Goal: Task Accomplishment & Management: Use online tool/utility

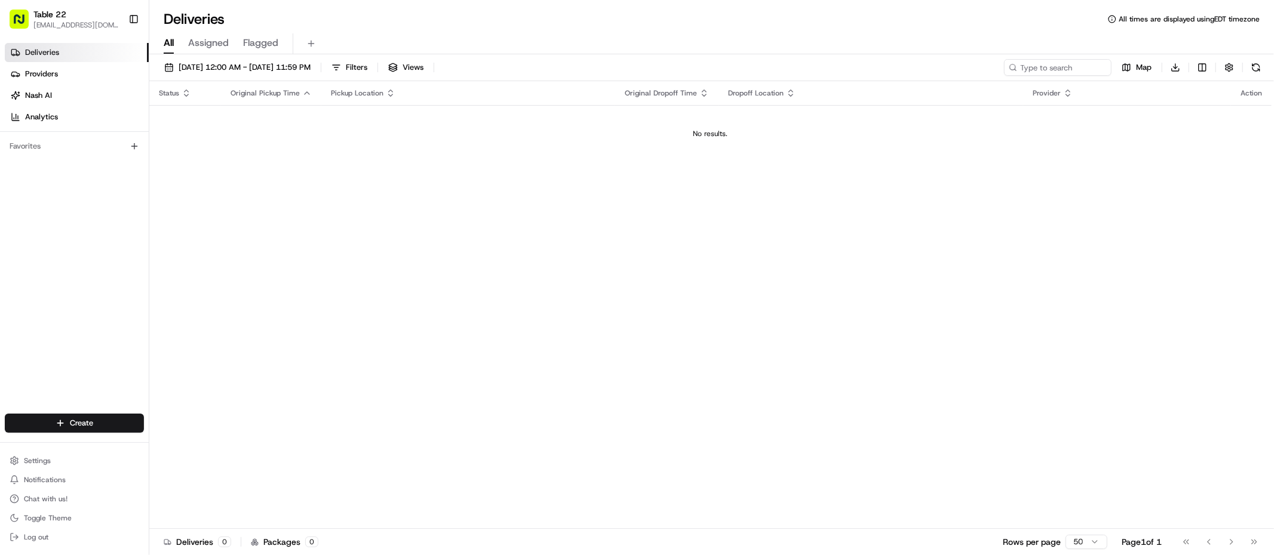
click at [76, 440] on div "Create Settings Notifications Chat with us! Toggle Theme Log out" at bounding box center [74, 479] width 149 height 151
click at [89, 426] on html "Table 22 nikos@table22.com Toggle Sidebar Deliveries Providers Nash AI Analytic…" at bounding box center [637, 277] width 1274 height 555
drag, startPoint x: 76, startPoint y: 440, endPoint x: 201, endPoint y: 464, distance: 127.7
click at [201, 464] on link "CSV Upload" at bounding box center [215, 467] width 133 height 22
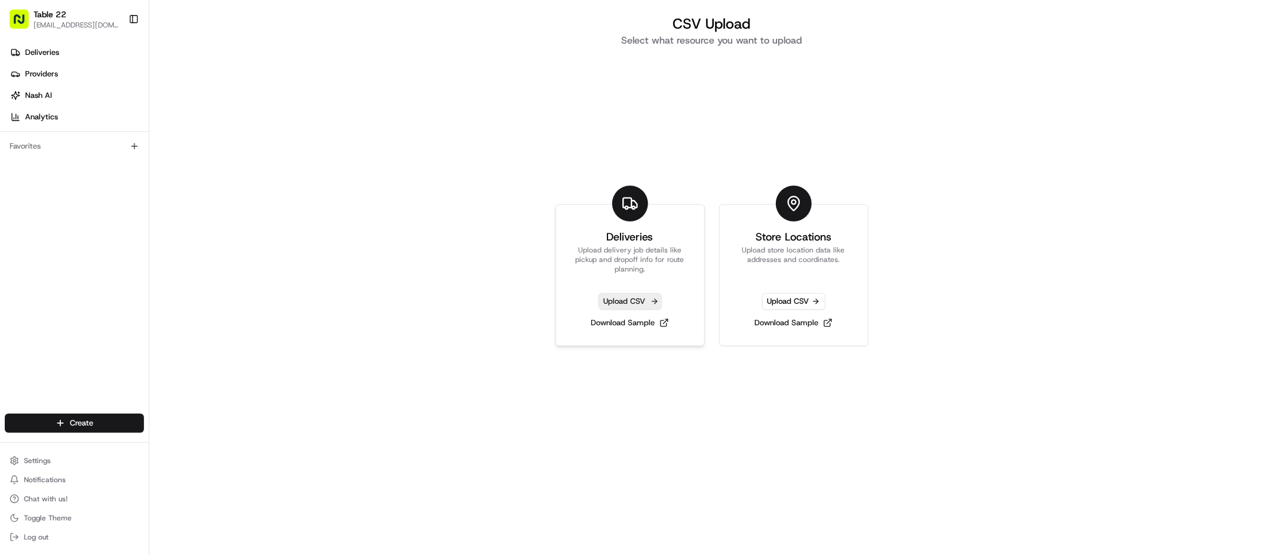
drag, startPoint x: 201, startPoint y: 464, endPoint x: 618, endPoint y: 300, distance: 447.3
click at [618, 300] on span "Upload CSV" at bounding box center [629, 301] width 63 height 17
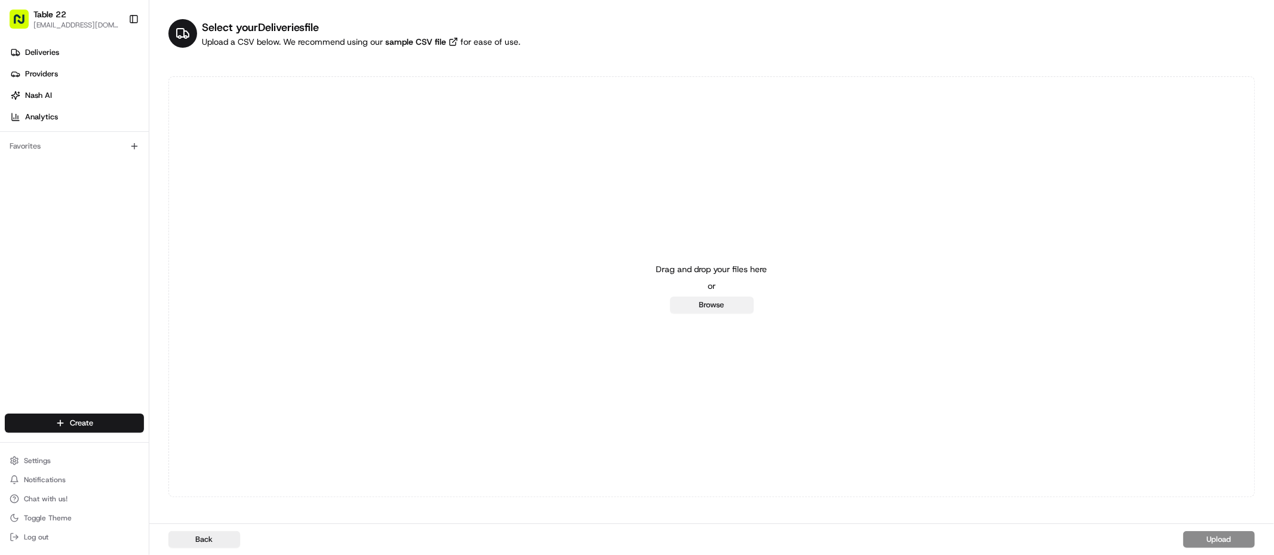
drag, startPoint x: 618, startPoint y: 300, endPoint x: 708, endPoint y: 305, distance: 90.9
click at [708, 305] on button "Browse" at bounding box center [712, 305] width 84 height 17
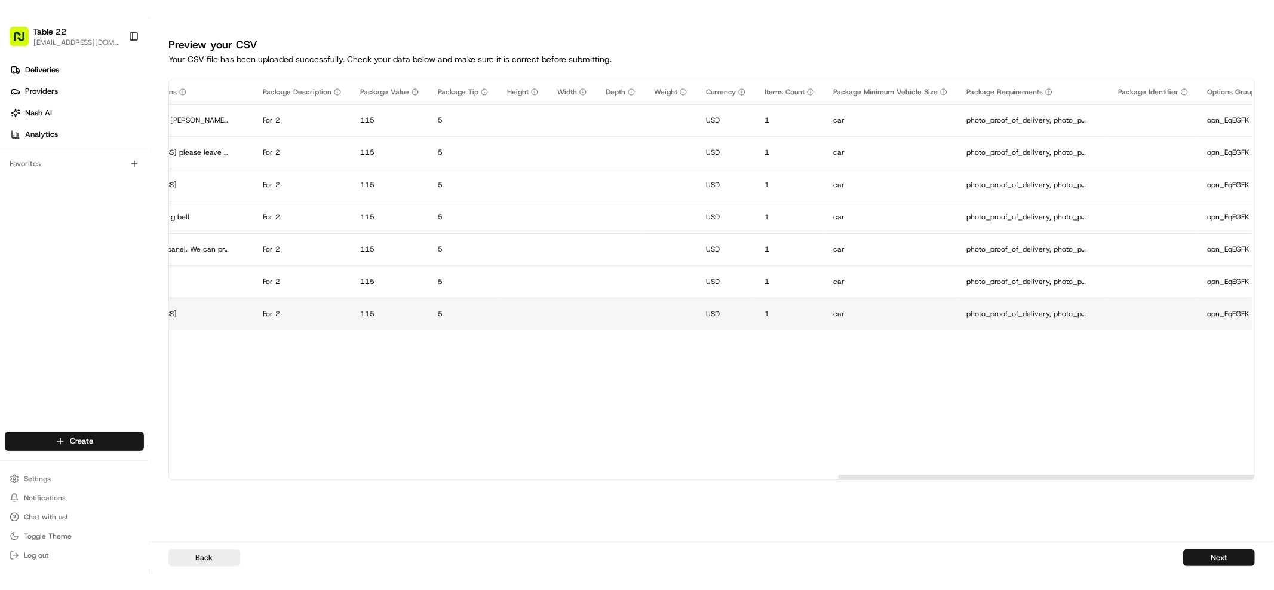
scroll to position [0, 2300]
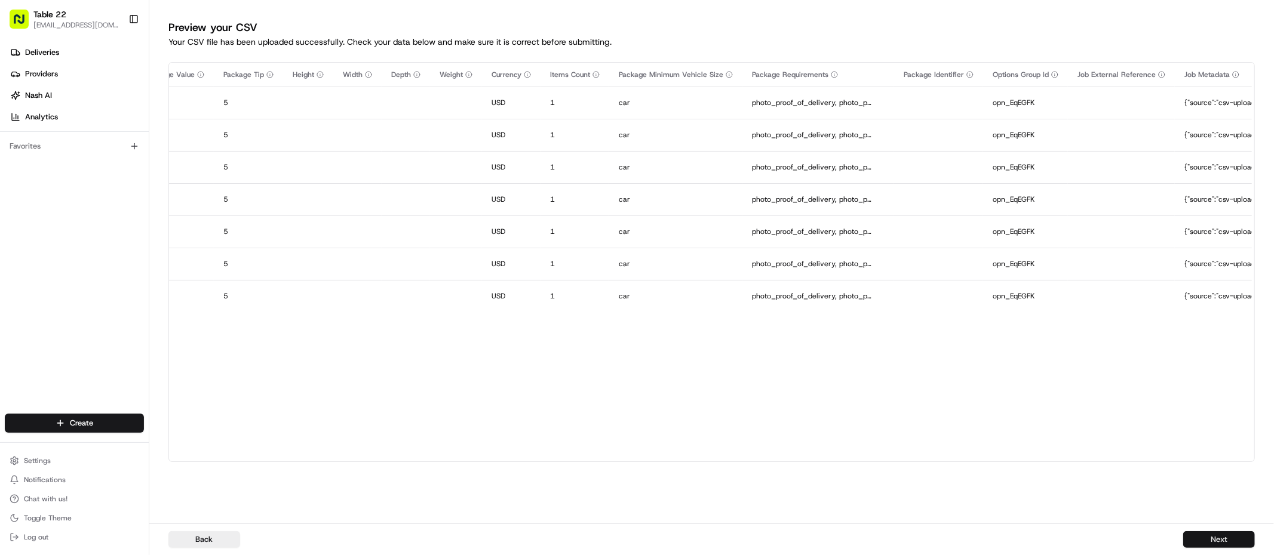
click at [1193, 544] on button "Next" at bounding box center [1219, 540] width 72 height 17
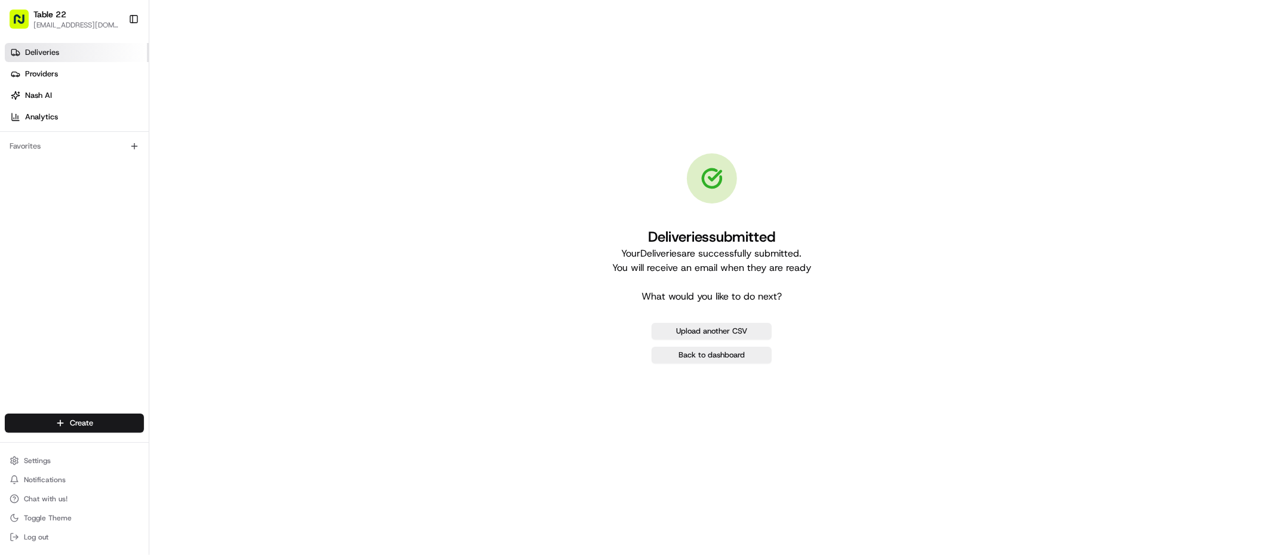
click at [56, 53] on span "Deliveries" at bounding box center [42, 52] width 34 height 11
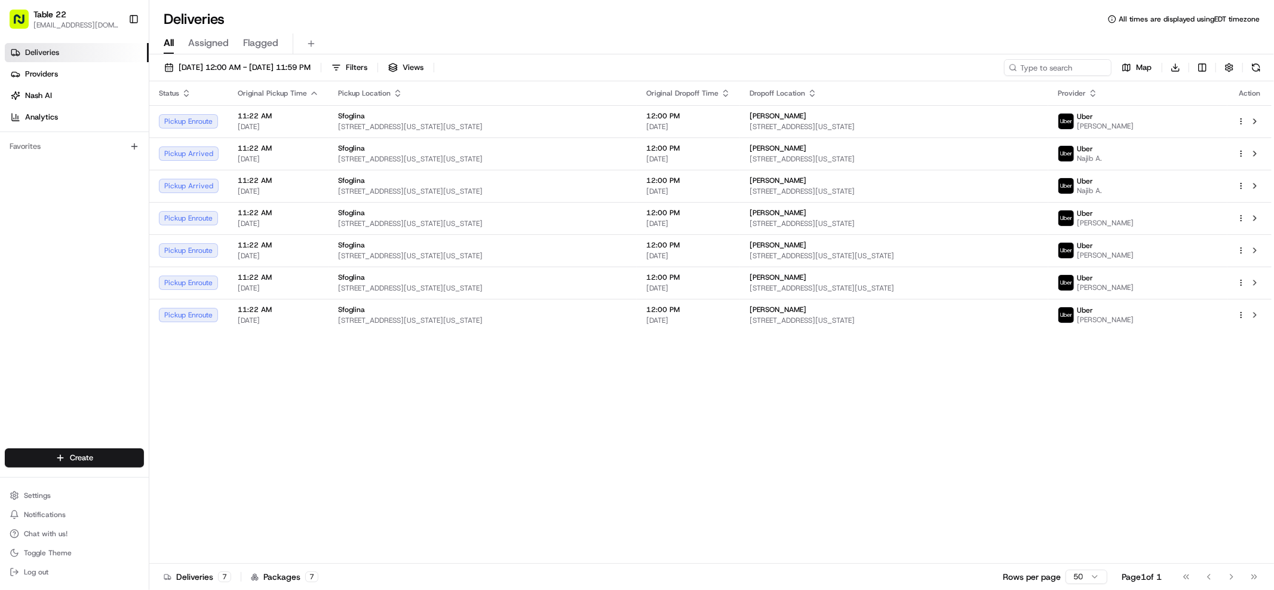
click at [1152, 94] on div "Provider" at bounding box center [1138, 93] width 160 height 10
click at [1098, 92] on icon "button" at bounding box center [1093, 93] width 10 height 10
click at [1163, 146] on button "Courier Name (A-Z)" at bounding box center [1159, 141] width 81 height 14
click at [915, 123] on span "4201 Cathedral Ave NW APT 915E, Washington, DC 20016, USA" at bounding box center [895, 127] width 288 height 10
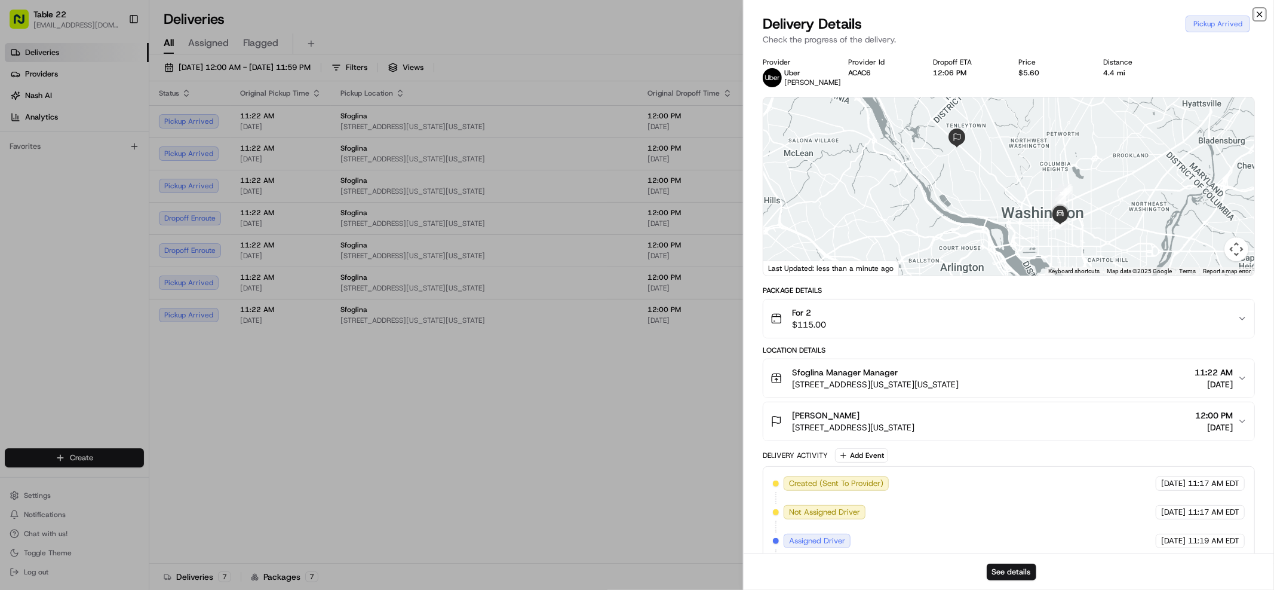
click at [1262, 10] on icon "button" at bounding box center [1260, 15] width 10 height 10
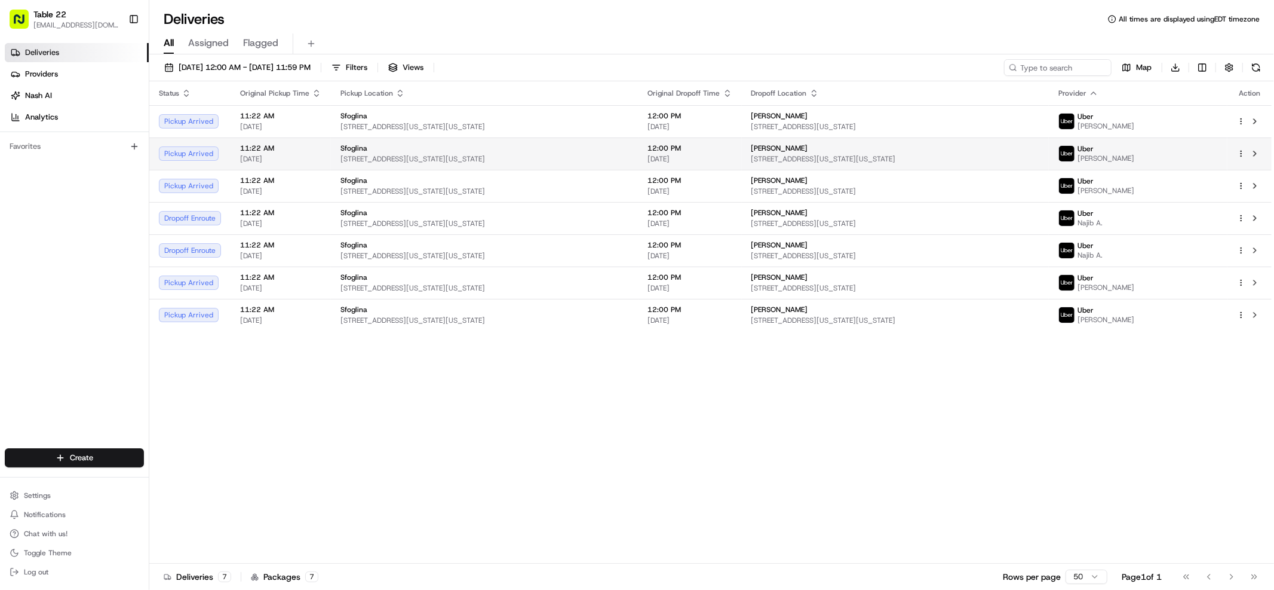
click at [781, 153] on div "Peter Barrett 2828 Wisconsin Ave NW #503, Washington, DC 20007, USA" at bounding box center [895, 153] width 288 height 20
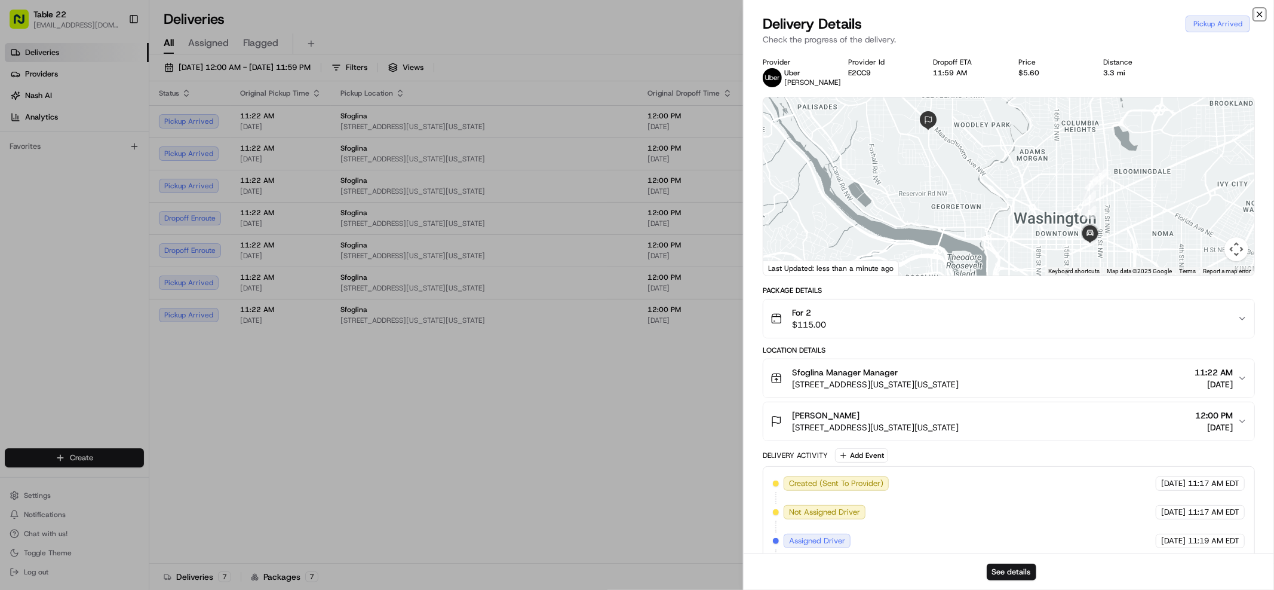
click at [1261, 15] on icon "button" at bounding box center [1260, 15] width 10 height 10
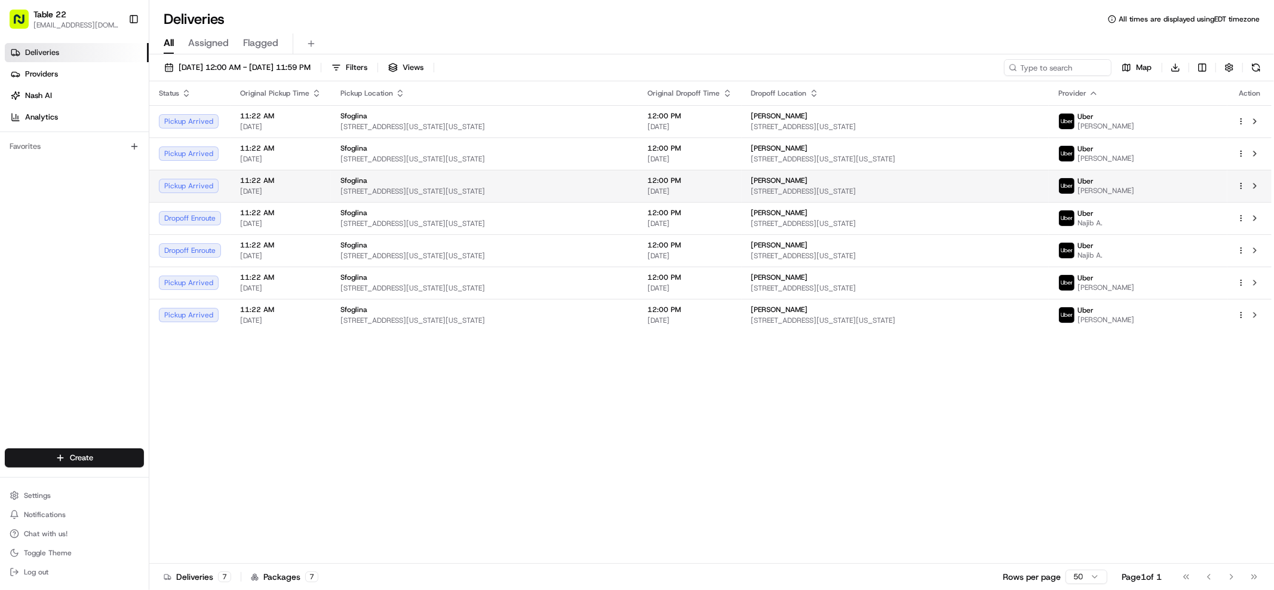
click at [827, 185] on div "[PERSON_NAME]" at bounding box center [895, 181] width 288 height 10
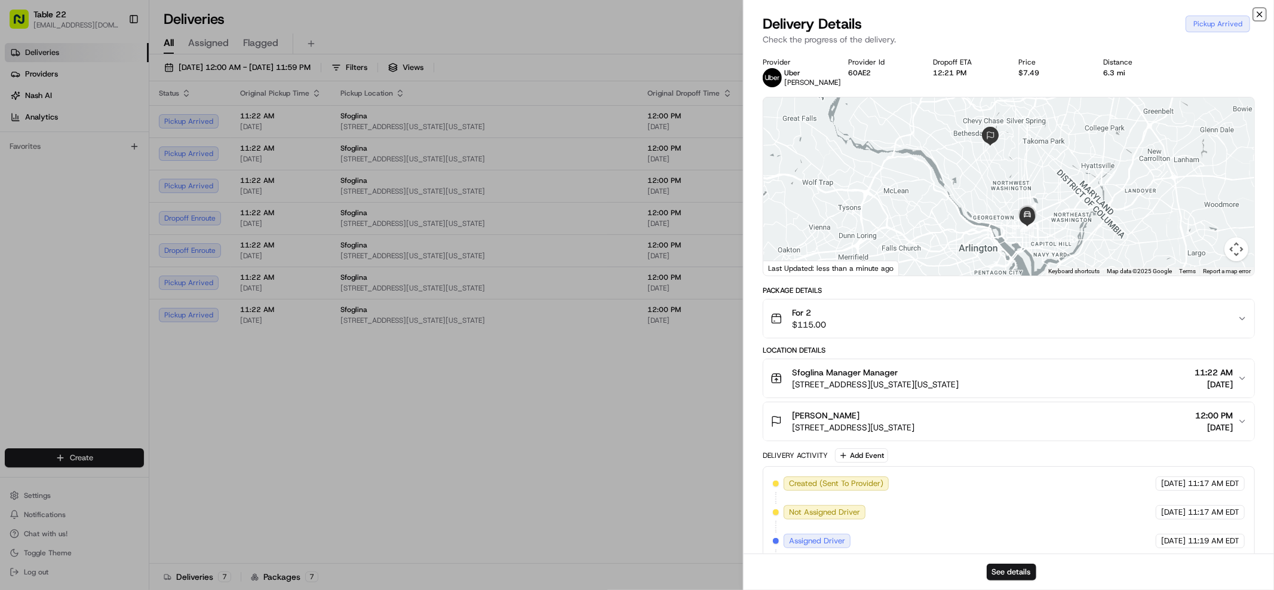
click at [1258, 14] on icon "button" at bounding box center [1260, 15] width 10 height 10
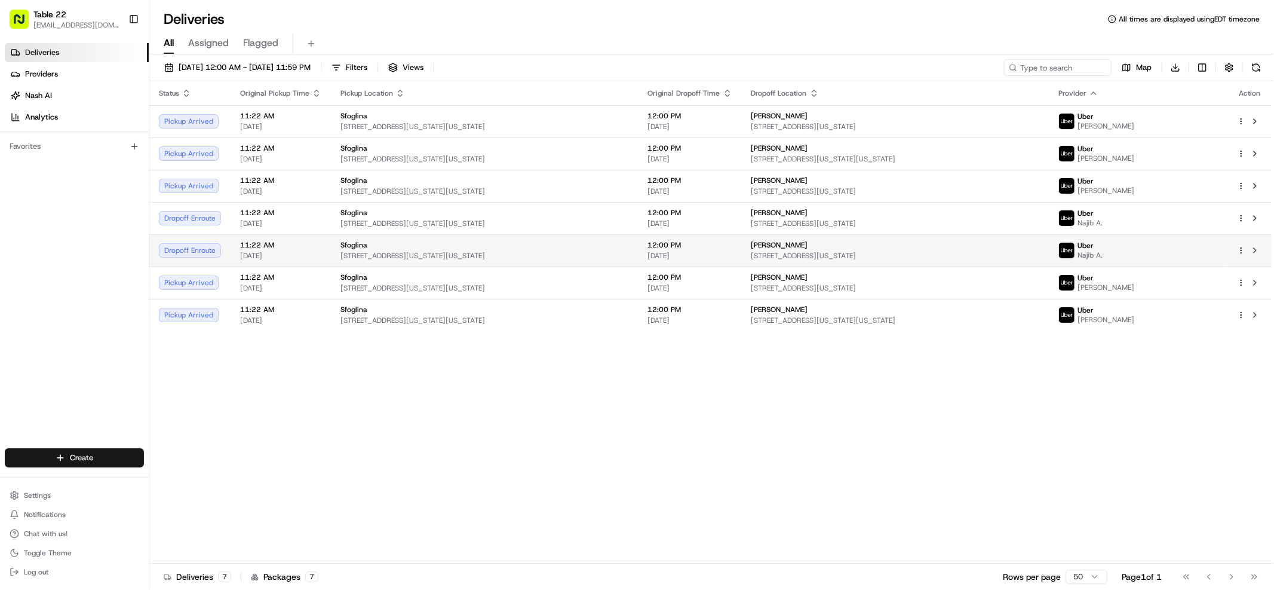
click at [784, 247] on span "[PERSON_NAME]" at bounding box center [779, 245] width 57 height 10
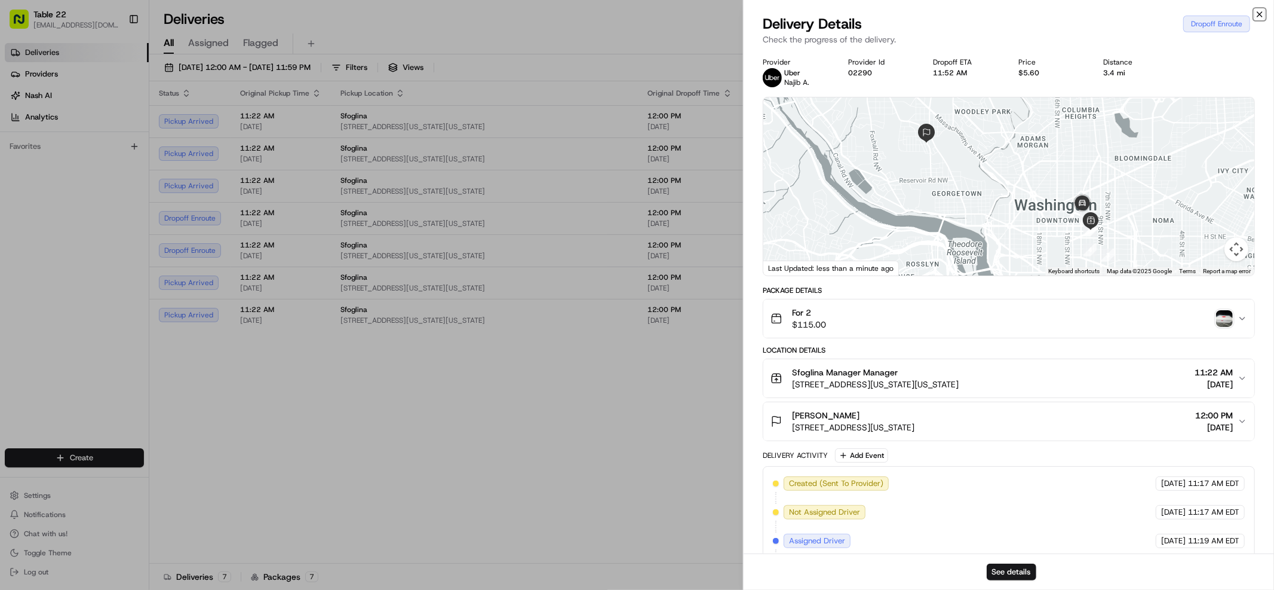
click at [1261, 11] on icon "button" at bounding box center [1260, 15] width 10 height 10
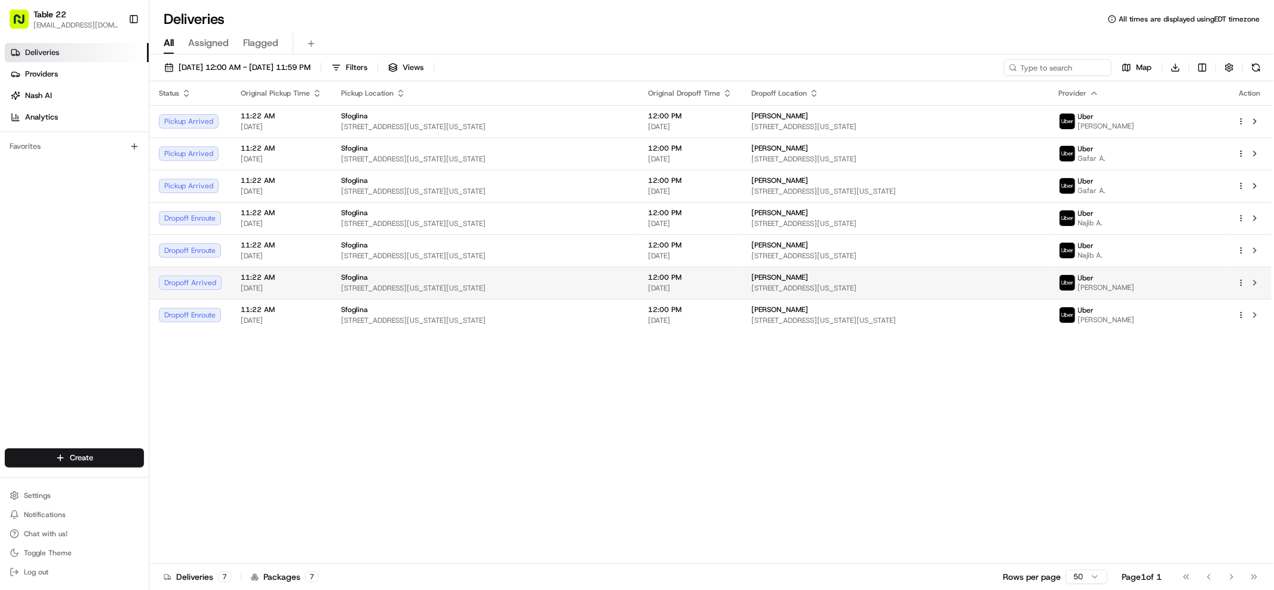
click at [923, 291] on span "1700 M St NW #700, Washington, DC 20036, USA" at bounding box center [895, 288] width 288 height 10
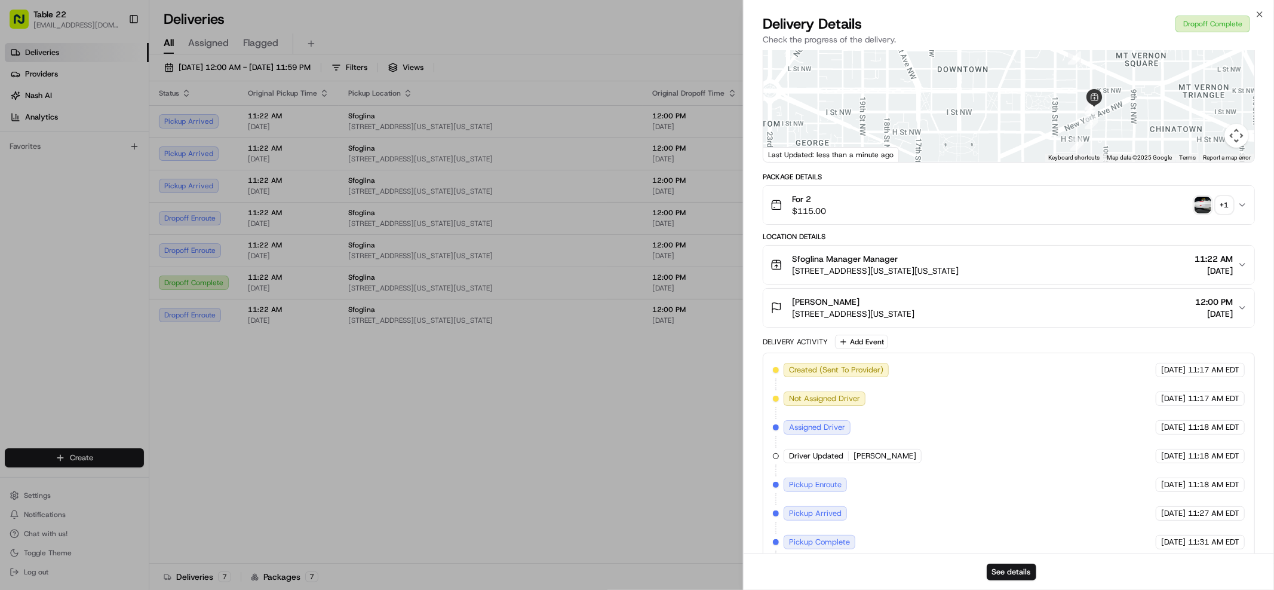
scroll to position [27, 0]
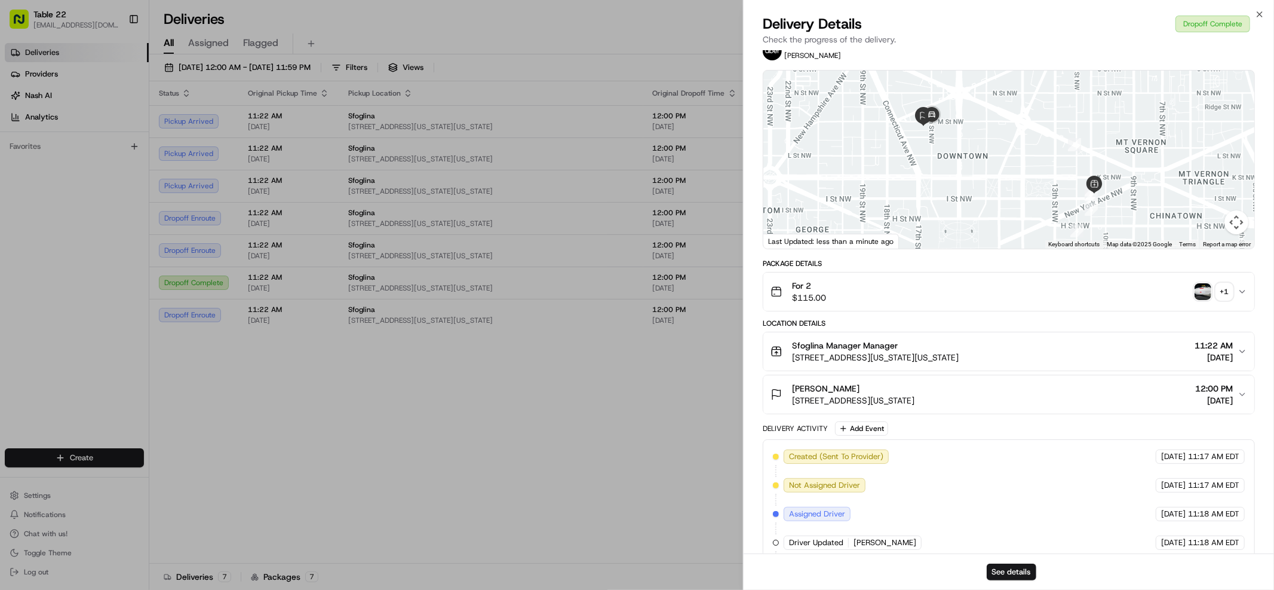
click at [986, 293] on div "For 2 $115.00 + 1" at bounding box center [1003, 292] width 467 height 24
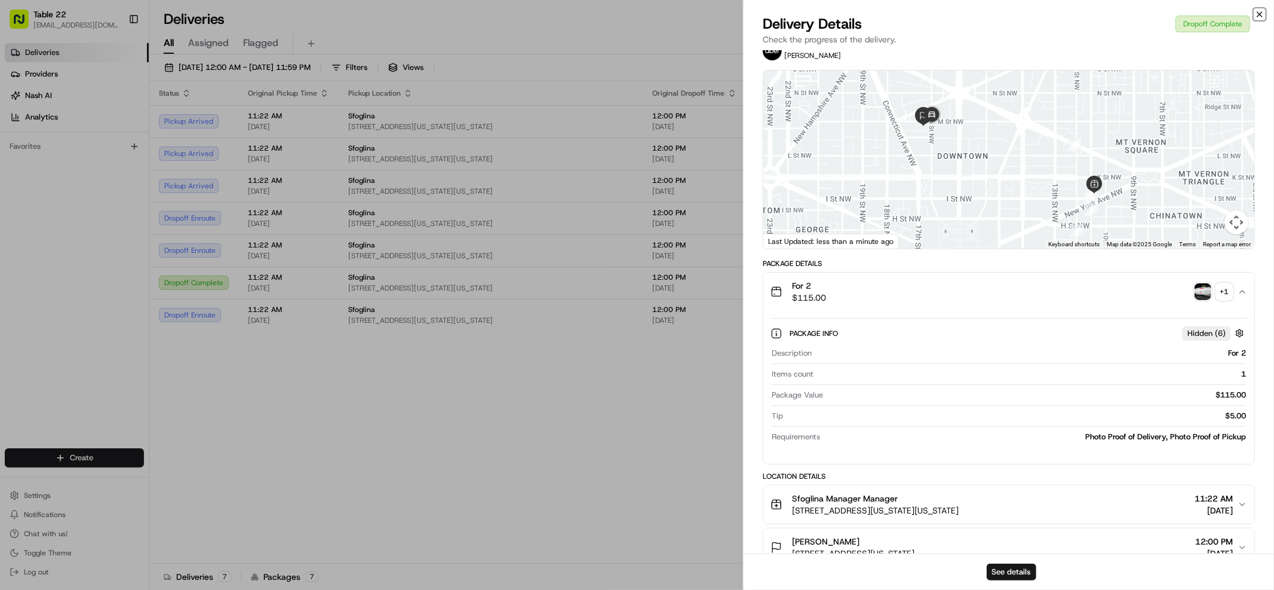
click at [1263, 14] on icon "button" at bounding box center [1260, 15] width 10 height 10
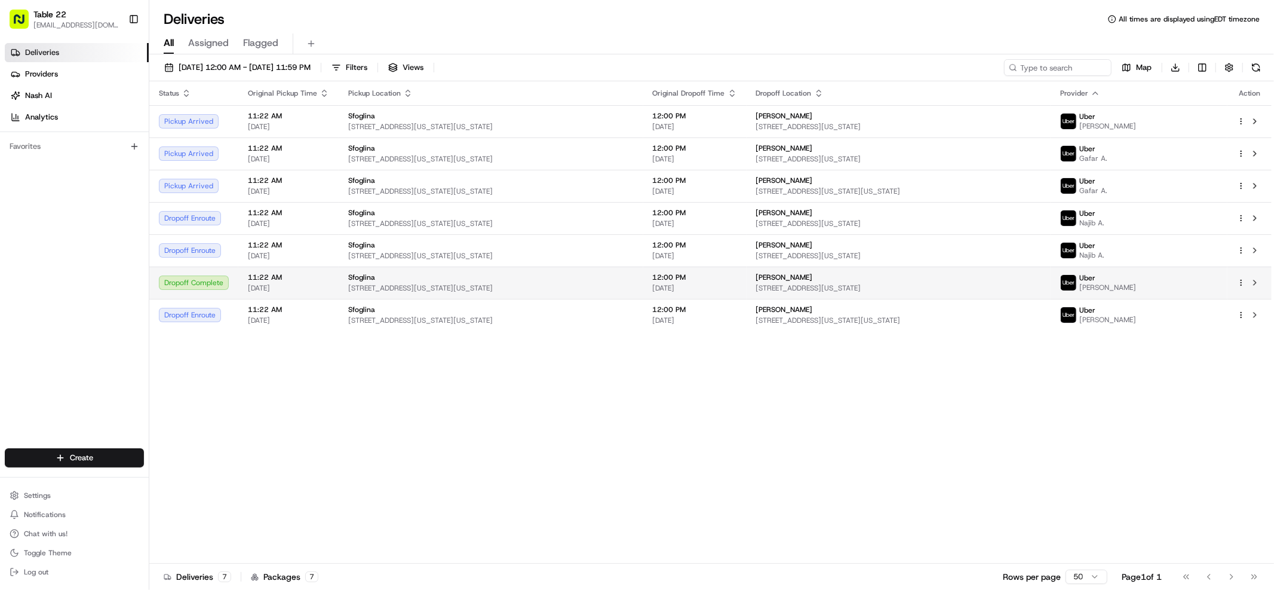
click at [1028, 272] on div "[PERSON_NAME]" at bounding box center [898, 277] width 285 height 10
click at [786, 274] on span "[PERSON_NAME]" at bounding box center [784, 277] width 57 height 10
click at [1256, 284] on button at bounding box center [1255, 282] width 14 height 14
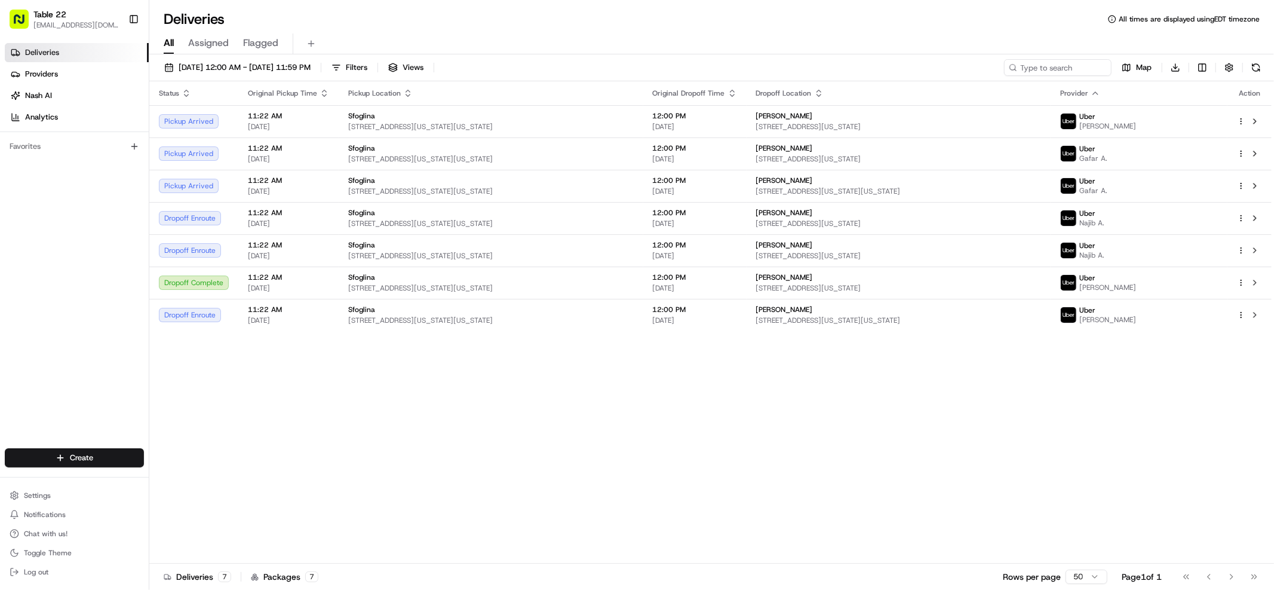
click at [877, 415] on div "Status Original Pickup Time Pickup Location Original Dropoff Time Dropoff Locat…" at bounding box center [710, 322] width 1122 height 482
click at [360, 398] on div "Status Original Pickup Time Pickup Location Original Dropoff Time Dropoff Locat…" at bounding box center [710, 322] width 1122 height 482
click at [1257, 215] on button at bounding box center [1255, 218] width 14 height 14
click at [787, 411] on div "Status Original Pickup Time Pickup Location Original Dropoff Time Dropoff Locat…" at bounding box center [710, 322] width 1122 height 482
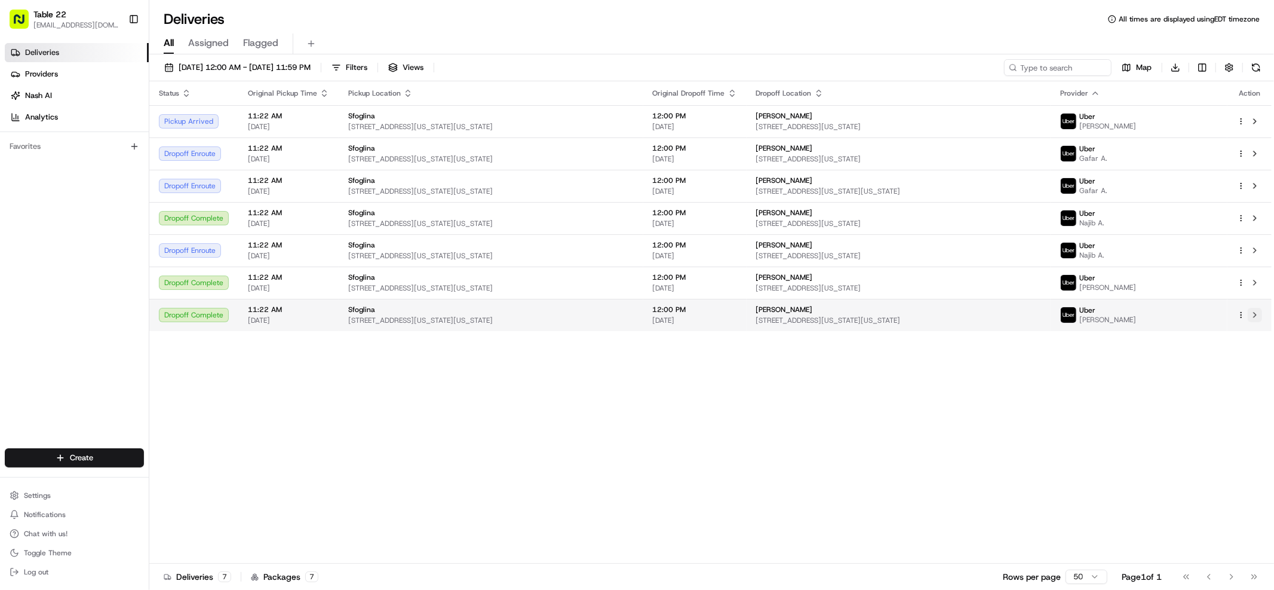
click at [1256, 317] on button at bounding box center [1255, 315] width 14 height 14
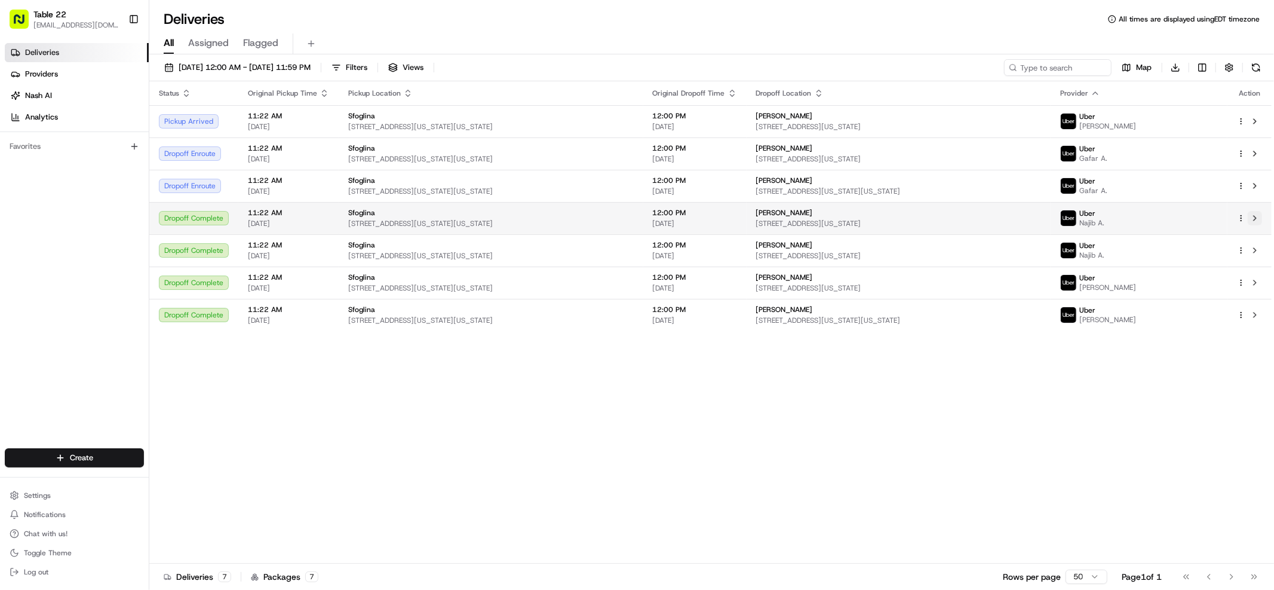
click at [1256, 220] on button at bounding box center [1255, 218] width 14 height 14
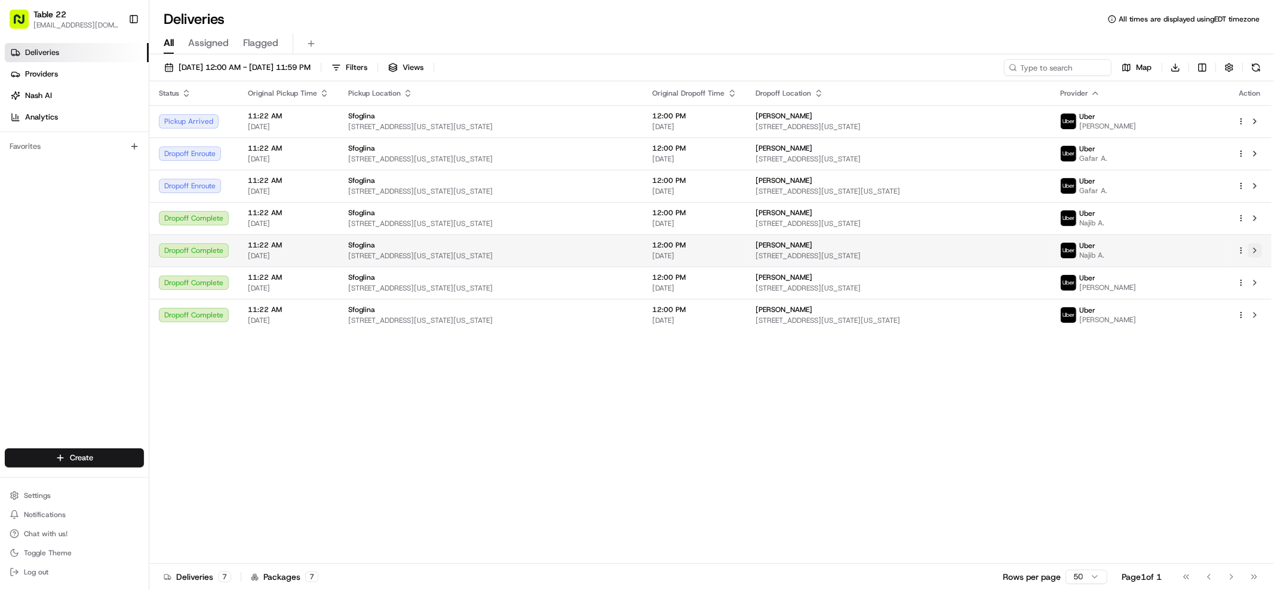
click at [1258, 253] on button at bounding box center [1255, 250] width 14 height 14
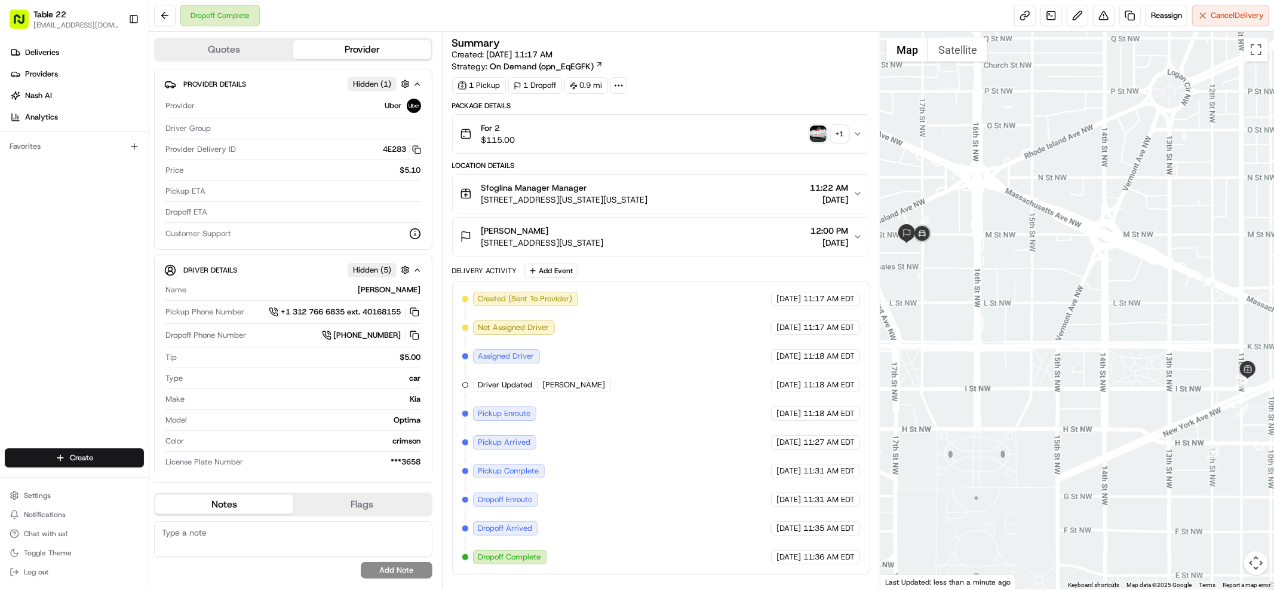
click at [812, 134] on img "button" at bounding box center [818, 133] width 17 height 17
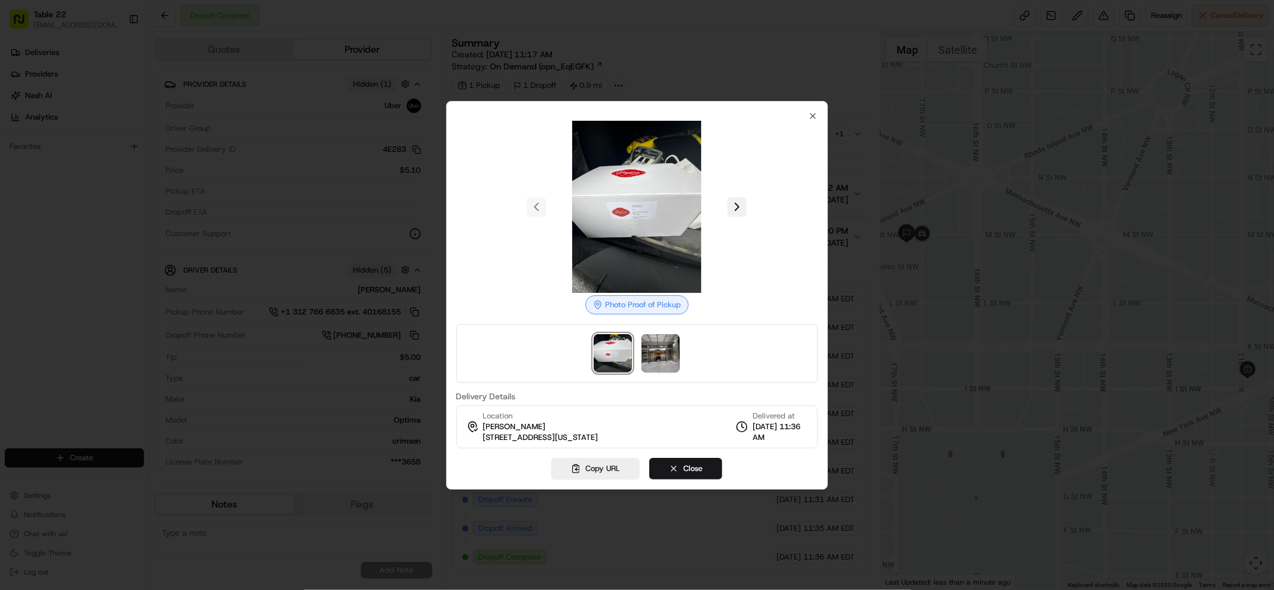
click at [739, 213] on button at bounding box center [736, 206] width 19 height 19
click at [974, 207] on div at bounding box center [637, 295] width 1274 height 590
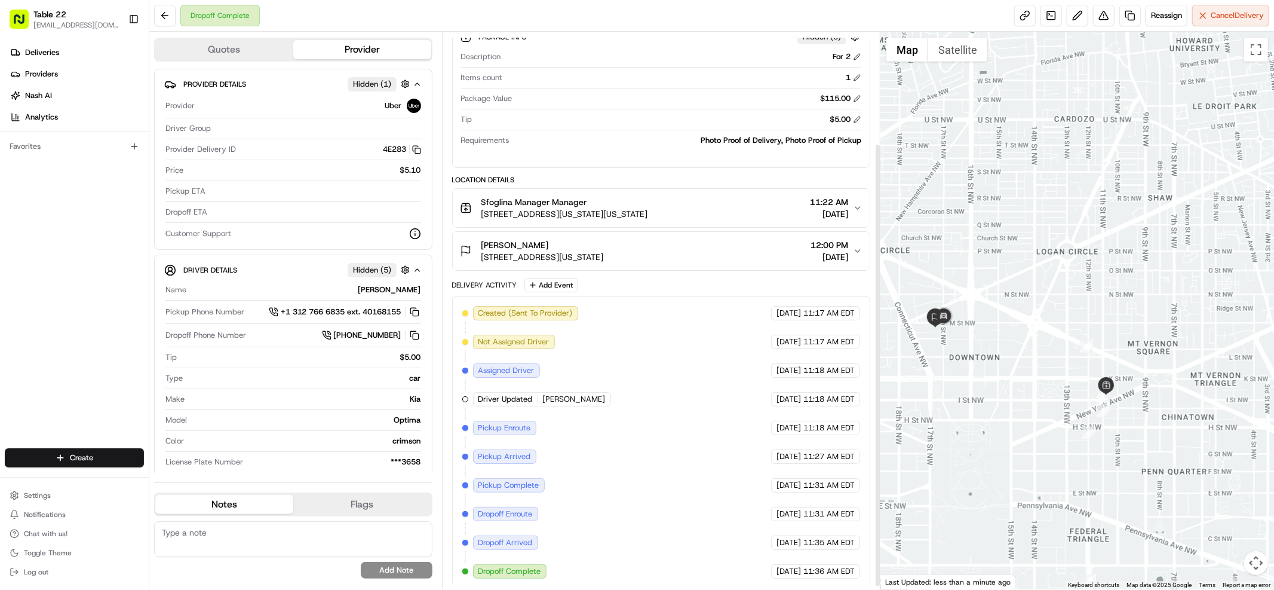
scroll to position [137, 0]
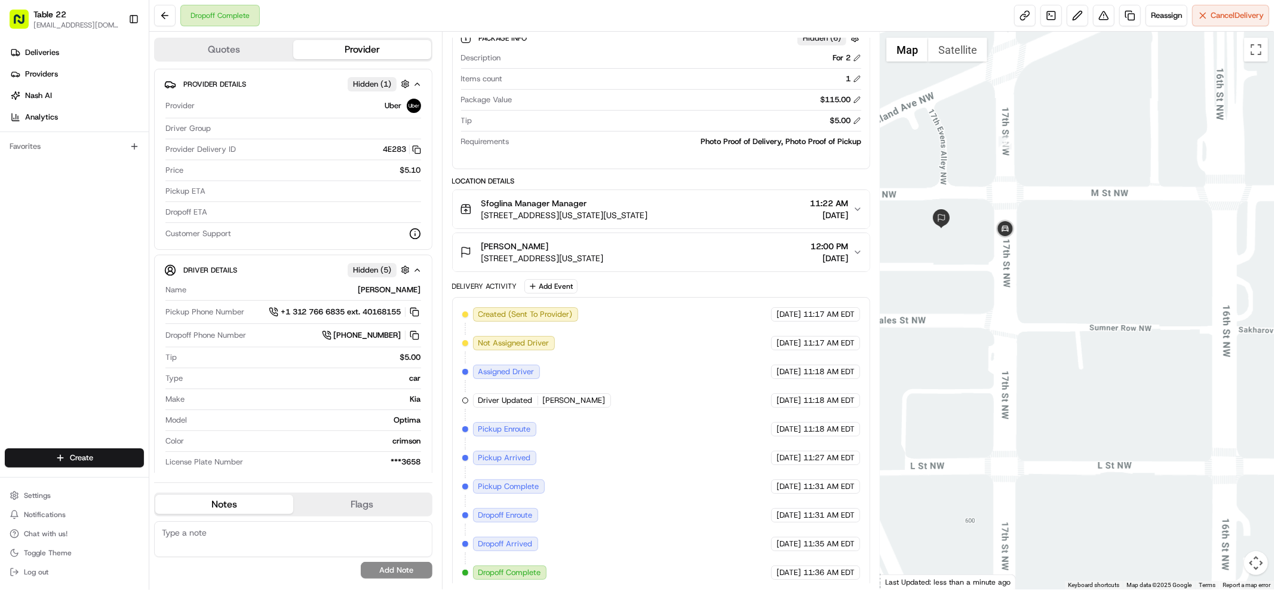
click at [700, 245] on div "Jonathan Bond 1700 M St NW #700, Washington, DC 20036, USA 12:00 PM 08/21/2025" at bounding box center [656, 252] width 393 height 24
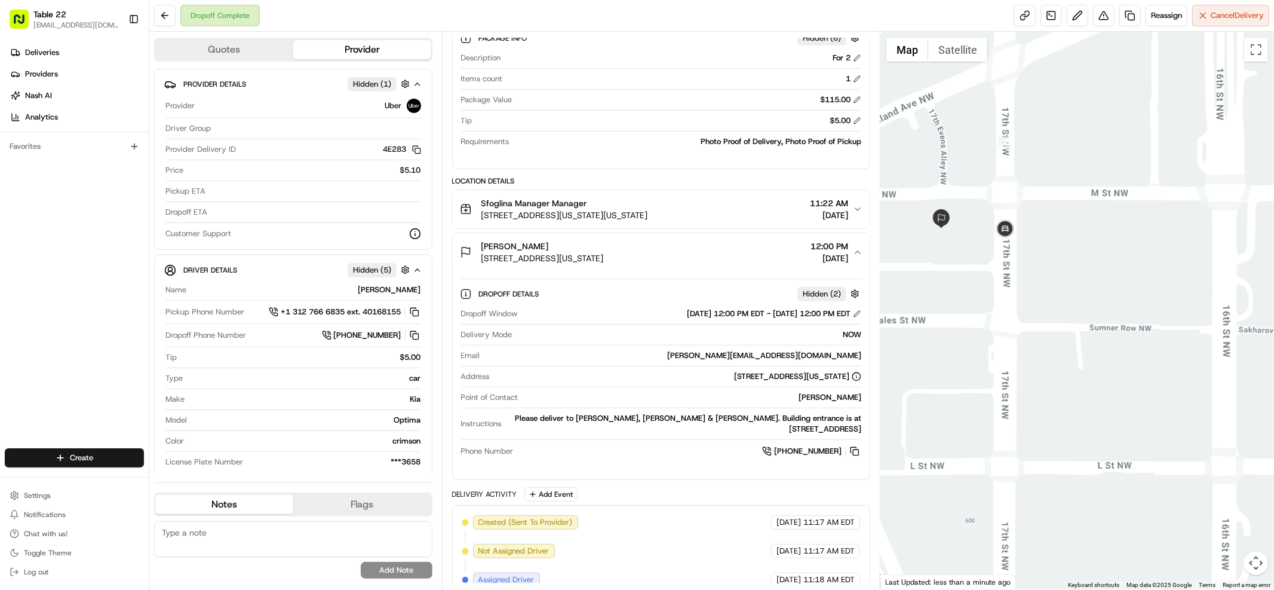
click at [699, 245] on div "Jonathan Bond 1700 M St NW #700, Washington, DC 20036, USA 12:00 PM 08/21/2025" at bounding box center [656, 252] width 393 height 24
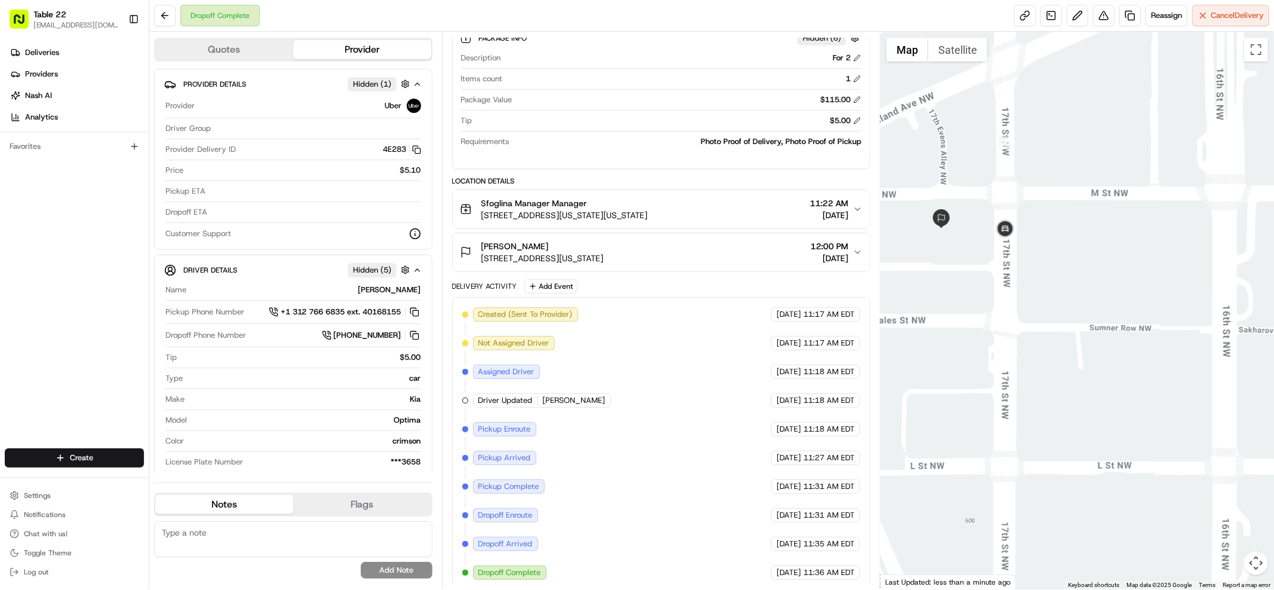
click at [604, 262] on span "1700 M St NW #700, Washington, DC 20036, USA" at bounding box center [542, 258] width 122 height 12
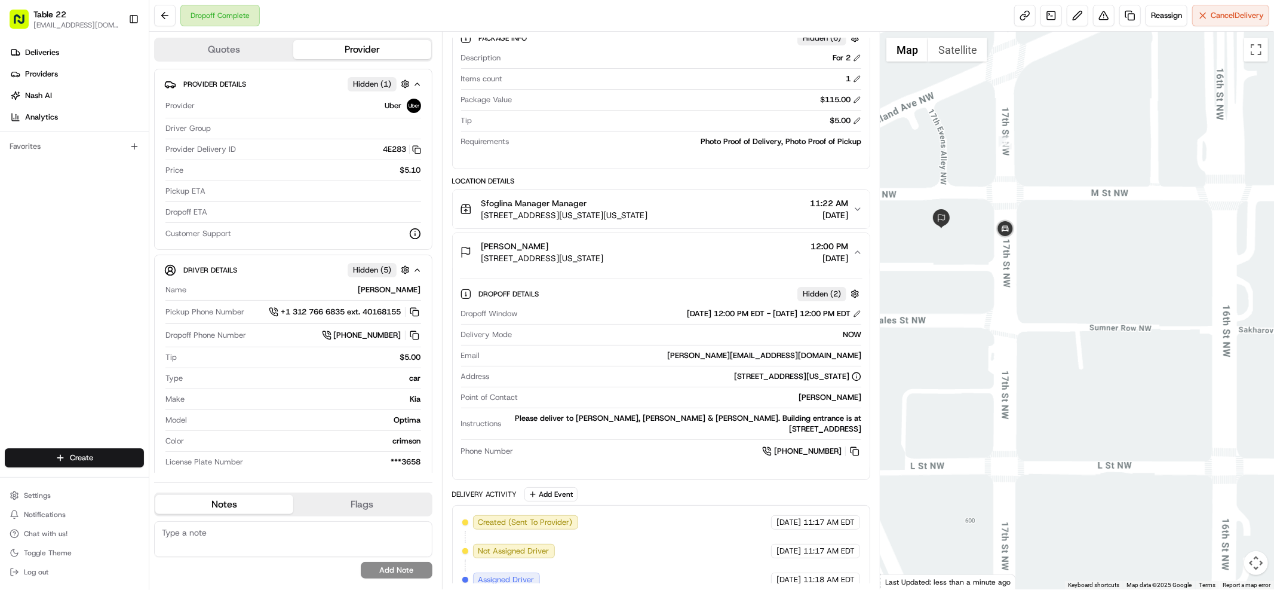
click at [604, 260] on span "1700 M St NW #700, Washington, DC 20036, USA" at bounding box center [542, 258] width 122 height 12
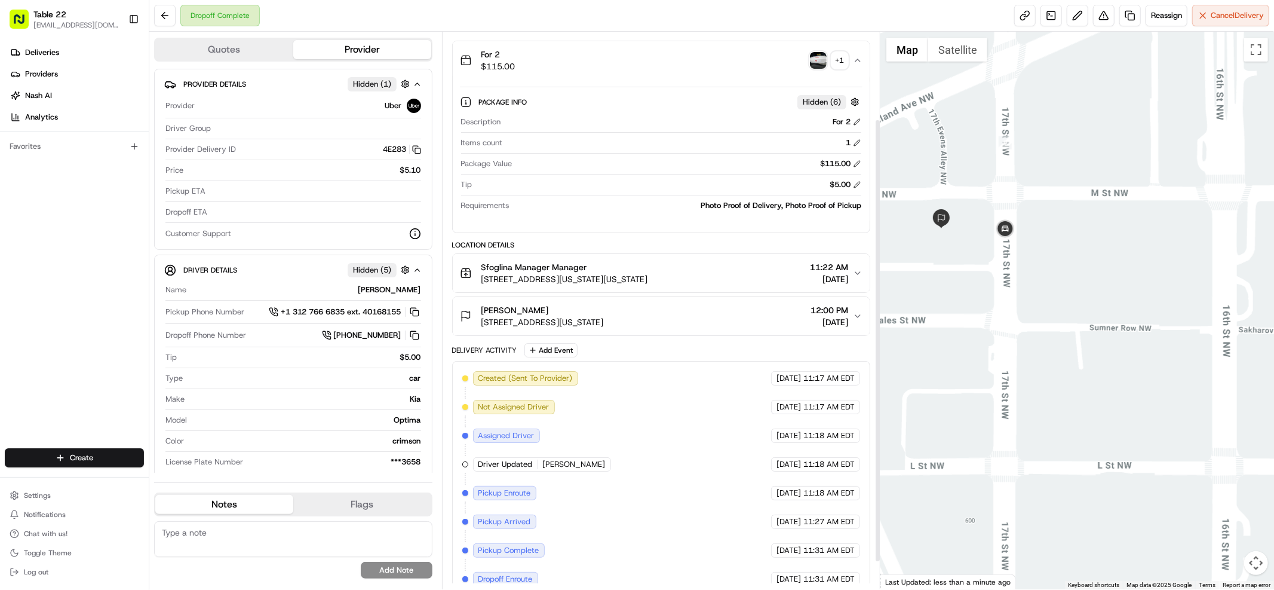
scroll to position [0, 0]
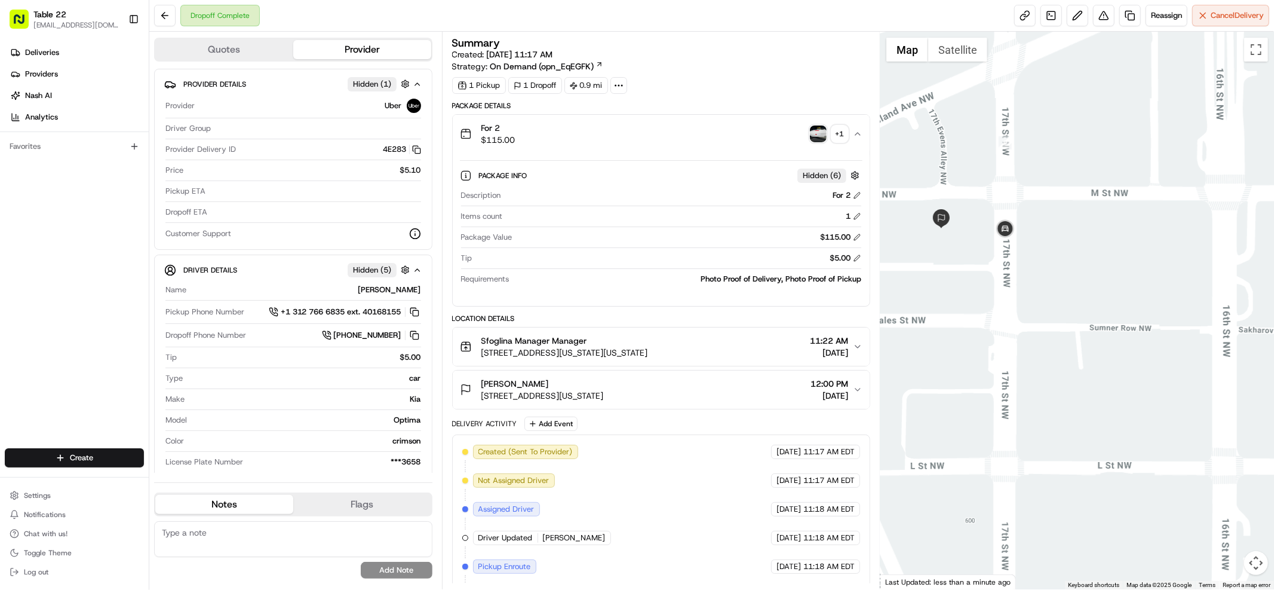
click at [555, 90] on div "1 Dropoff" at bounding box center [535, 85] width 54 height 17
click at [828, 133] on button "+ 1" at bounding box center [829, 133] width 38 height 17
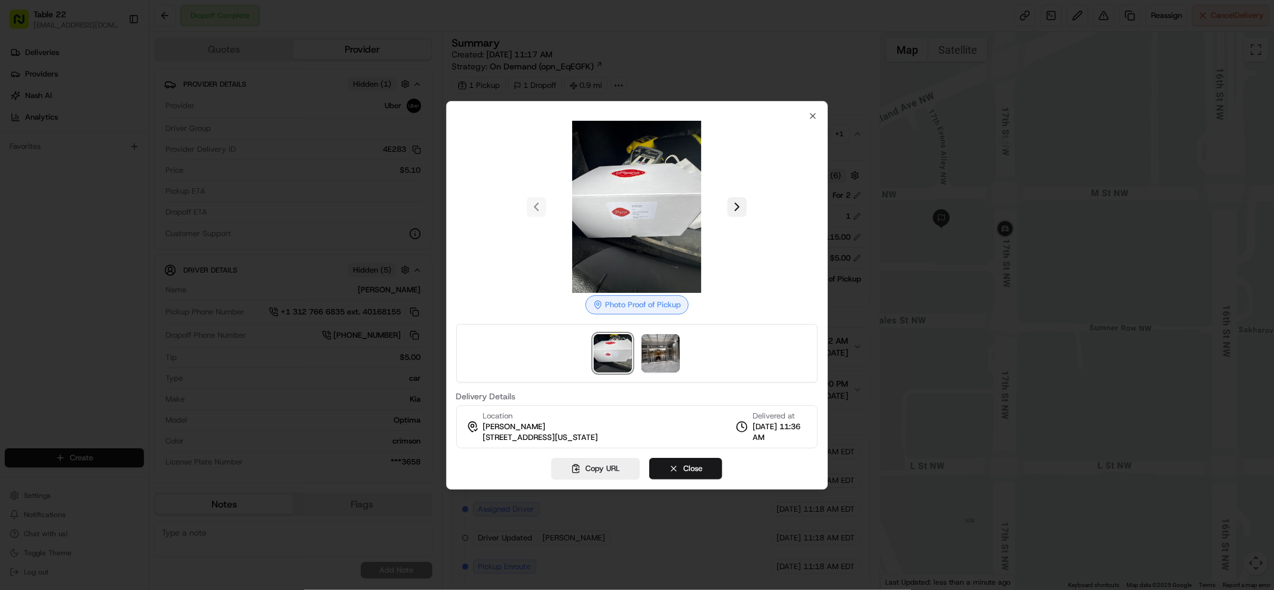
click at [740, 214] on button at bounding box center [736, 206] width 19 height 19
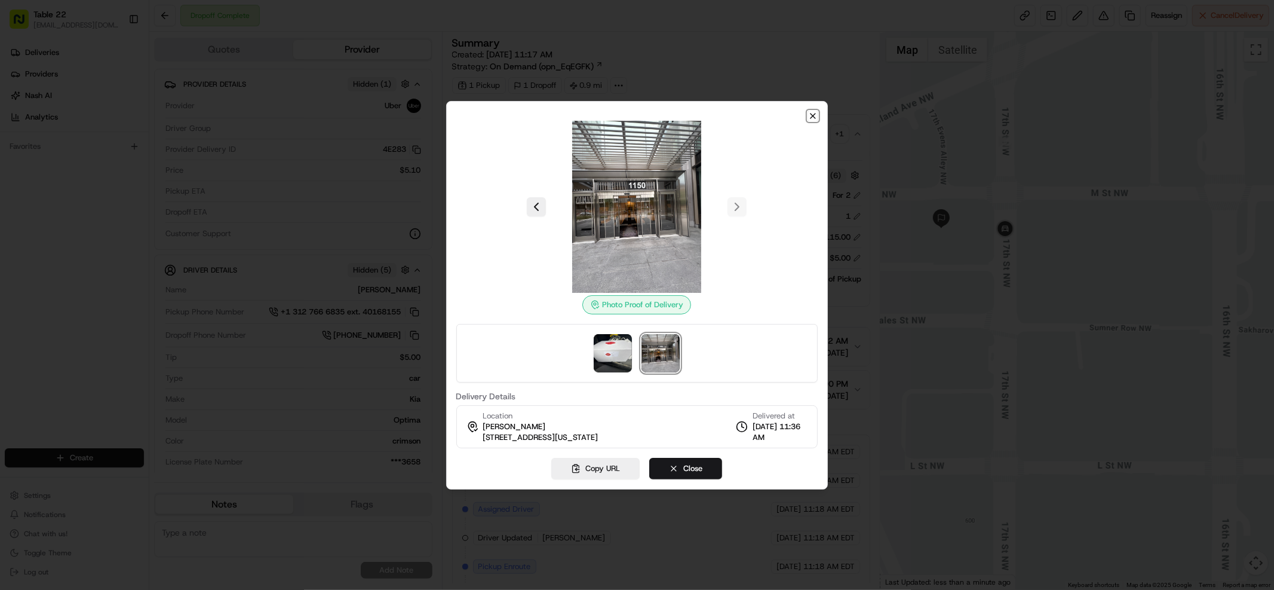
click at [816, 116] on icon "button" at bounding box center [813, 116] width 10 height 10
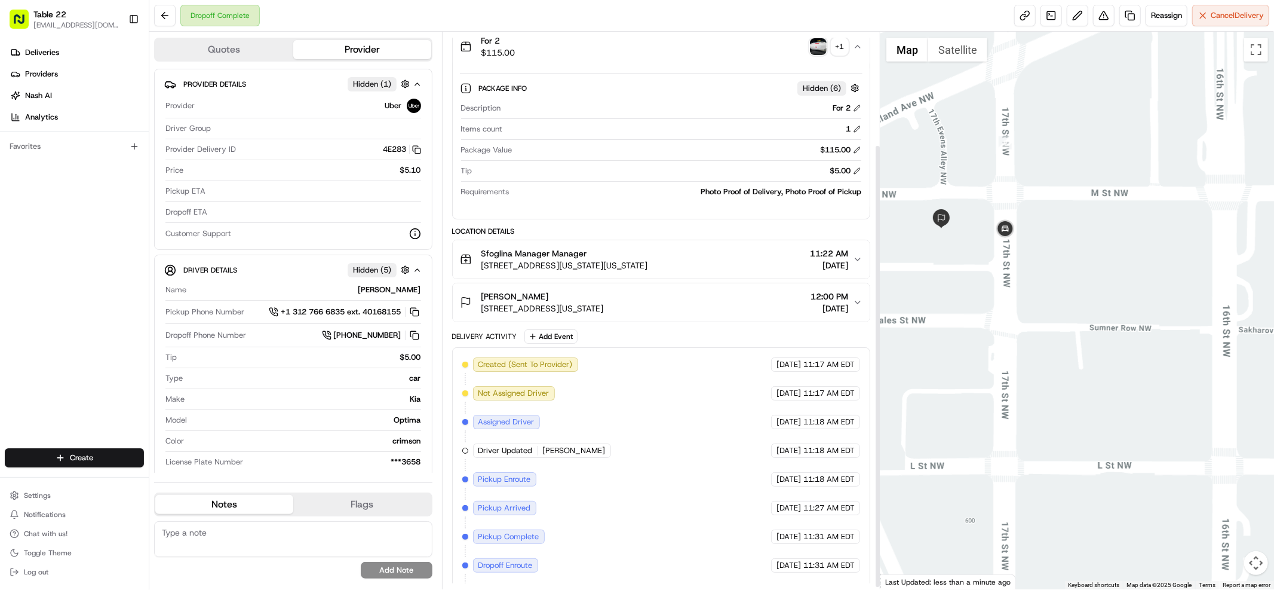
scroll to position [145, 0]
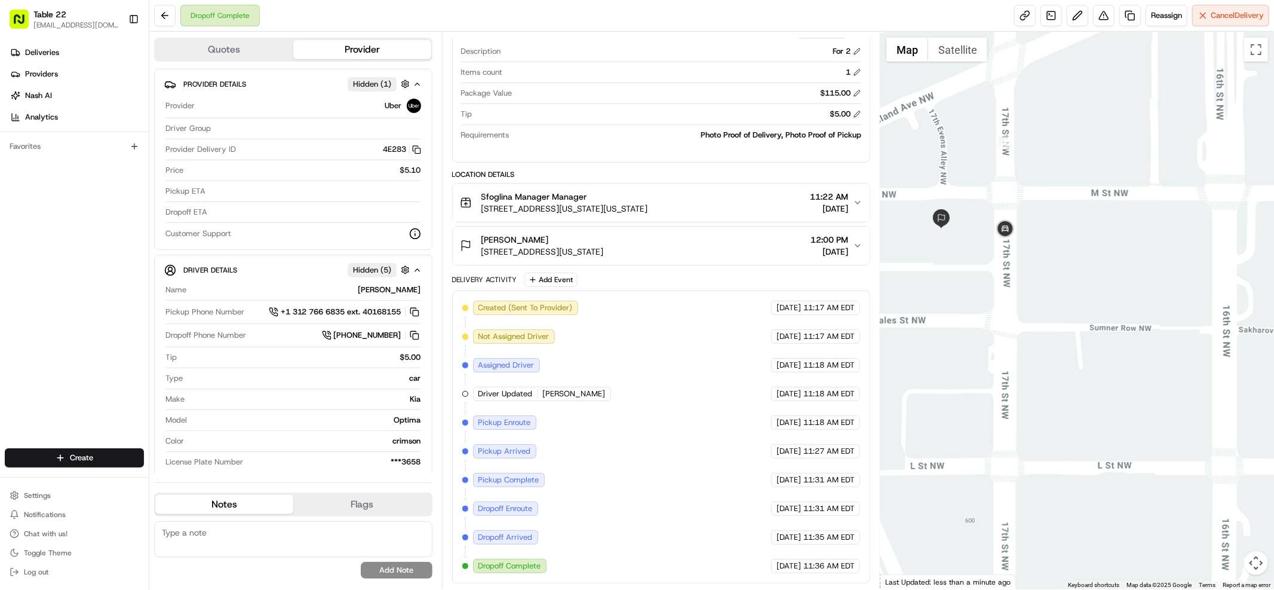
click at [690, 239] on div "Jonathan Bond 1700 M St NW #700, Washington, DC 20036, USA 12:00 PM 08/21/2025" at bounding box center [656, 246] width 393 height 24
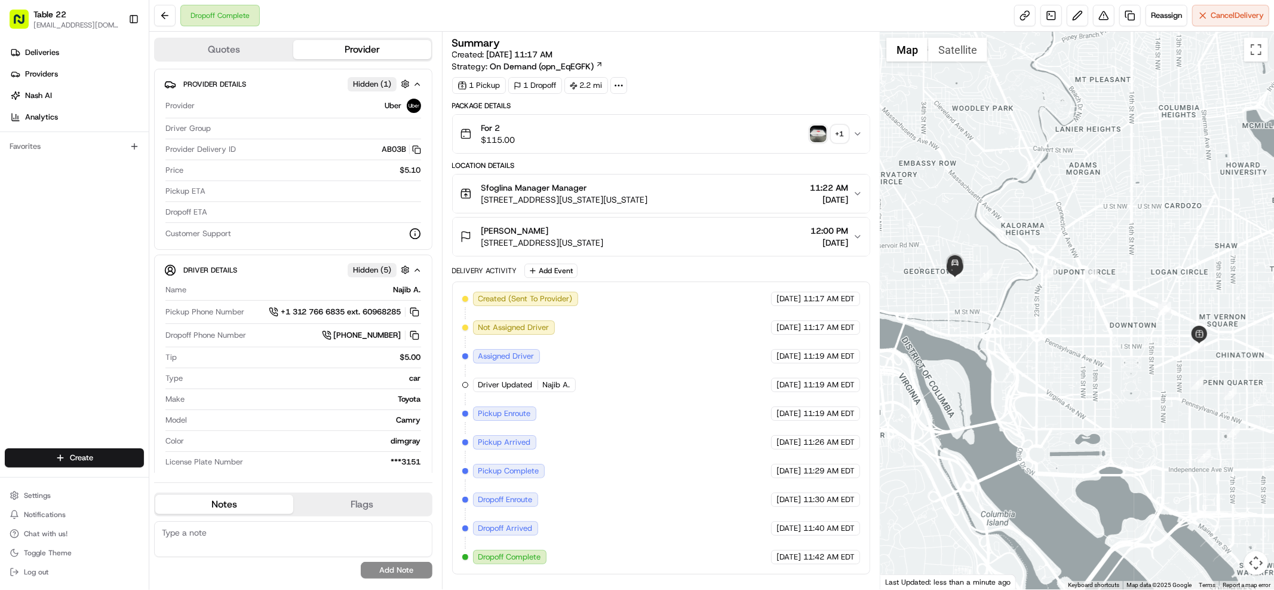
click at [864, 239] on button "Lilly Rubin 3108 P St NW, Washington, DC 20007, USA 12:00 PM 08/21/2025" at bounding box center [661, 236] width 417 height 38
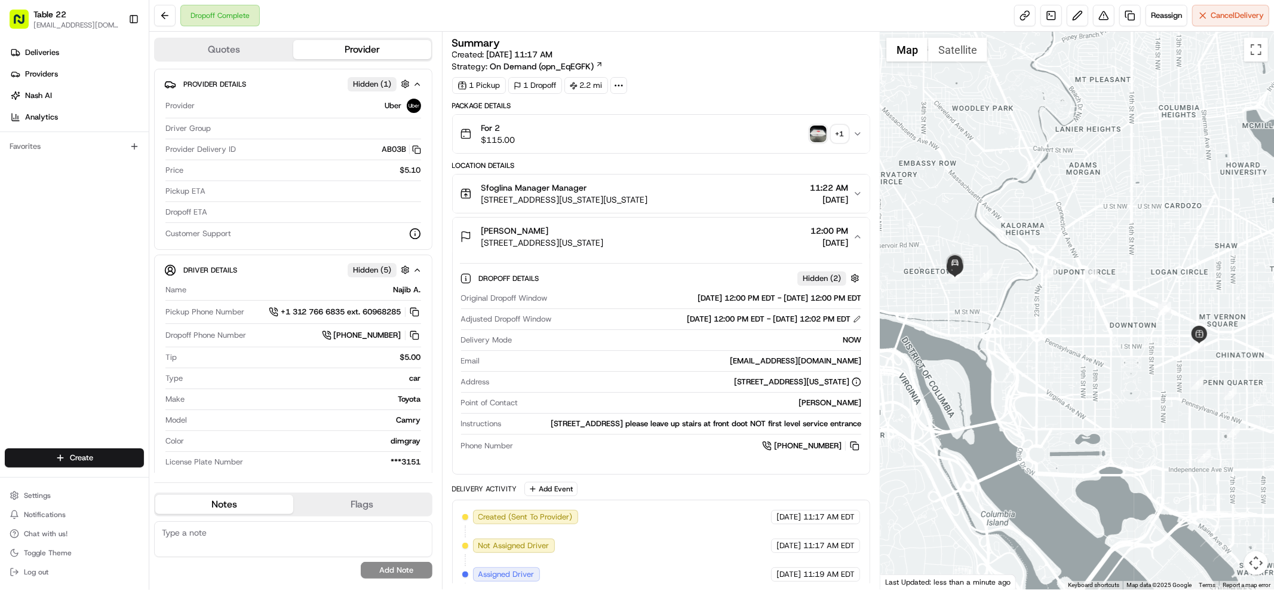
click at [797, 131] on div "For 2 $115.00 + 1" at bounding box center [656, 134] width 393 height 24
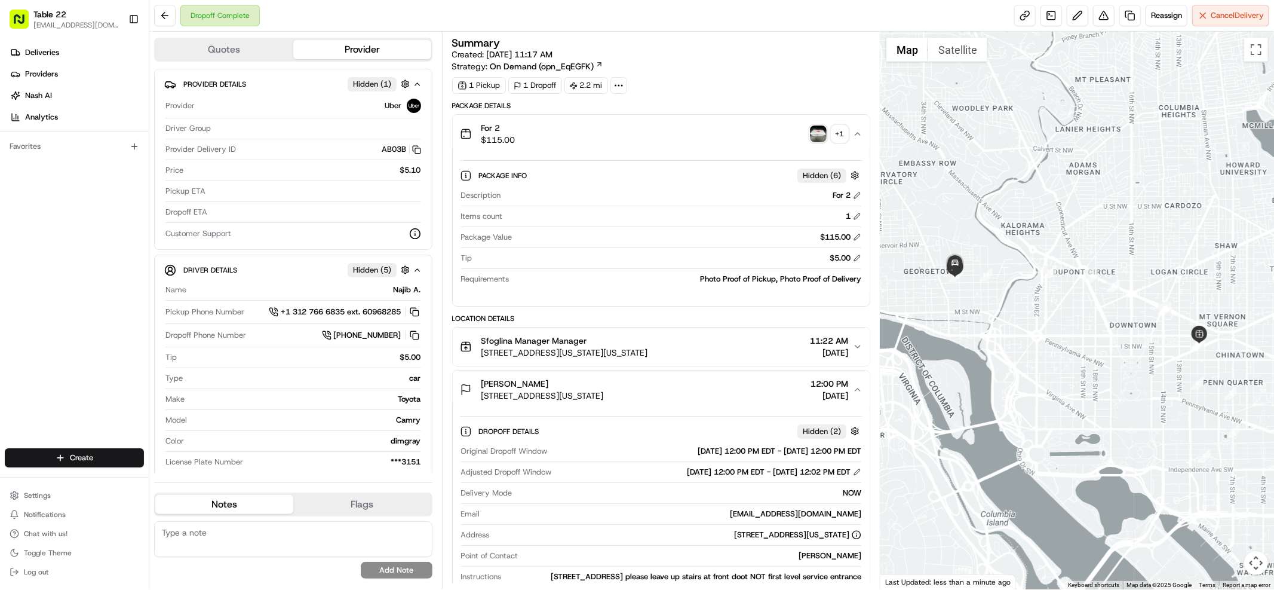
click at [842, 136] on div "+ 1" at bounding box center [839, 133] width 17 height 17
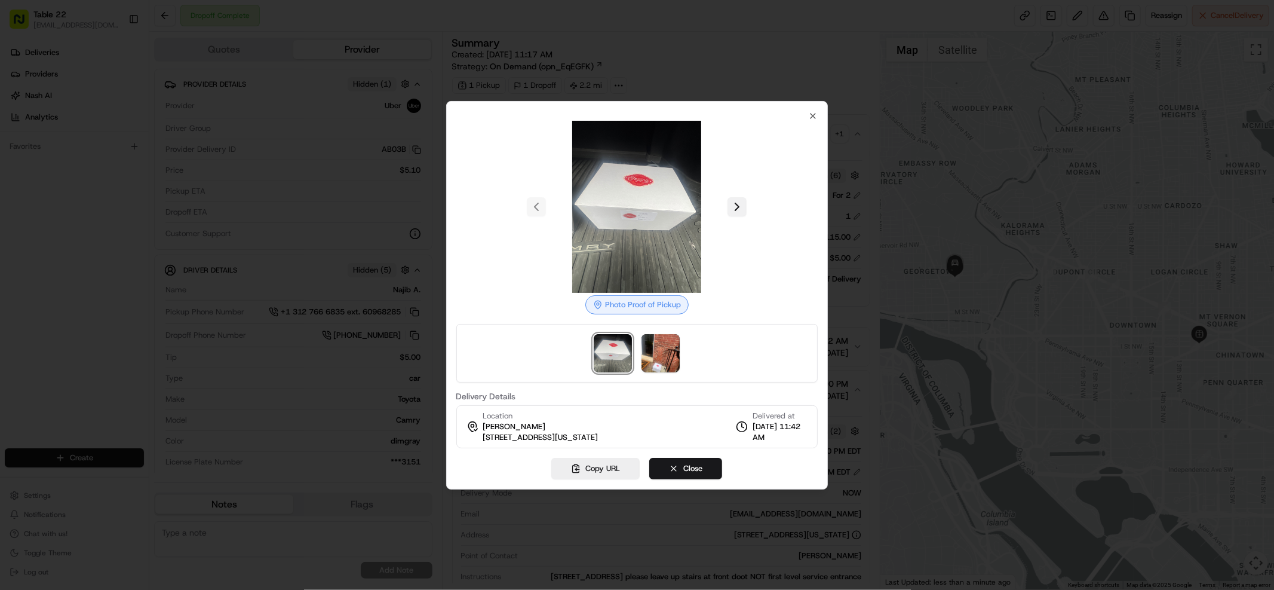
click at [728, 215] on button at bounding box center [736, 206] width 19 height 19
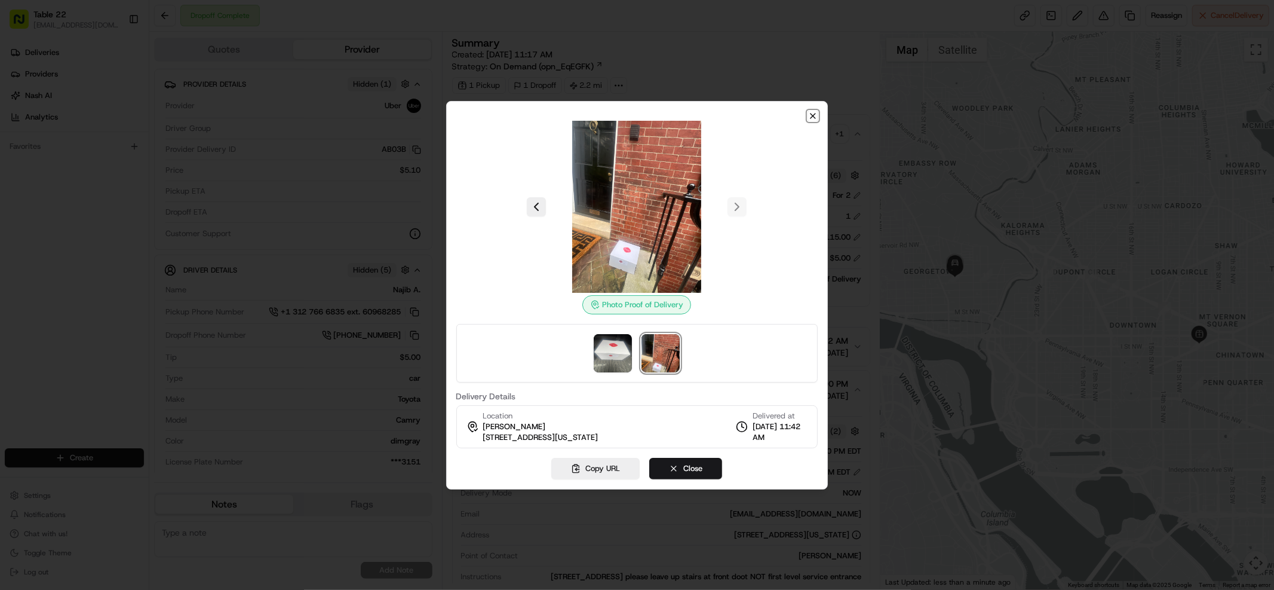
click at [816, 112] on icon "button" at bounding box center [813, 116] width 10 height 10
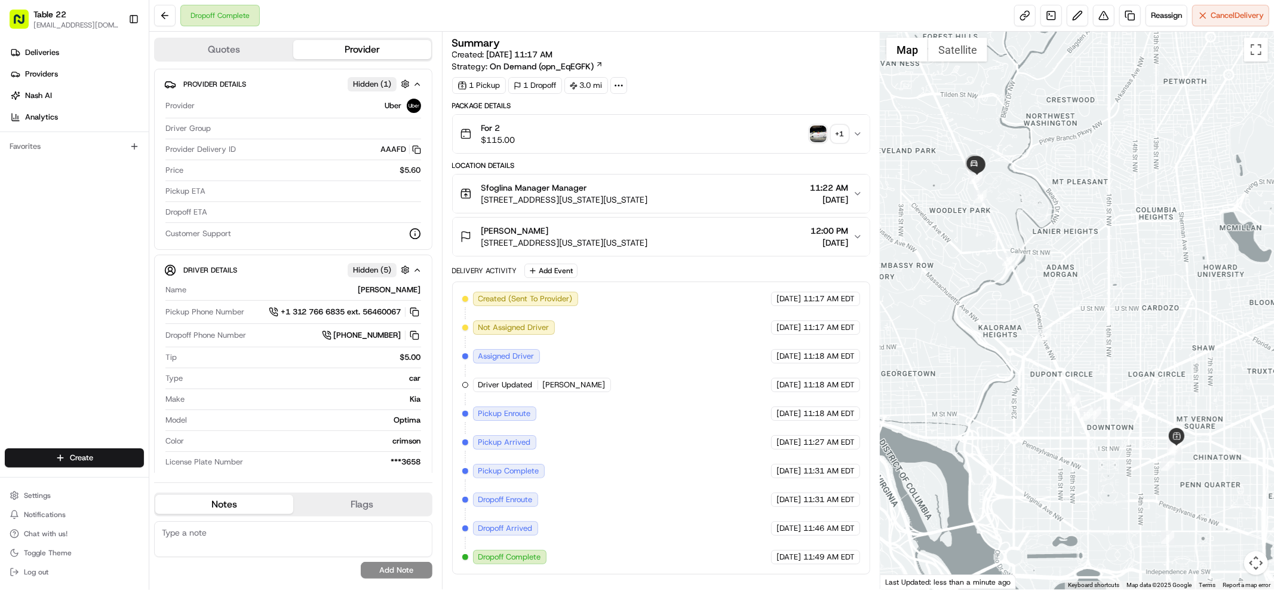
click at [859, 237] on icon "button" at bounding box center [857, 236] width 5 height 2
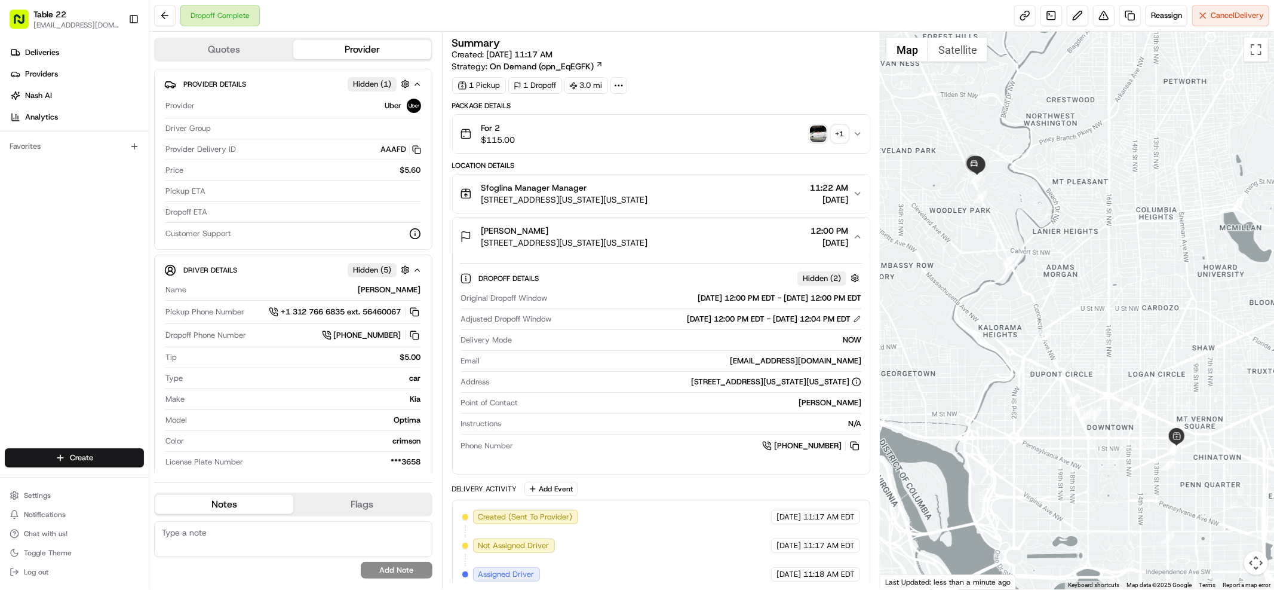
click at [842, 138] on div "+ 1" at bounding box center [839, 133] width 17 height 17
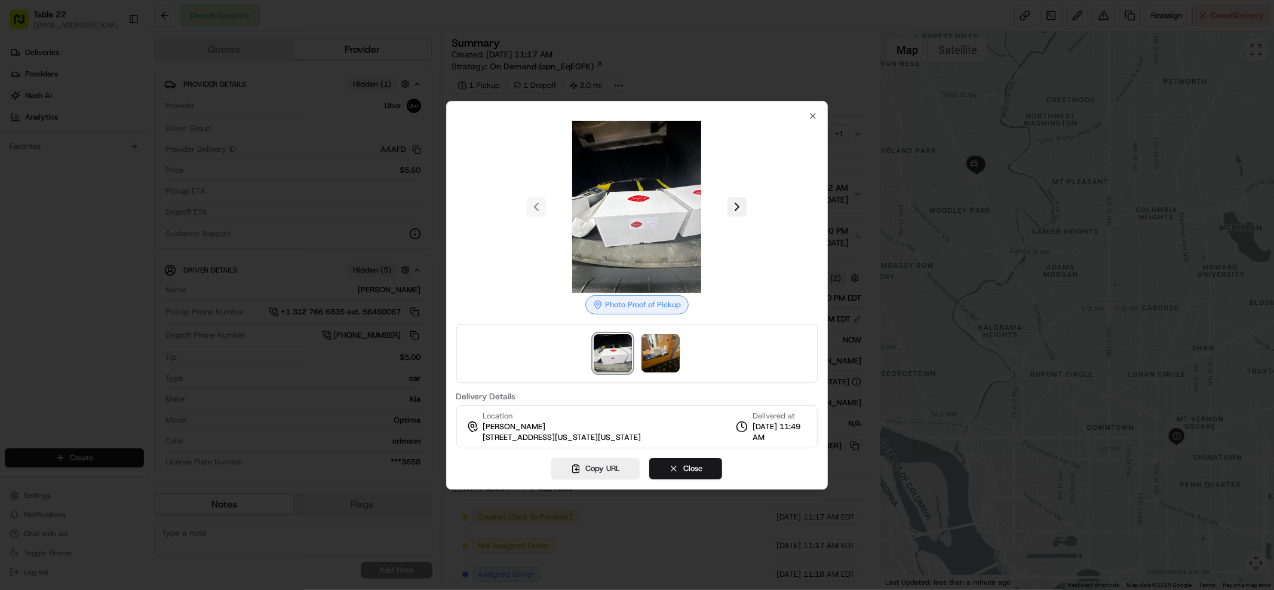
click at [731, 211] on button at bounding box center [736, 206] width 19 height 19
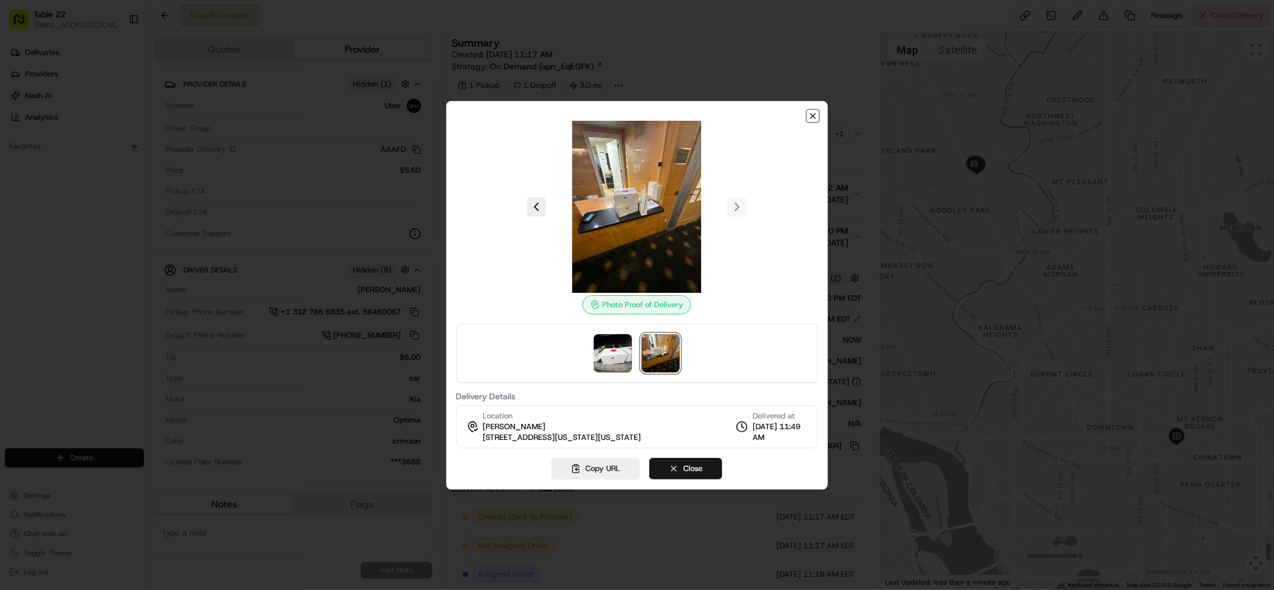
click at [811, 116] on icon "button" at bounding box center [813, 116] width 10 height 10
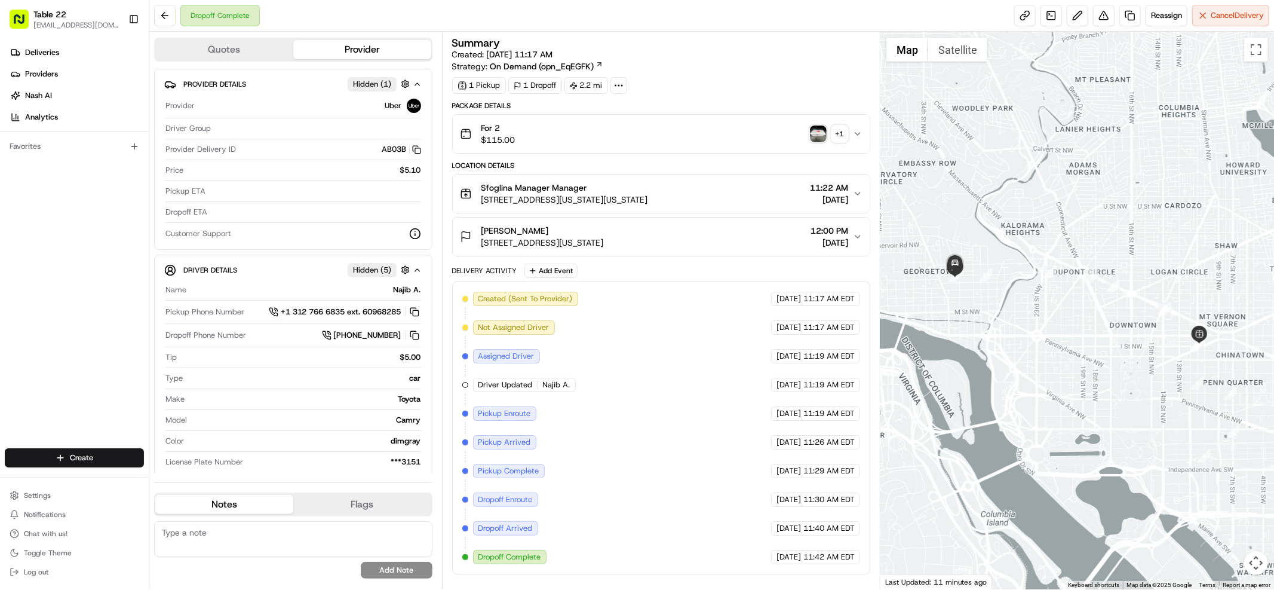
click at [858, 232] on icon "button" at bounding box center [858, 237] width 10 height 10
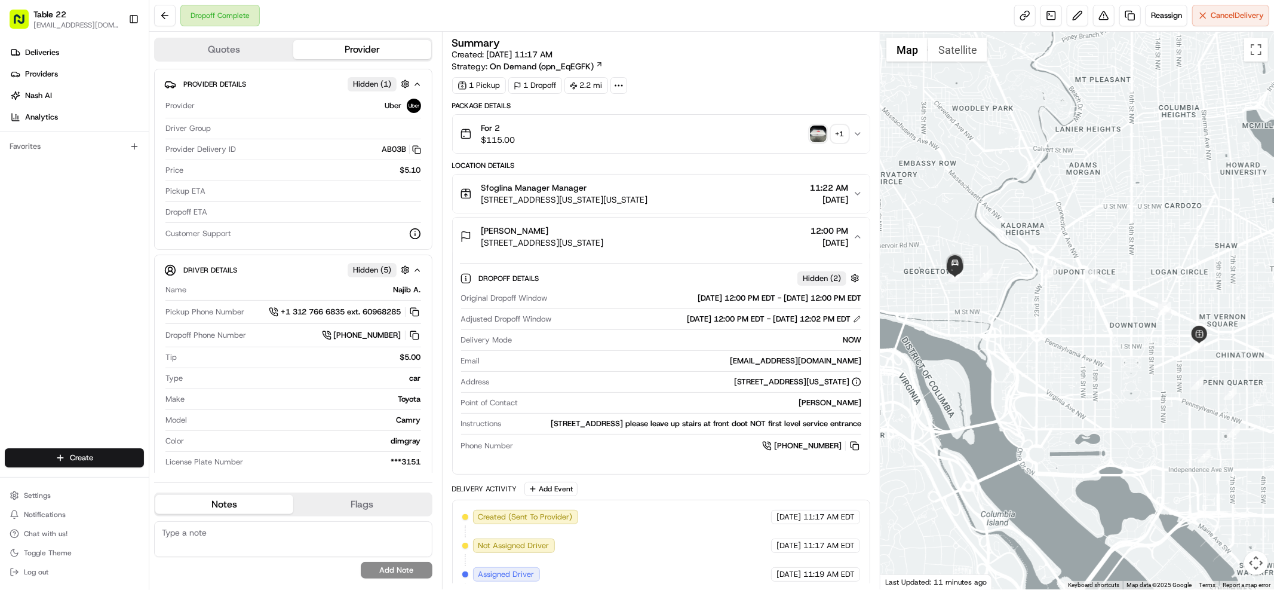
click at [858, 232] on icon "button" at bounding box center [858, 237] width 10 height 10
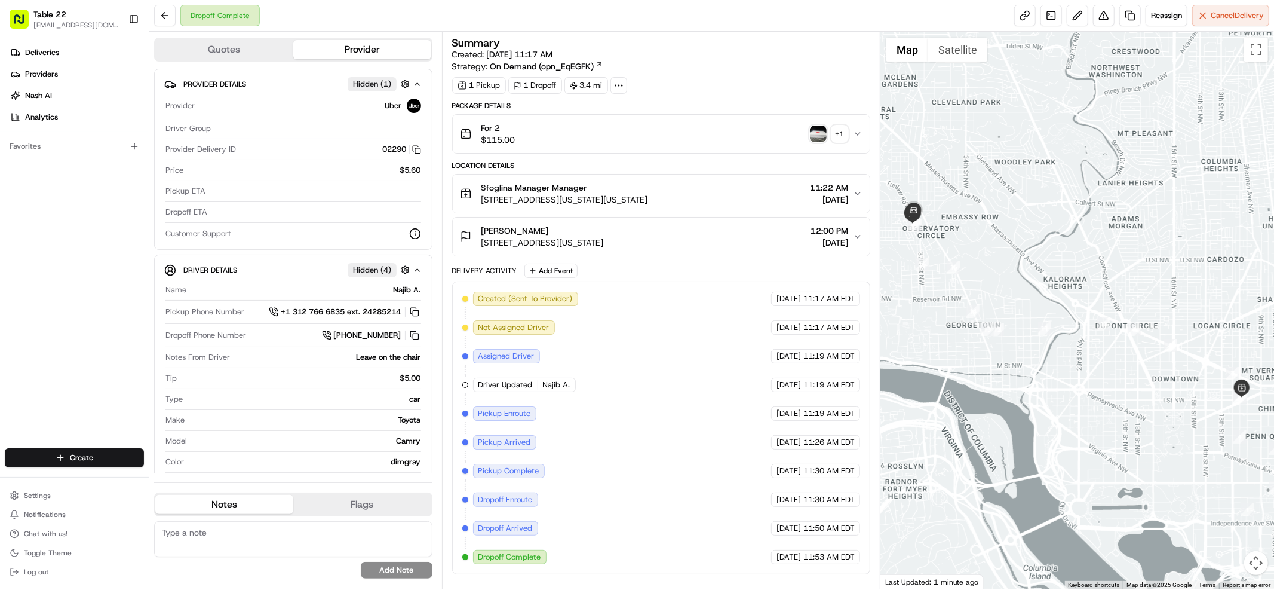
click at [861, 232] on icon "button" at bounding box center [858, 237] width 10 height 10
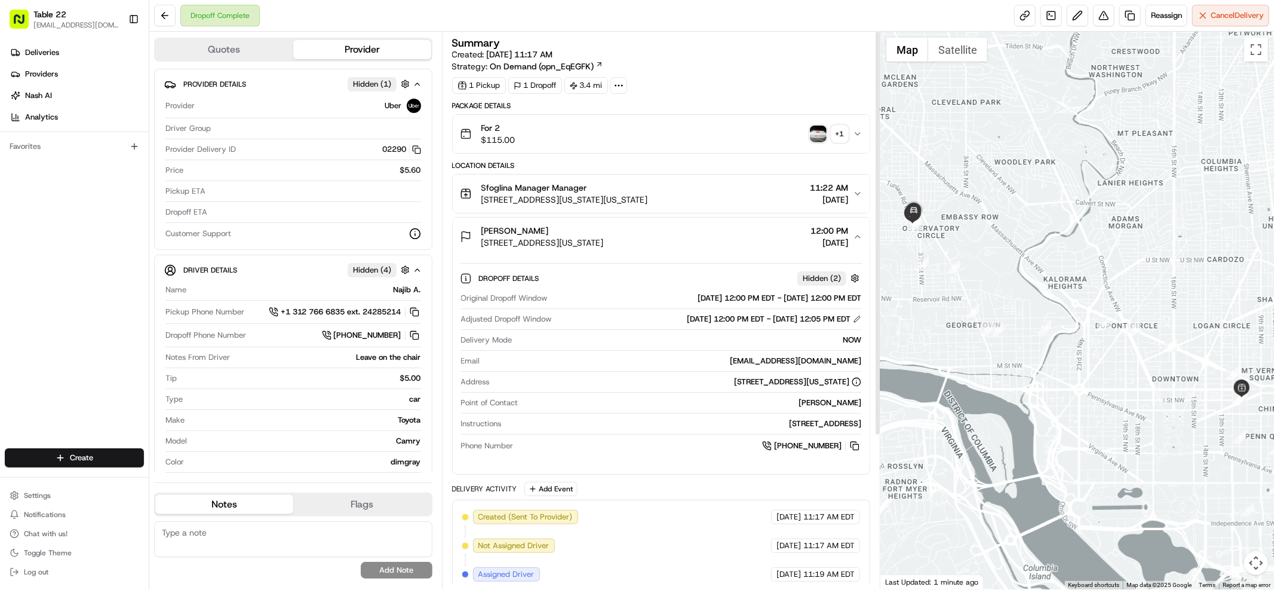
scroll to position [1, 0]
click at [843, 137] on div "+ 1" at bounding box center [839, 133] width 17 height 17
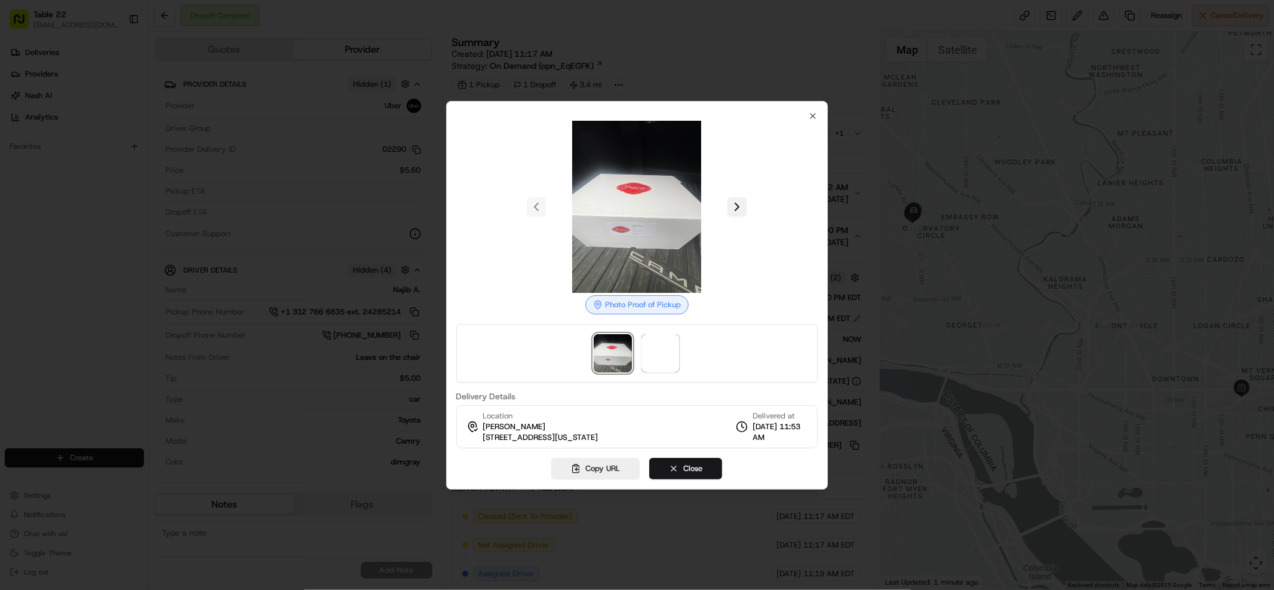
click at [745, 211] on button at bounding box center [736, 206] width 19 height 19
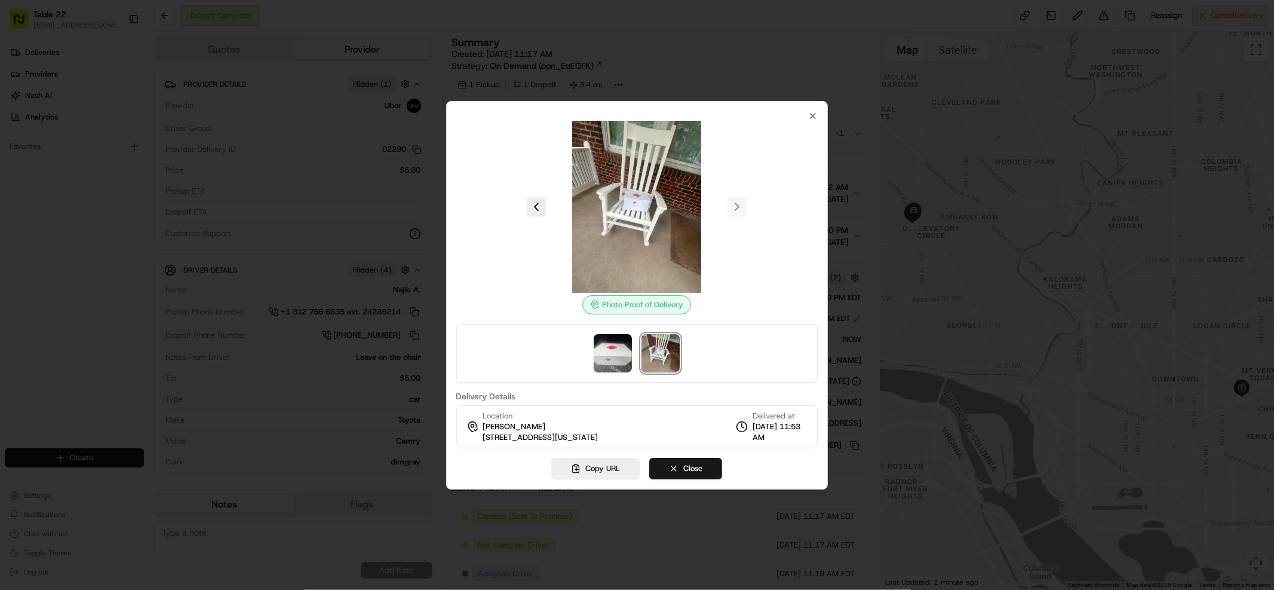
click at [819, 116] on div "Photo Proof of Delivery Delivery Details Location [PERSON_NAME] chance [STREET_…" at bounding box center [637, 295] width 382 height 388
click at [813, 115] on icon "button" at bounding box center [812, 115] width 5 height 5
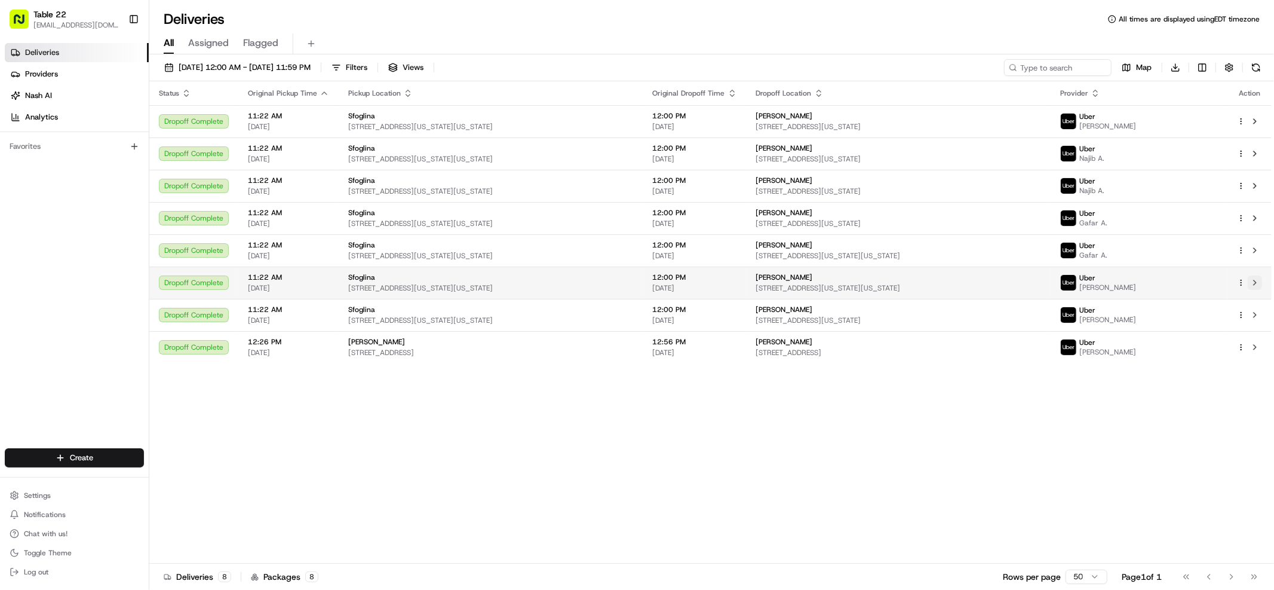
click at [1257, 284] on button at bounding box center [1255, 282] width 14 height 14
click at [1255, 314] on button at bounding box center [1255, 315] width 14 height 14
click at [1255, 317] on button at bounding box center [1255, 315] width 14 height 14
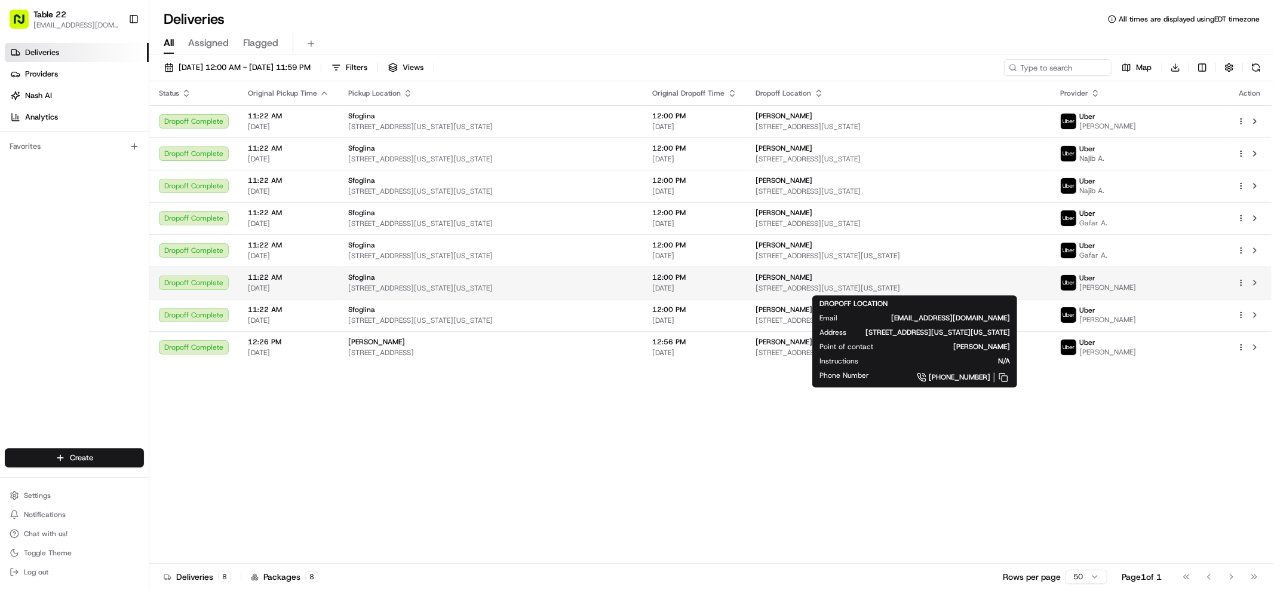
click at [769, 277] on span "[PERSON_NAME]" at bounding box center [784, 277] width 57 height 10
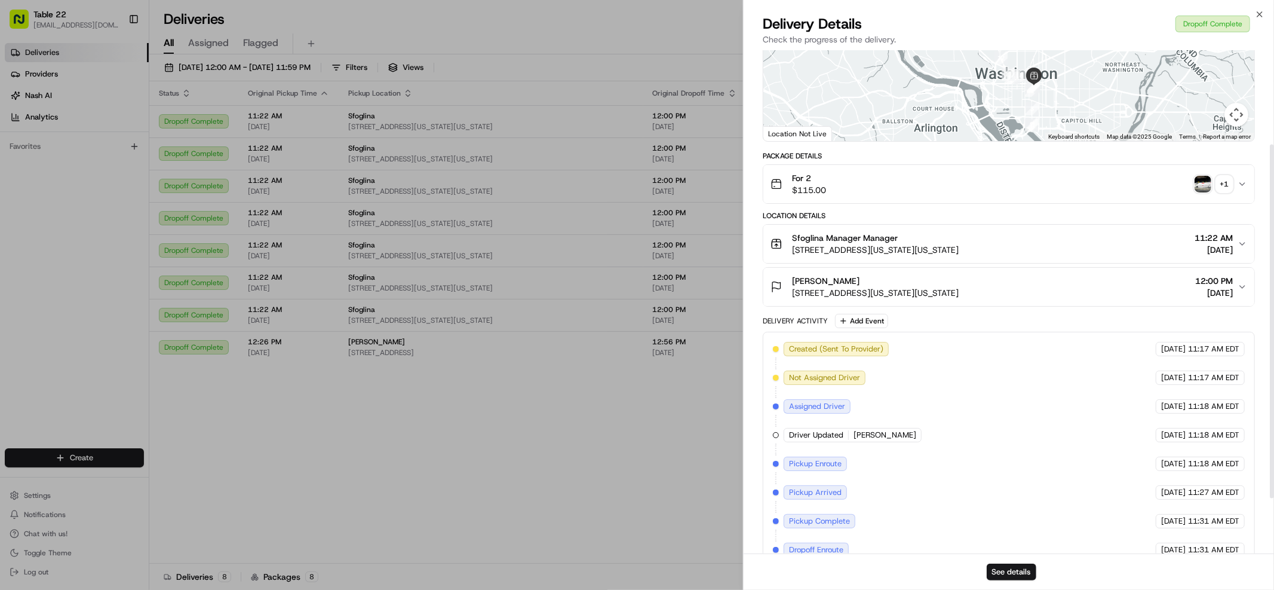
scroll to position [134, 0]
click at [1244, 293] on button "[PERSON_NAME] [STREET_ADDRESS][US_STATE][US_STATE] 12:00 PM [DATE]" at bounding box center [1008, 287] width 491 height 38
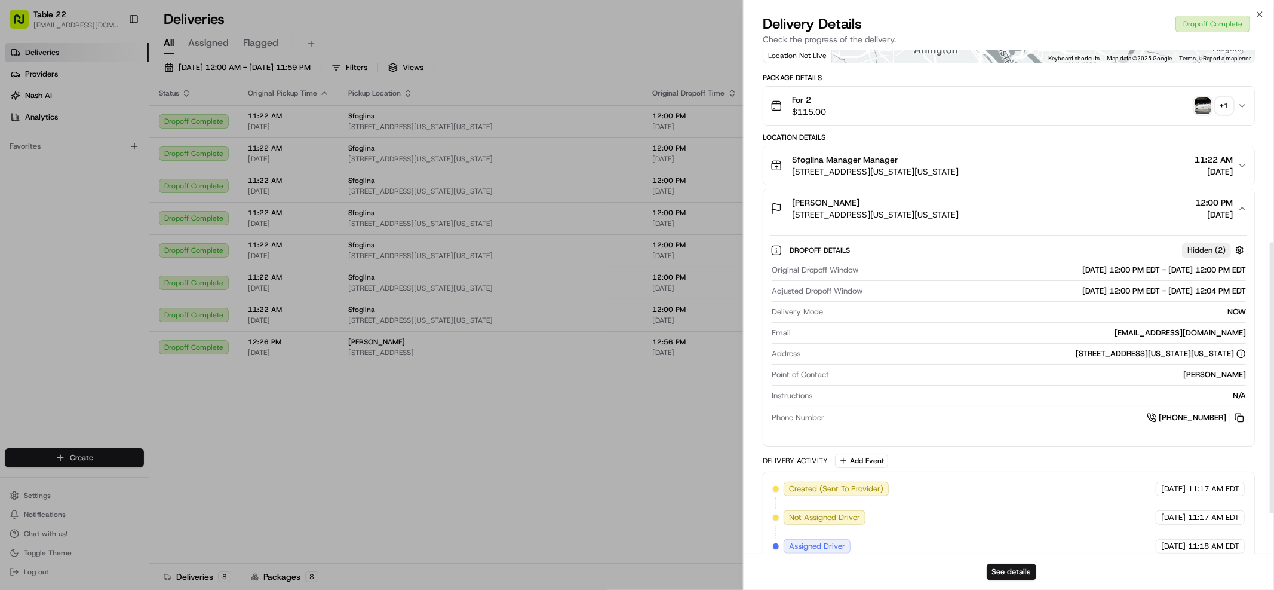
scroll to position [358, 0]
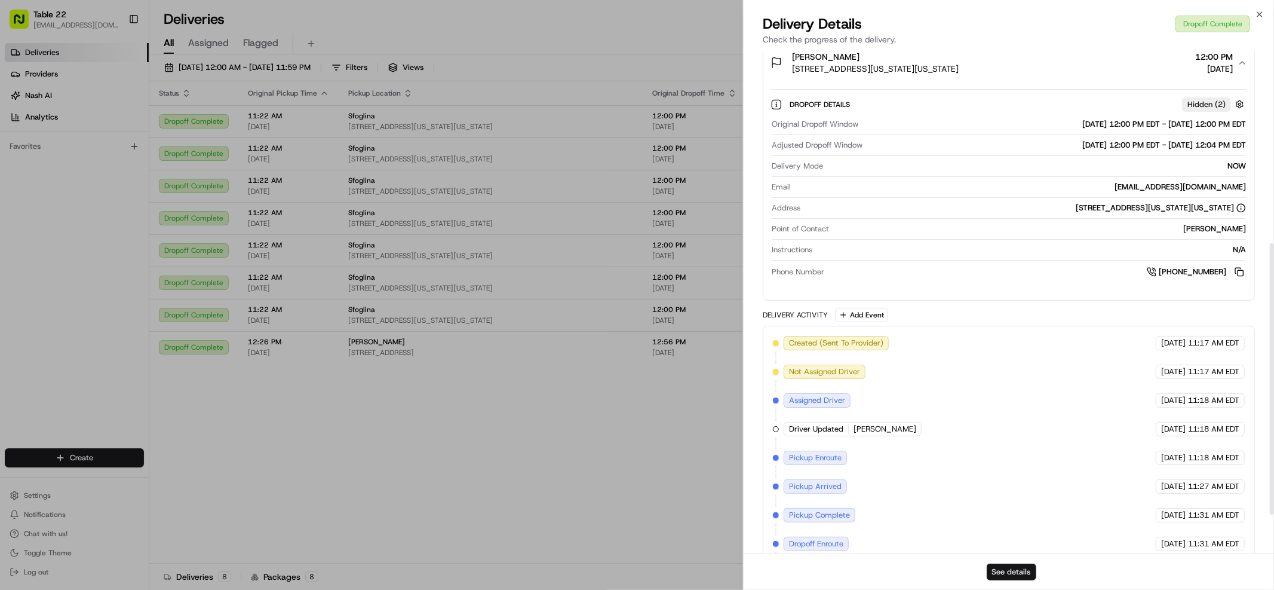
click at [1006, 575] on button "See details" at bounding box center [1012, 571] width 50 height 17
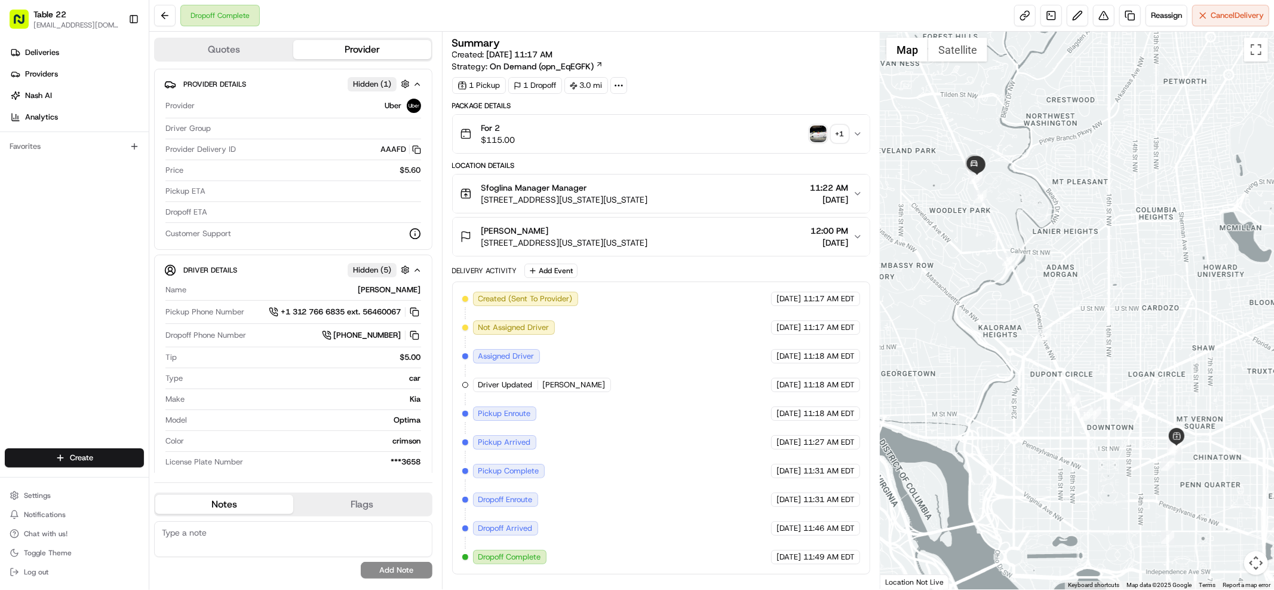
click at [862, 138] on icon "button" at bounding box center [858, 134] width 10 height 10
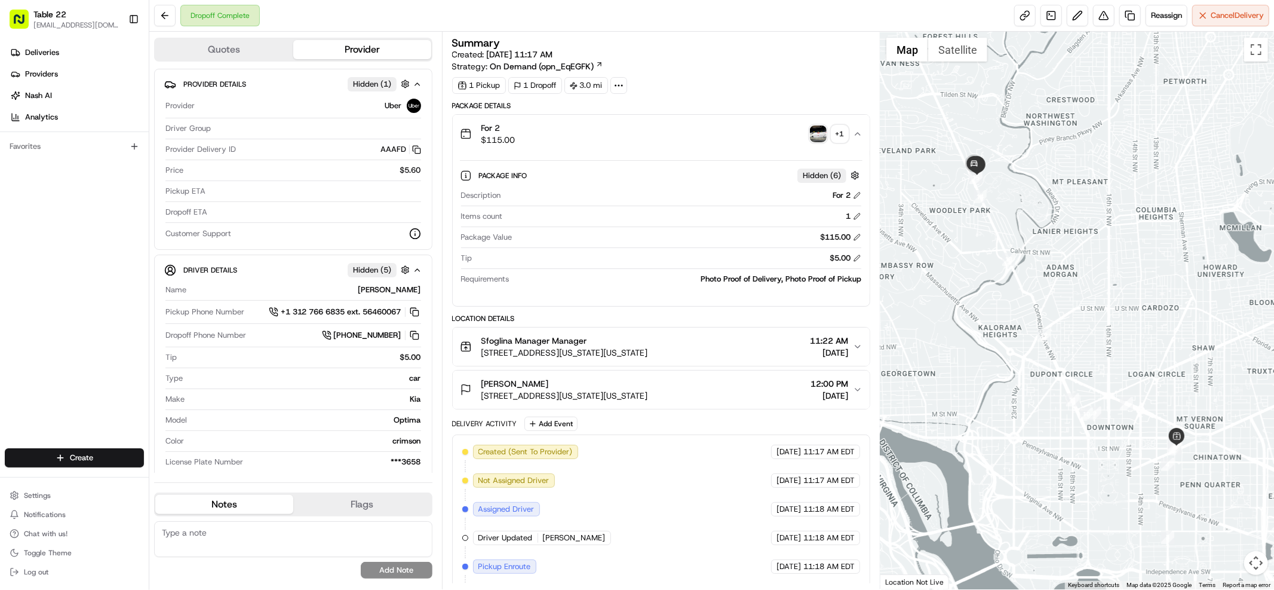
click at [817, 134] on img "button" at bounding box center [818, 133] width 17 height 17
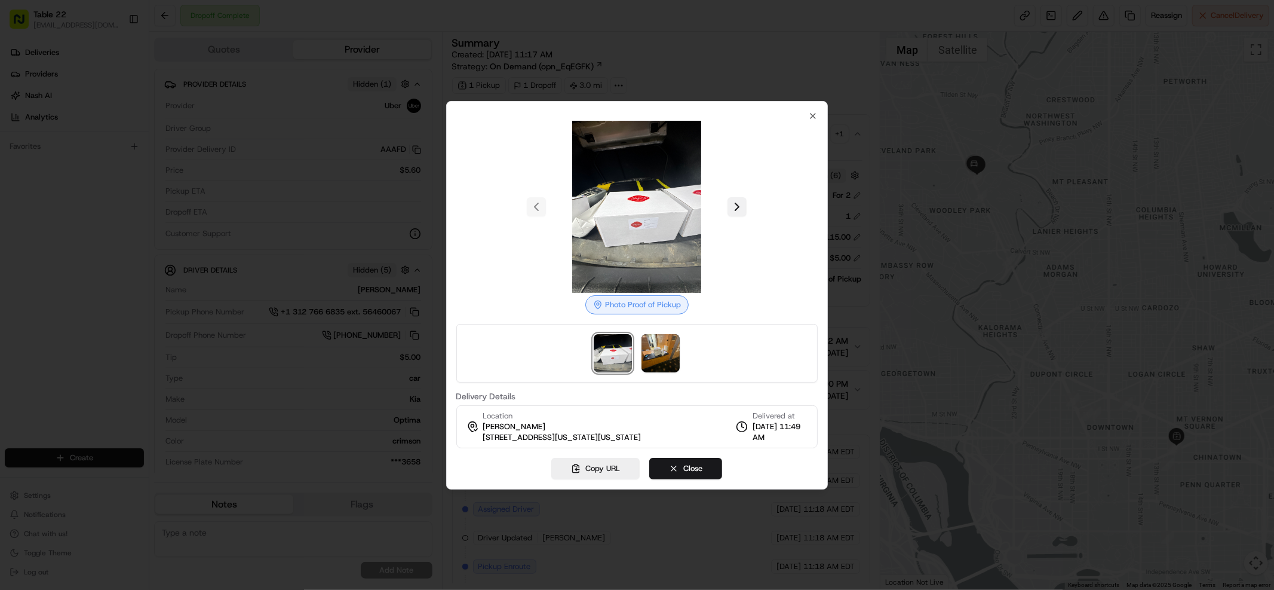
click at [733, 206] on button at bounding box center [736, 206] width 19 height 19
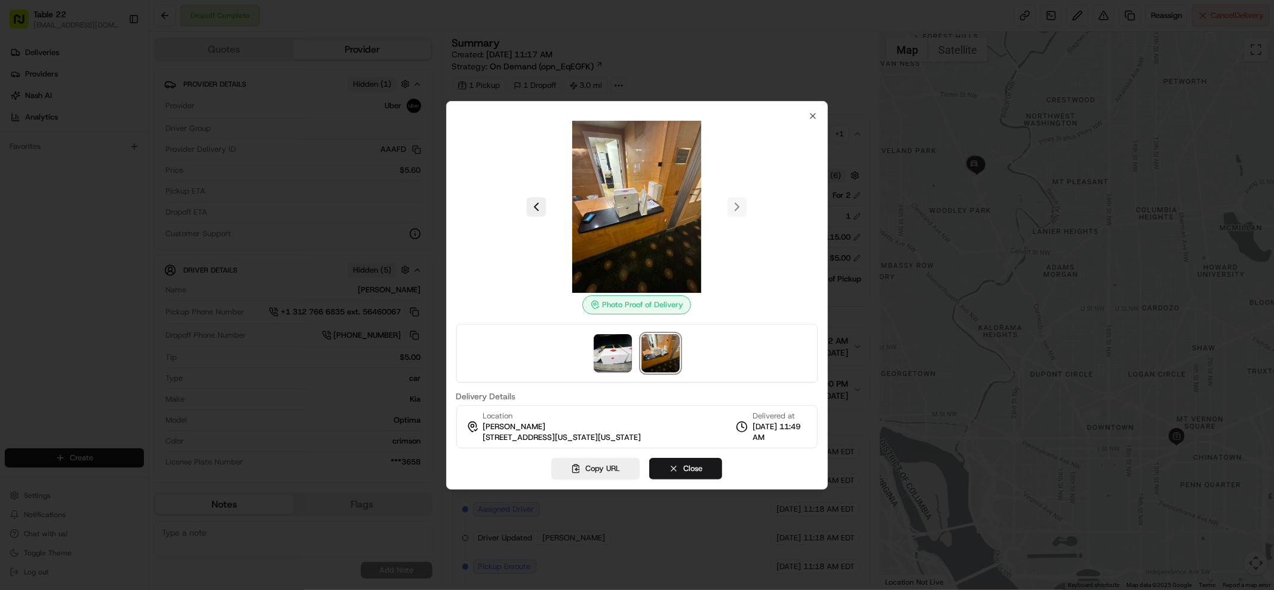
click at [818, 119] on div "Photo Proof of Delivery Delivery Details Location Kamer davis 3133 Connecticut …" at bounding box center [637, 295] width 382 height 388
click at [814, 119] on icon "button" at bounding box center [813, 116] width 10 height 10
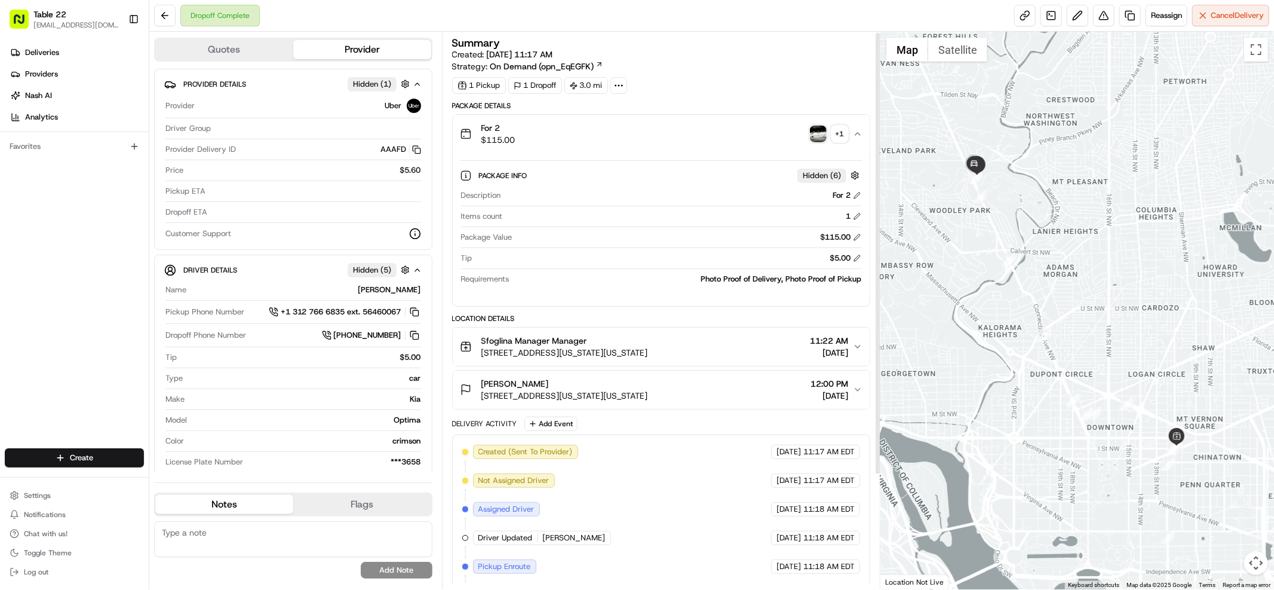
scroll to position [2, 0]
click at [858, 389] on icon "button" at bounding box center [858, 387] width 10 height 10
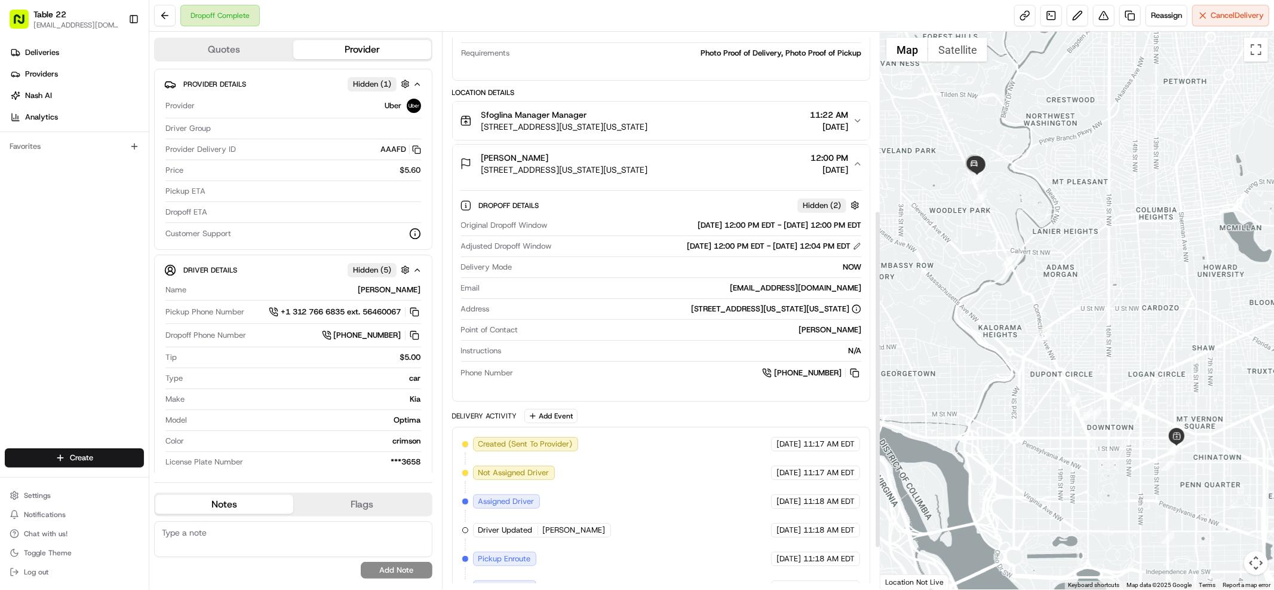
scroll to position [363, 0]
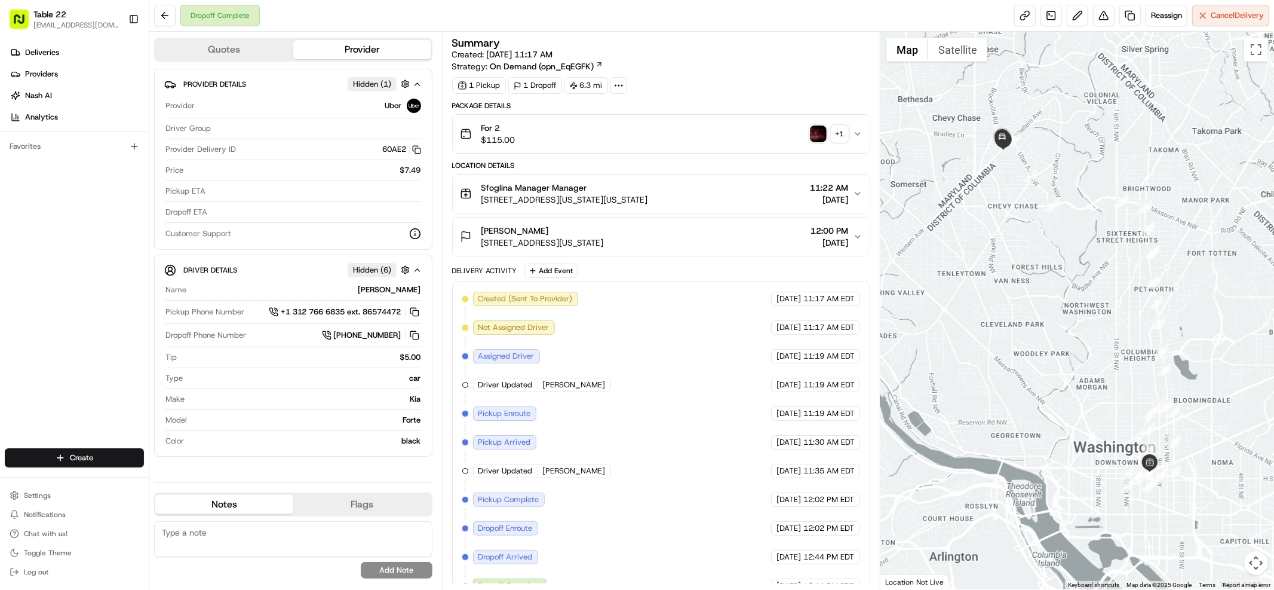
click at [843, 139] on div "+ 1" at bounding box center [839, 133] width 17 height 17
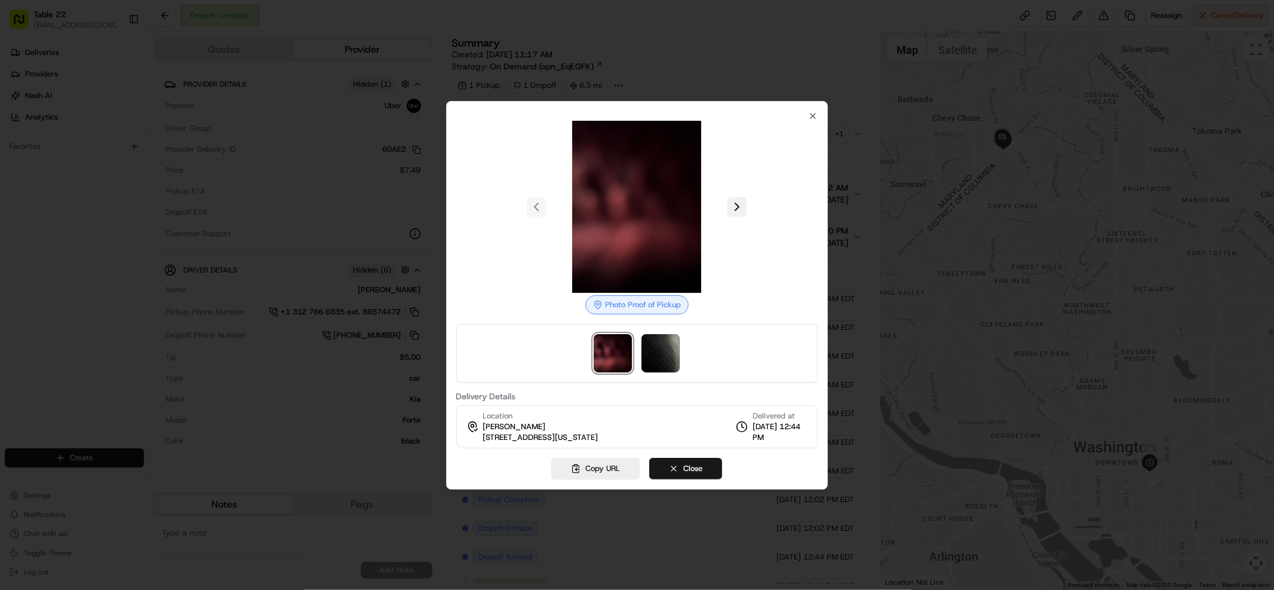
click at [739, 208] on button at bounding box center [736, 206] width 19 height 19
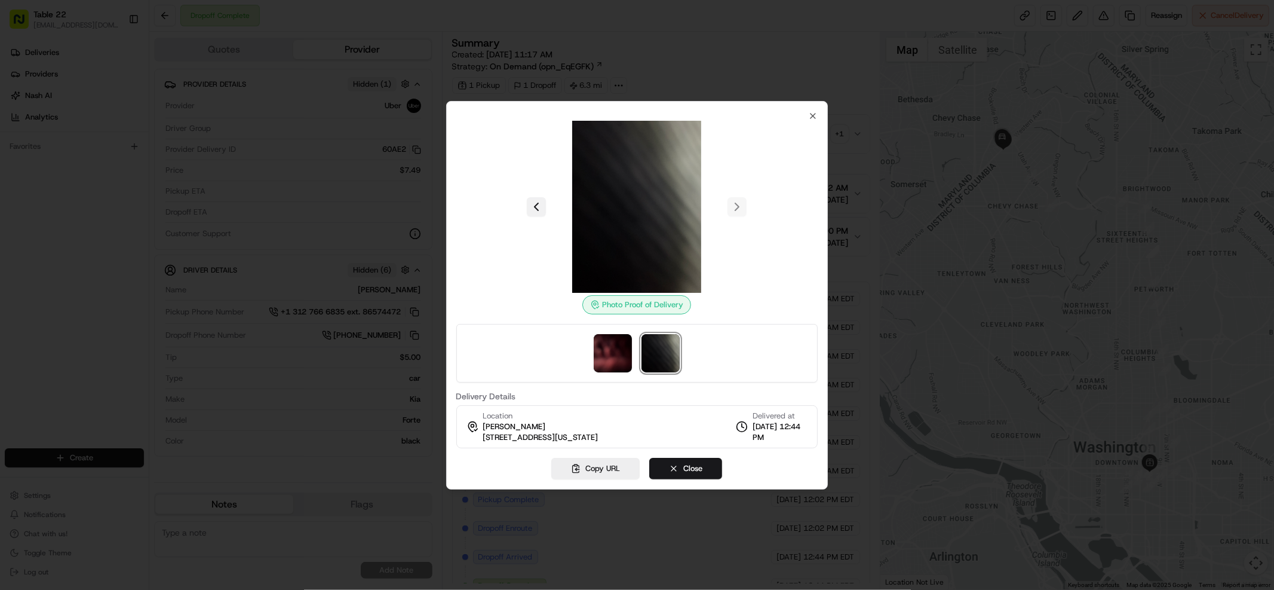
click at [544, 205] on button at bounding box center [536, 206] width 19 height 19
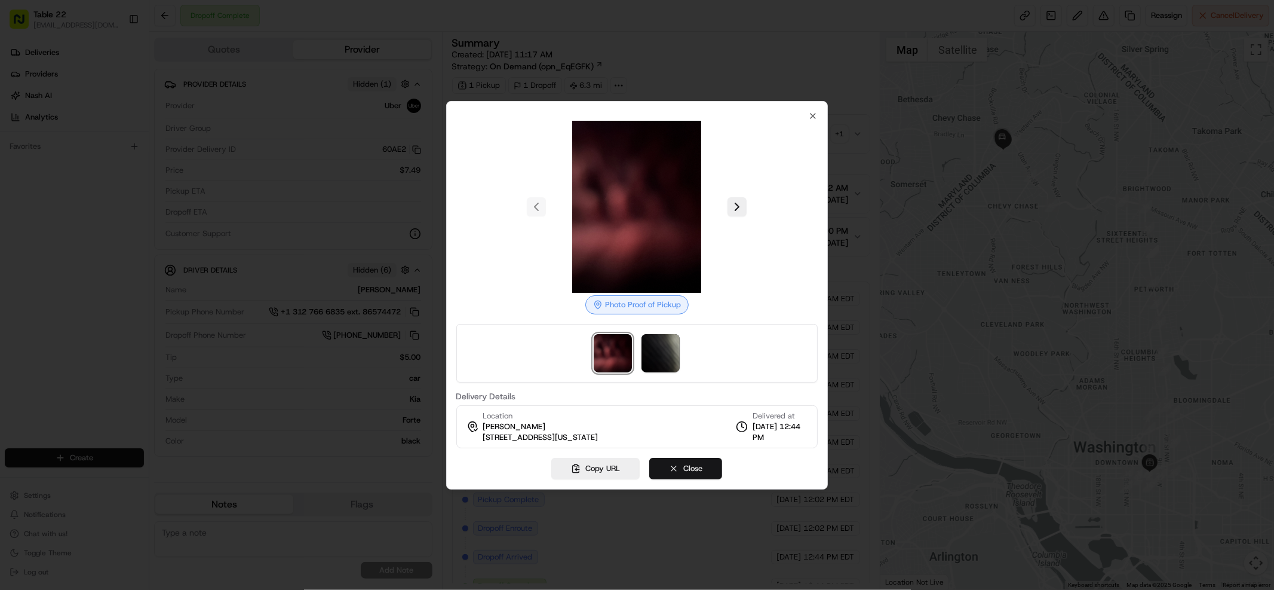
click at [693, 471] on button "Close" at bounding box center [685, 469] width 73 height 22
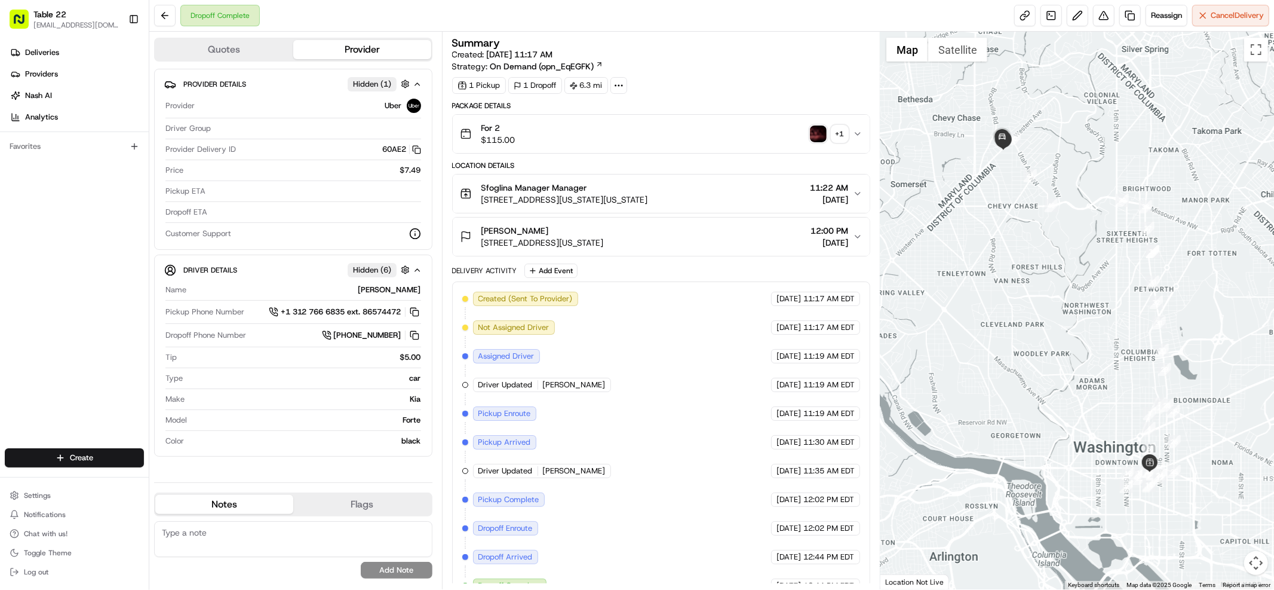
scroll to position [21, 0]
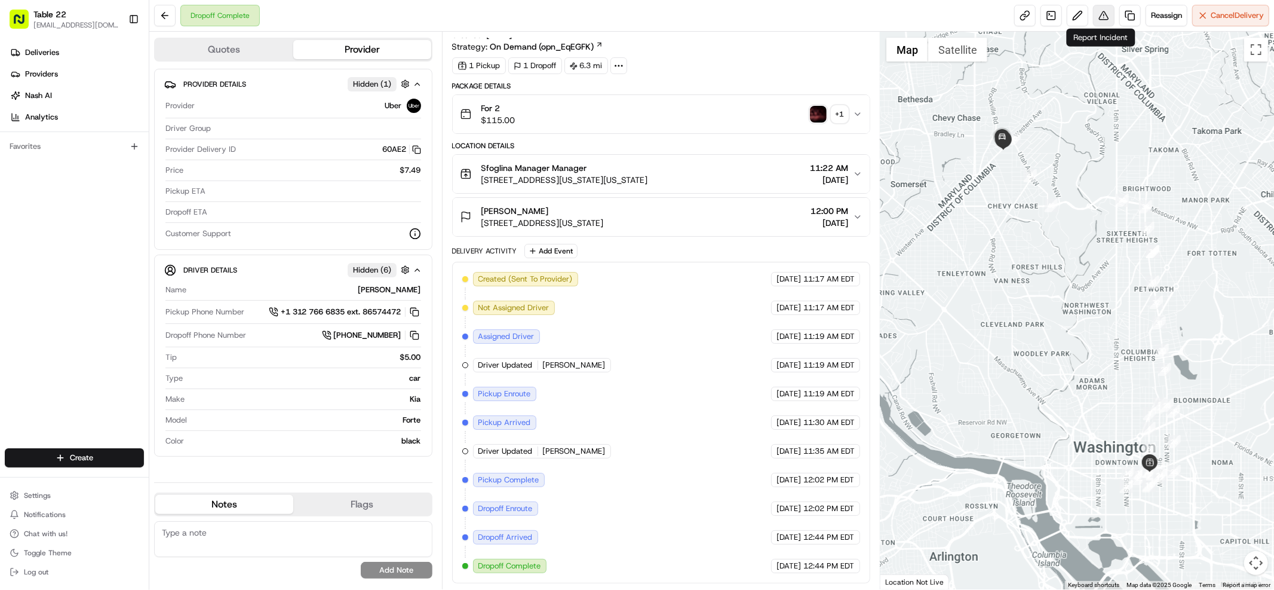
click at [1103, 15] on button at bounding box center [1104, 16] width 22 height 22
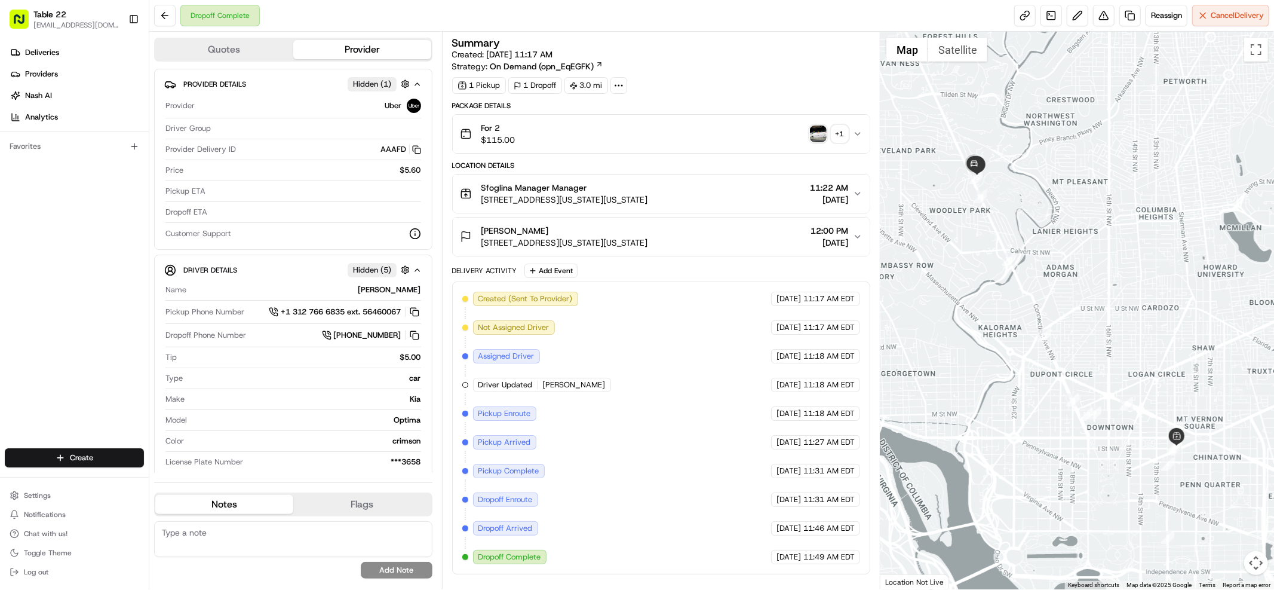
click at [841, 134] on div "+ 1" at bounding box center [839, 133] width 17 height 17
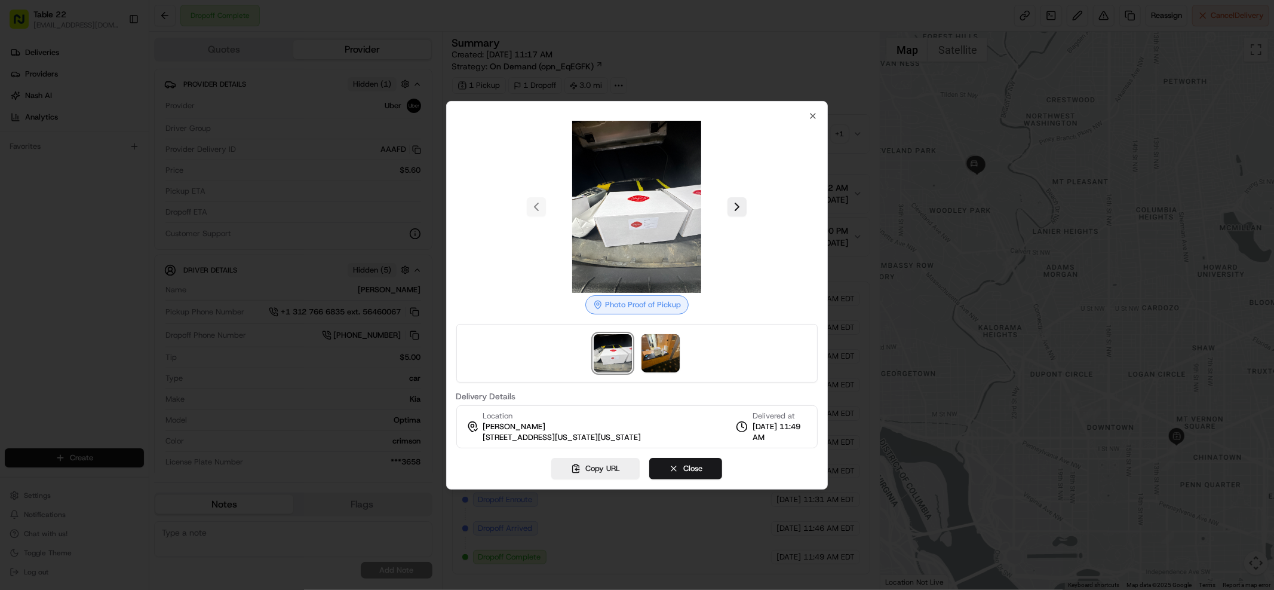
click at [671, 222] on img at bounding box center [637, 207] width 172 height 172
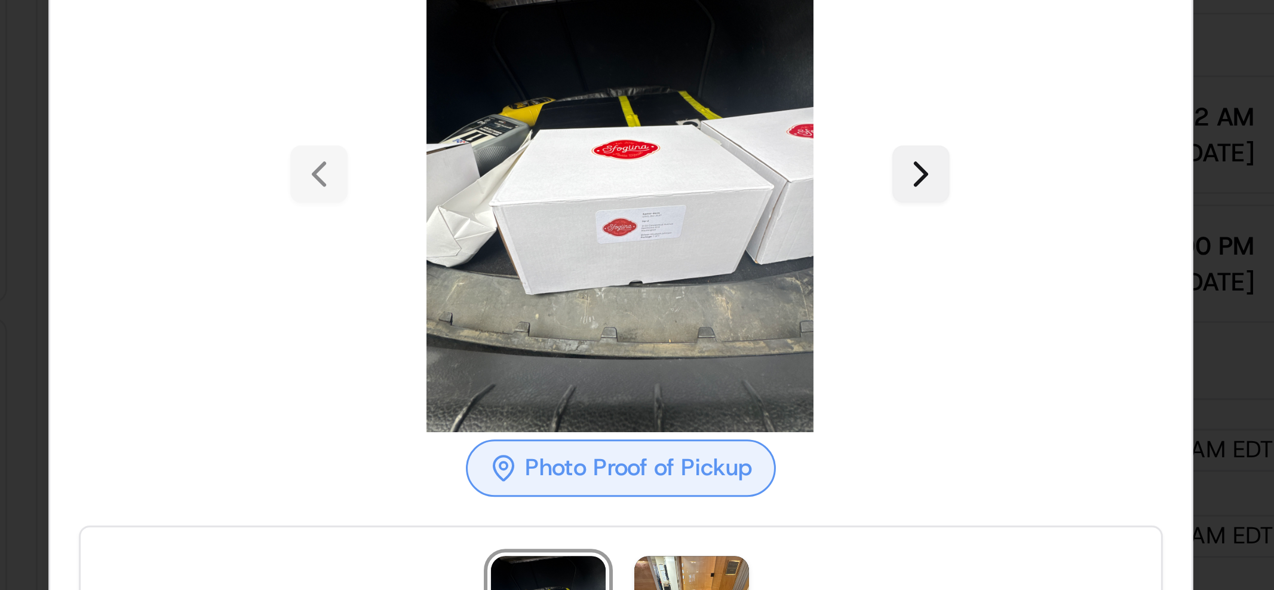
click at [733, 209] on button at bounding box center [736, 206] width 19 height 19
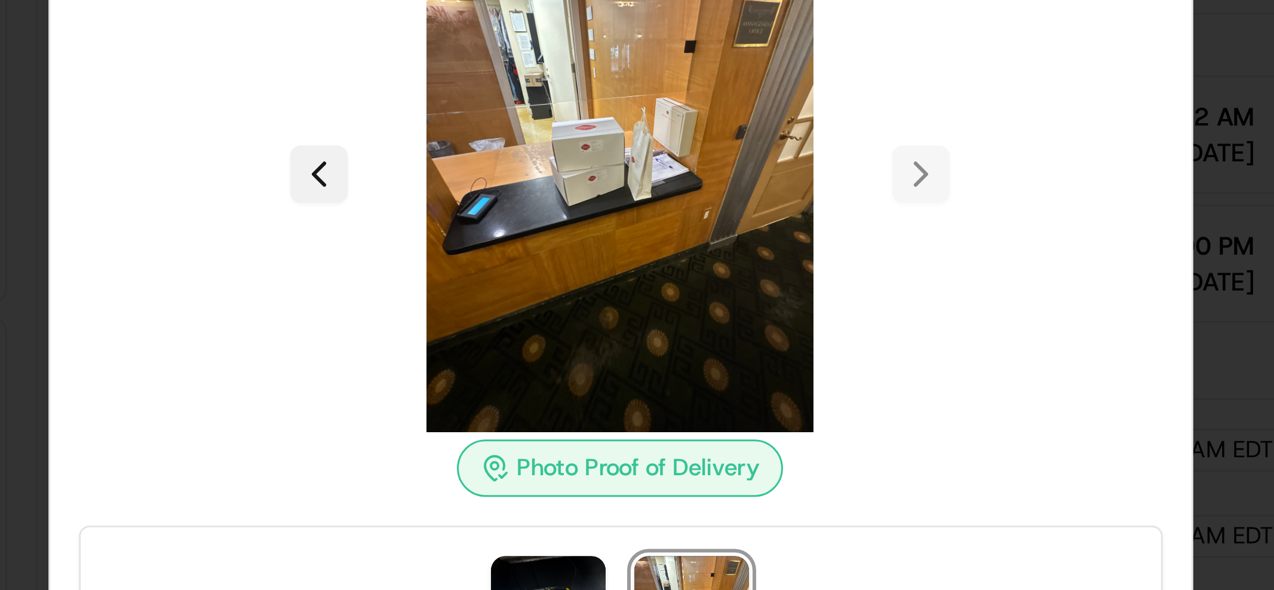
click at [533, 211] on button at bounding box center [536, 206] width 19 height 19
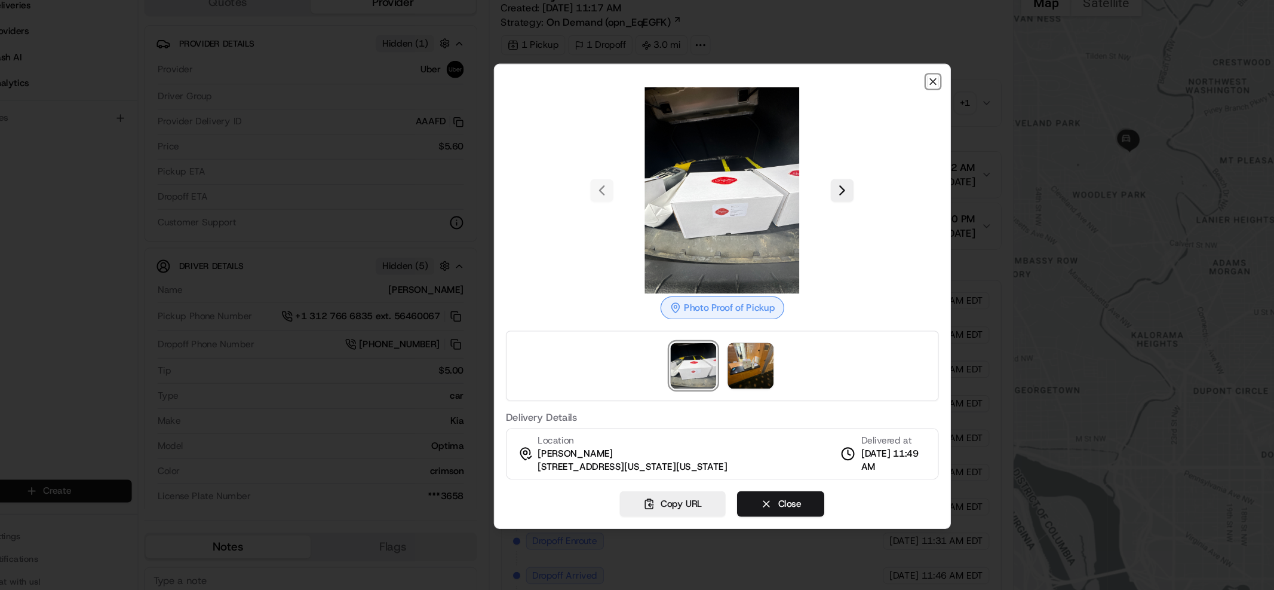
click at [816, 111] on icon "button" at bounding box center [813, 116] width 10 height 10
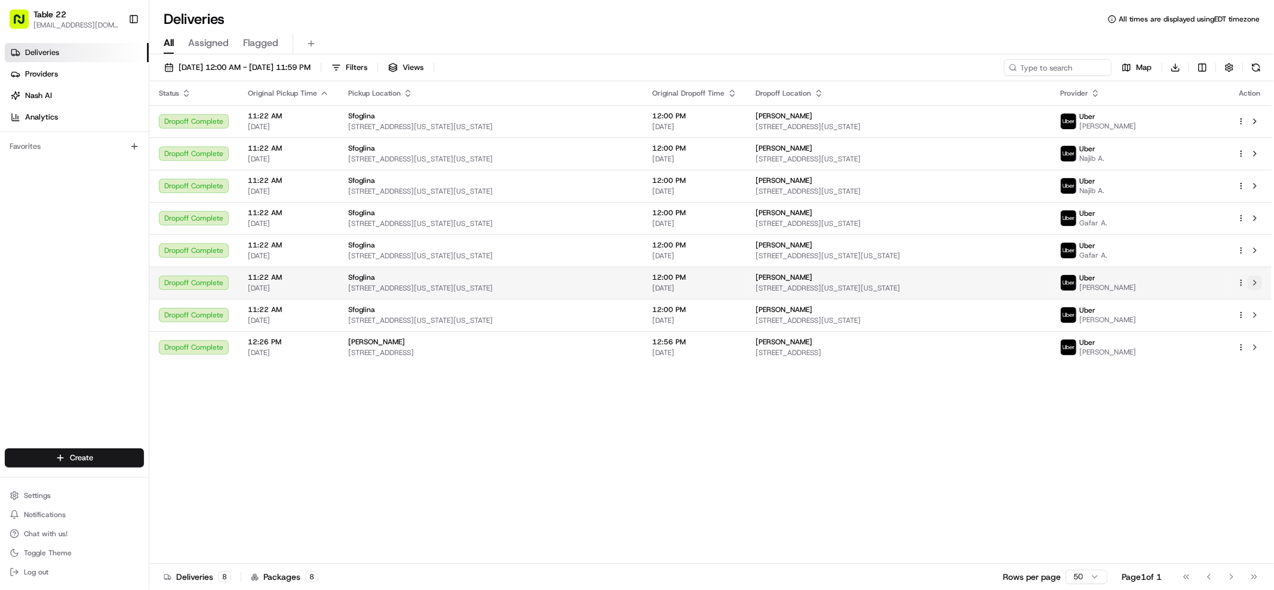
click at [1257, 281] on button at bounding box center [1255, 282] width 14 height 14
click at [1242, 315] on html "Table 22 [EMAIL_ADDRESS][DOMAIN_NAME] Toggle Sidebar Deliveries Providers [PERS…" at bounding box center [637, 295] width 1274 height 590
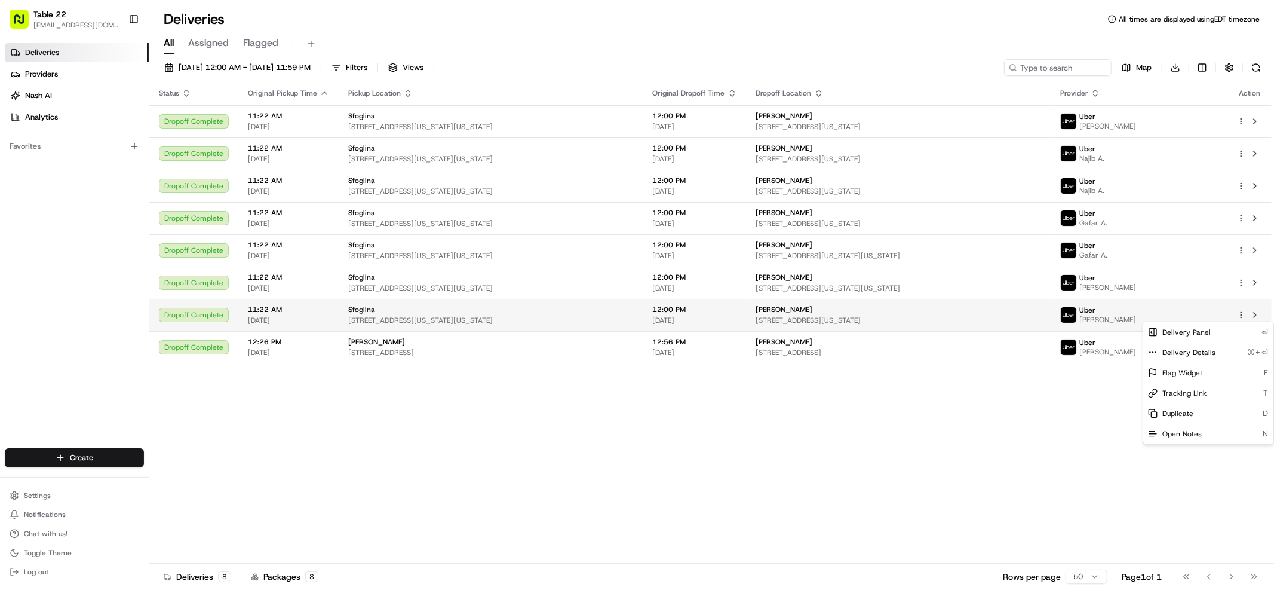
click at [1177, 312] on html "Table 22 [EMAIL_ADDRESS][DOMAIN_NAME] Toggle Sidebar Deliveries Providers [PERS…" at bounding box center [637, 295] width 1274 height 590
click at [1189, 309] on div "Uber BEN W." at bounding box center [1139, 314] width 158 height 19
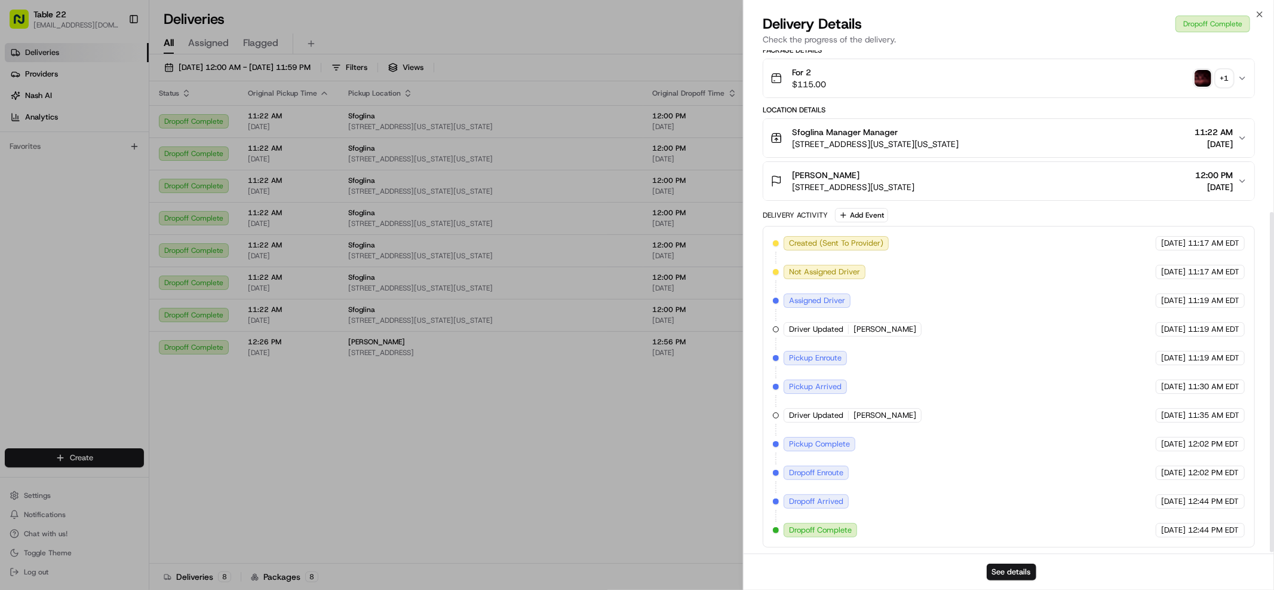
scroll to position [237, 0]
click at [1232, 75] on div "+ 1" at bounding box center [1224, 81] width 17 height 17
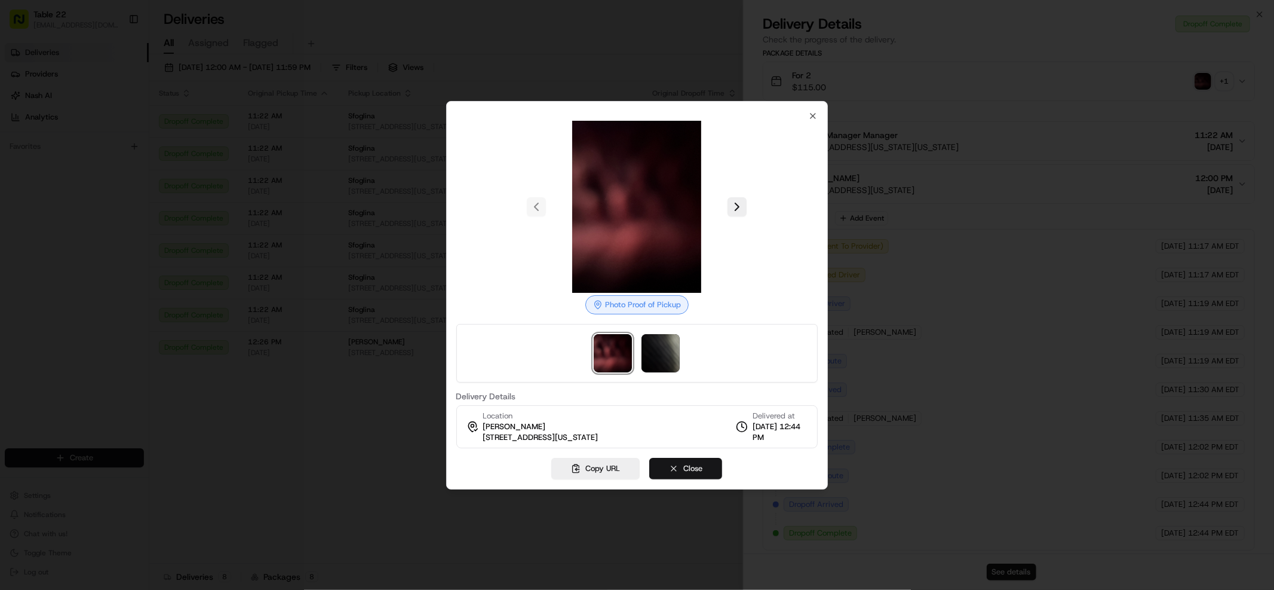
click at [686, 468] on button "Close" at bounding box center [685, 469] width 73 height 22
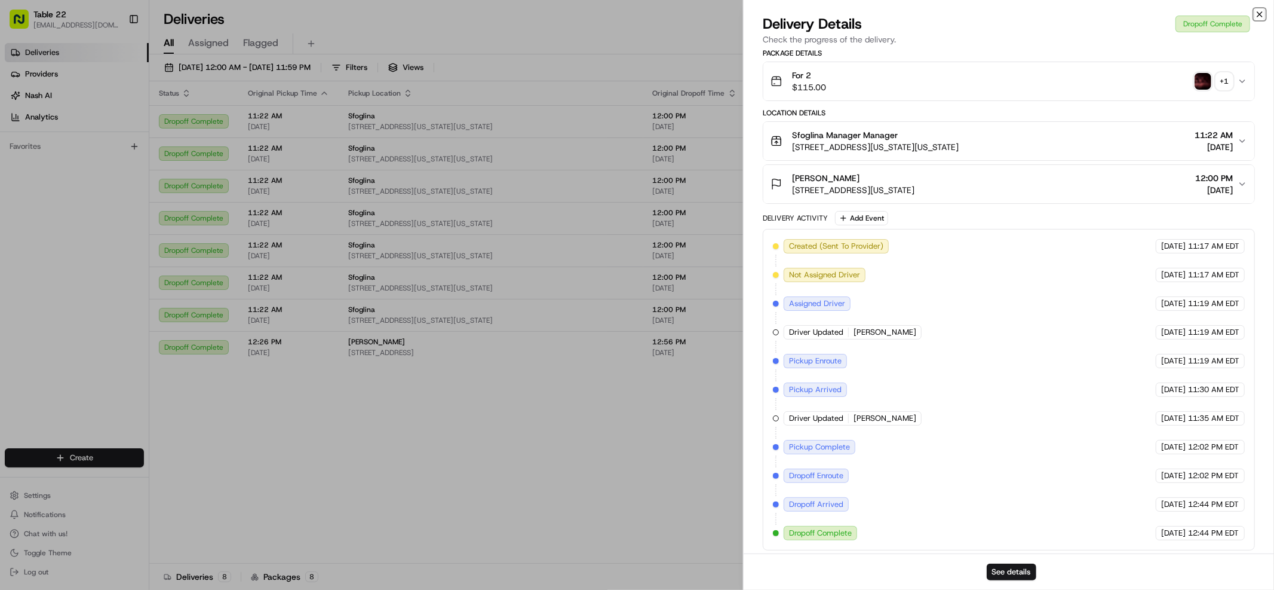
click at [1263, 14] on icon "button" at bounding box center [1260, 15] width 10 height 10
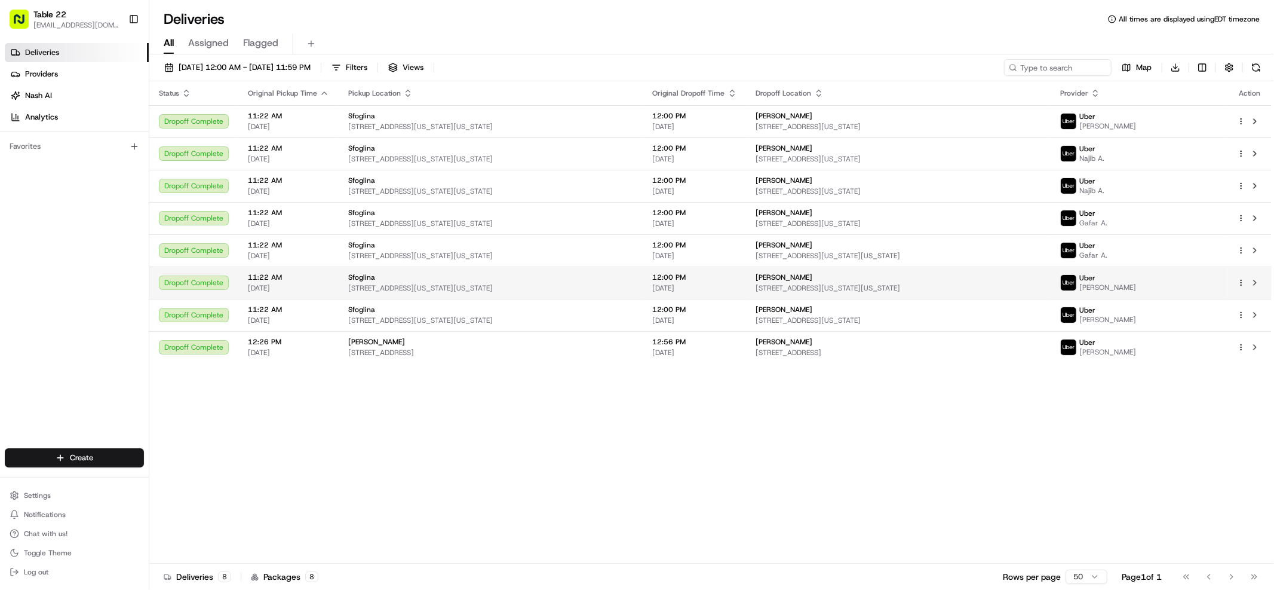
click at [1221, 280] on td "Uber wissam L." at bounding box center [1139, 282] width 177 height 32
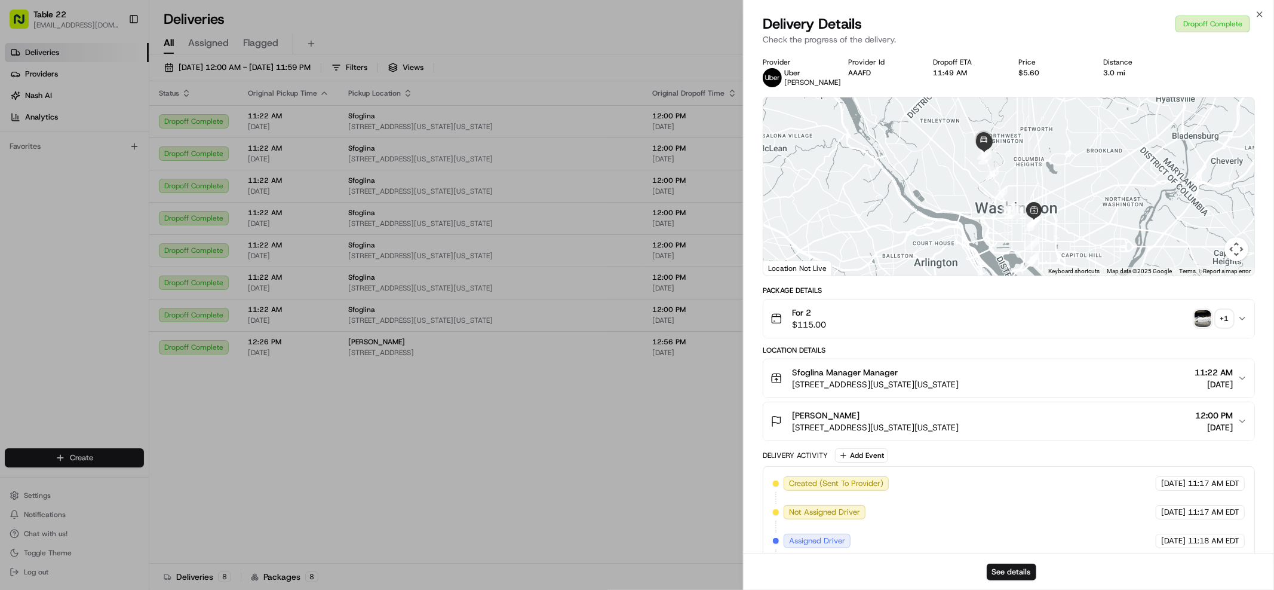
click at [1211, 318] on div "button" at bounding box center [1203, 318] width 17 height 17
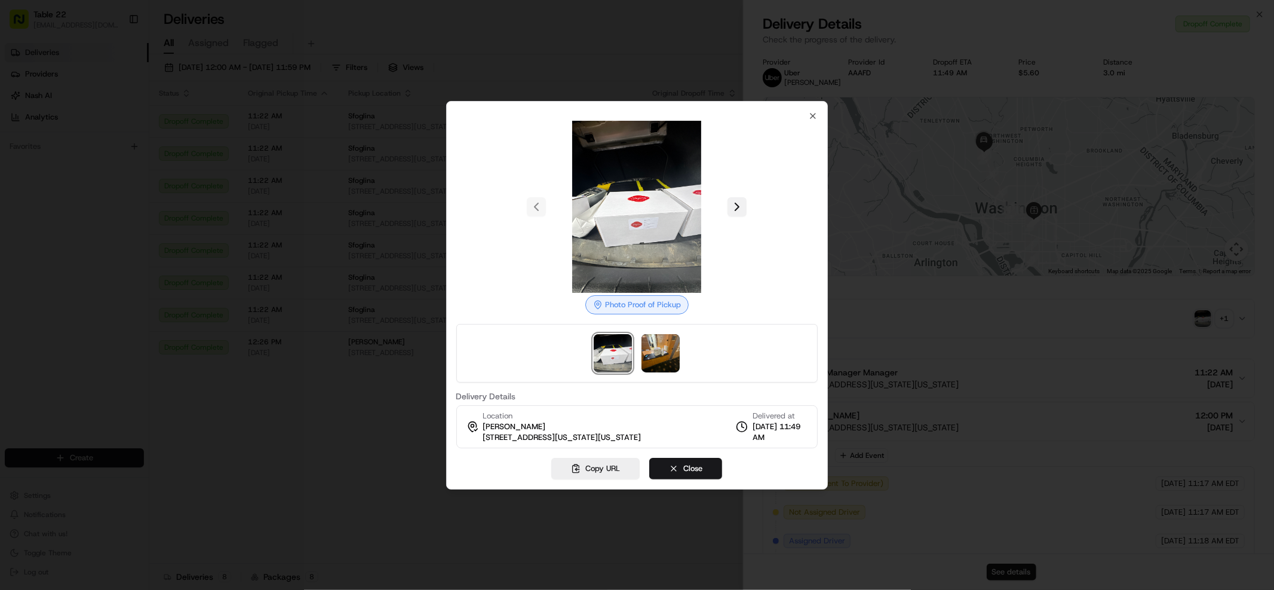
click at [741, 208] on button at bounding box center [736, 206] width 19 height 19
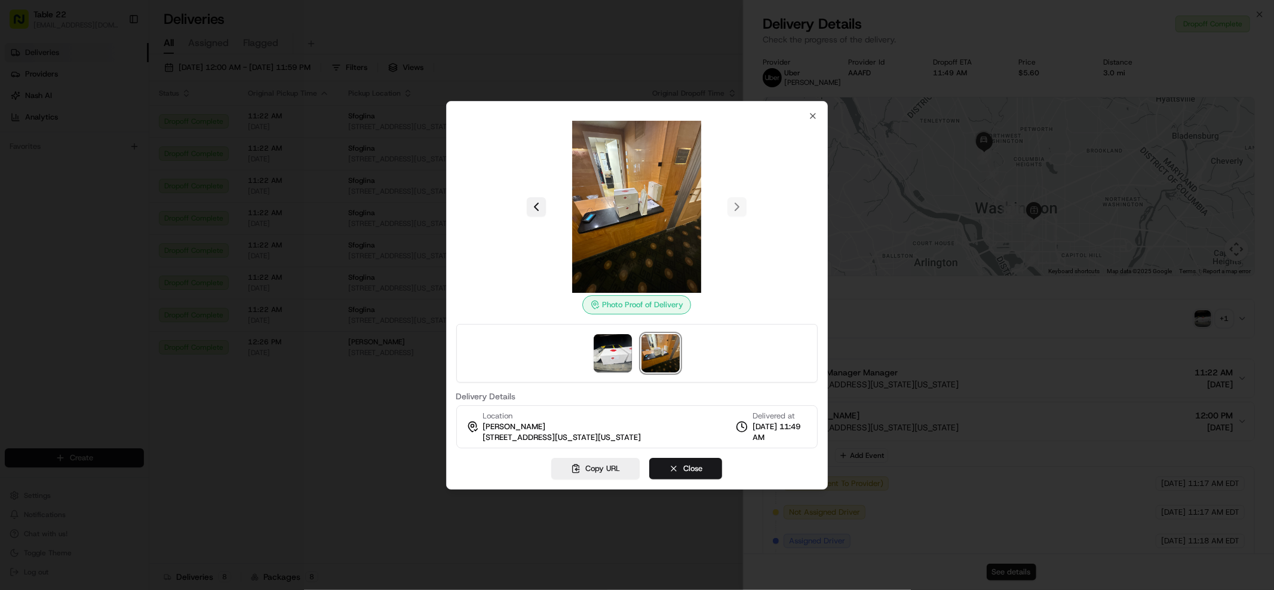
click at [536, 207] on button at bounding box center [536, 206] width 19 height 19
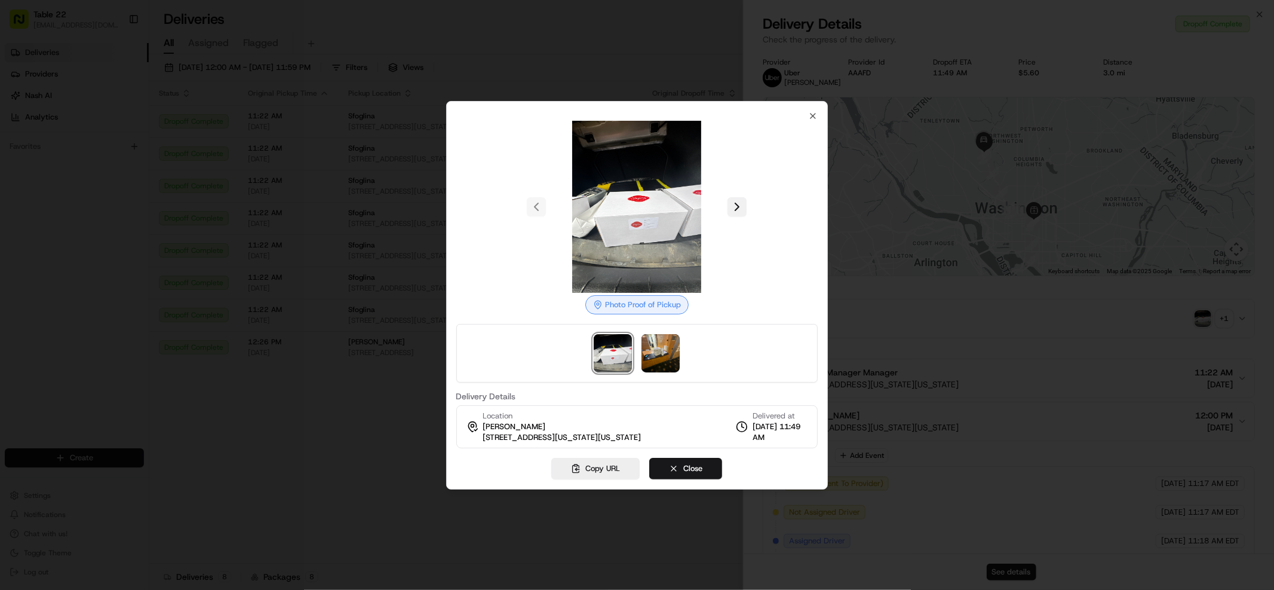
click at [733, 206] on button at bounding box center [736, 206] width 19 height 19
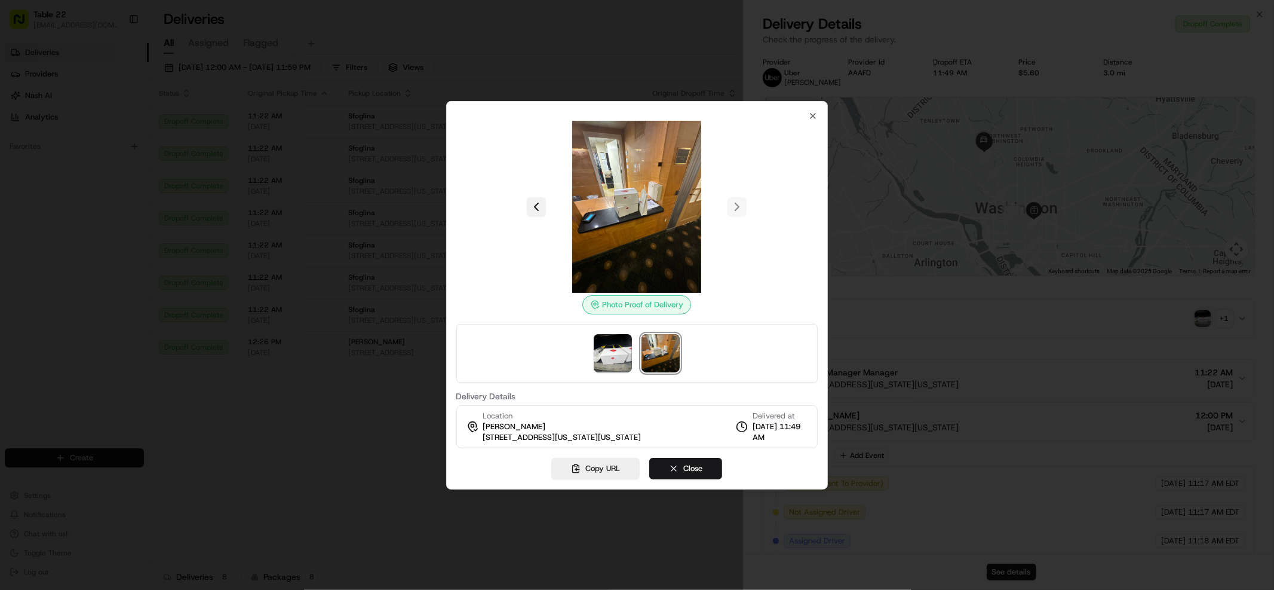
click at [542, 210] on button at bounding box center [536, 206] width 19 height 19
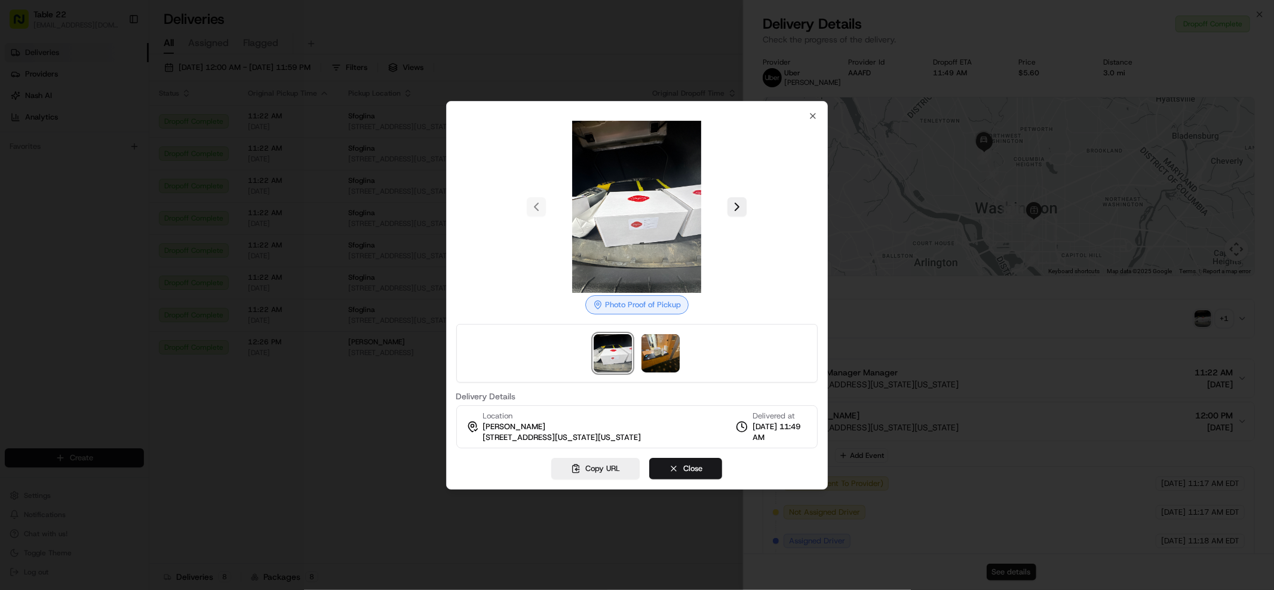
click at [426, 209] on div at bounding box center [637, 295] width 1274 height 590
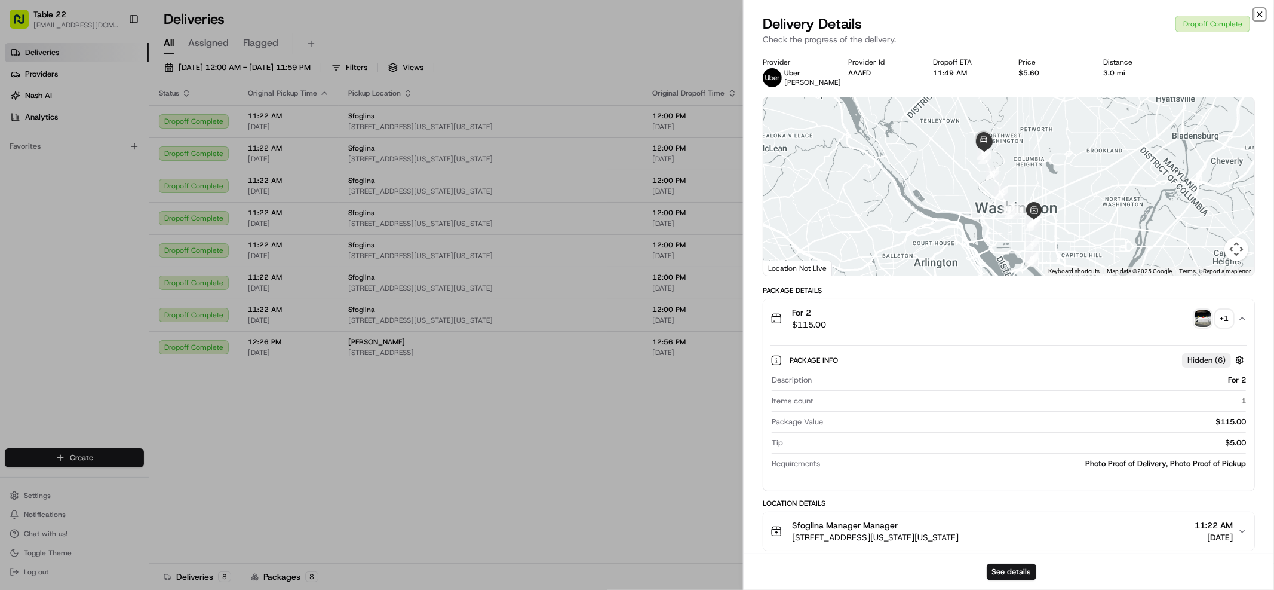
click at [1255, 18] on icon "button" at bounding box center [1260, 15] width 10 height 10
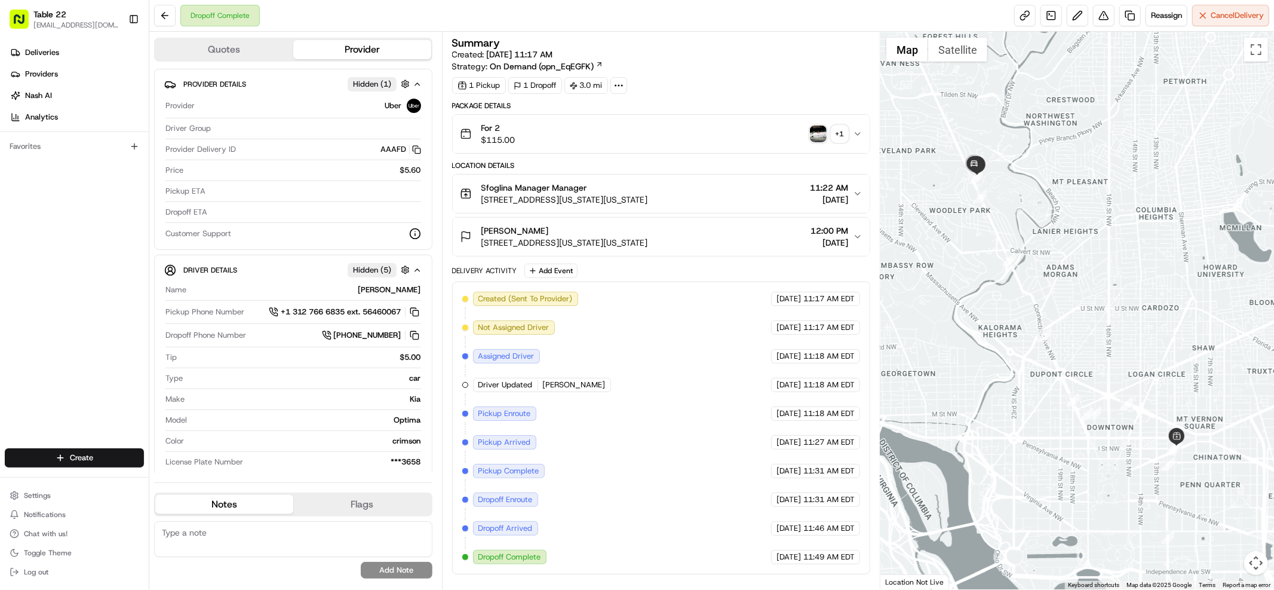
click at [856, 238] on icon "button" at bounding box center [858, 237] width 10 height 10
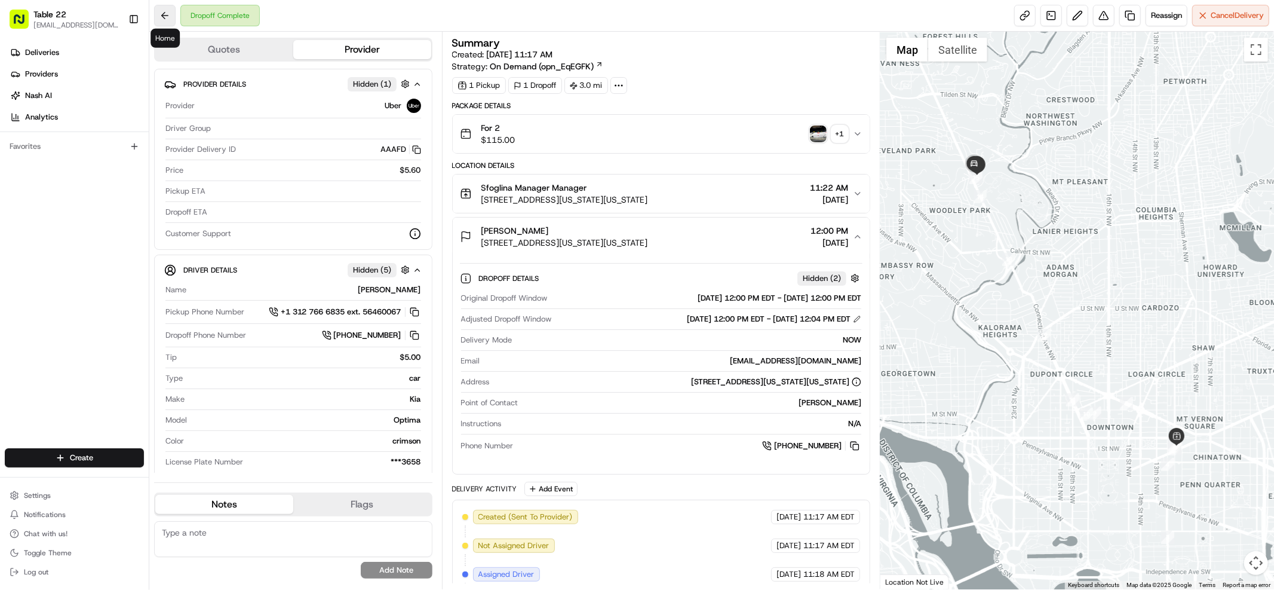
click at [167, 13] on button at bounding box center [165, 16] width 22 height 22
